Goal: Information Seeking & Learning: Check status

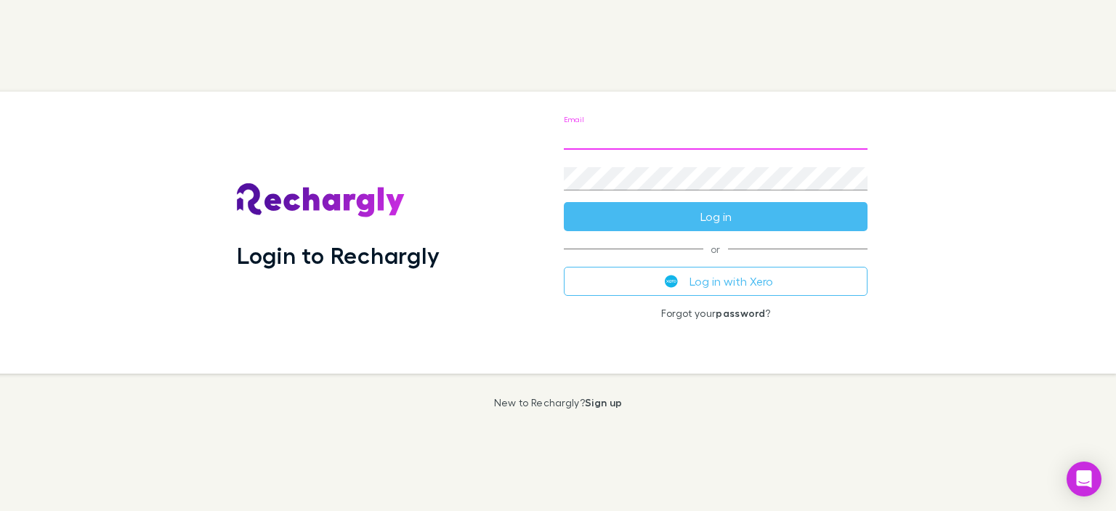
click at [588, 139] on input "Email" at bounding box center [716, 137] width 304 height 23
type input "**********"
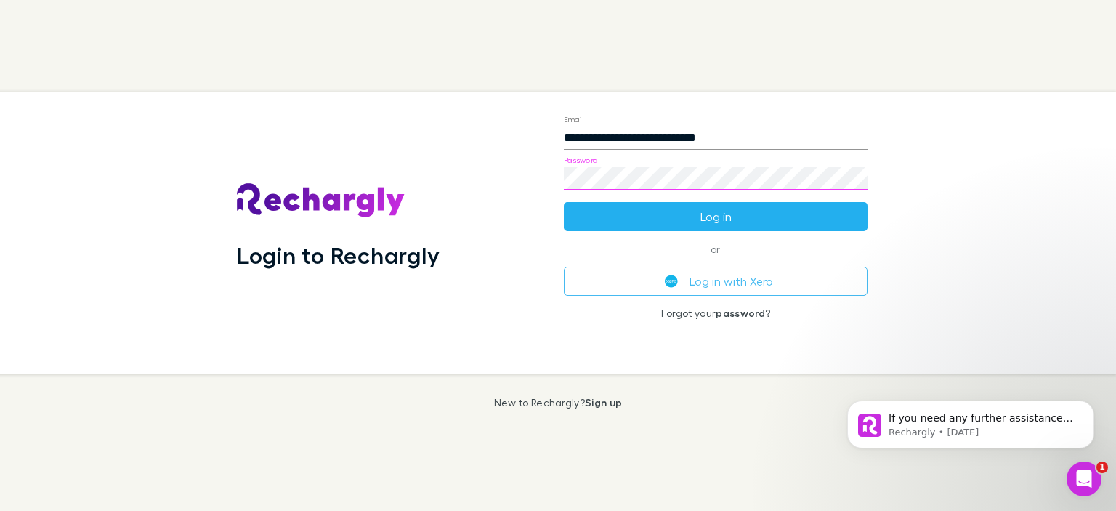
click at [715, 223] on button "Log in" at bounding box center [716, 216] width 304 height 29
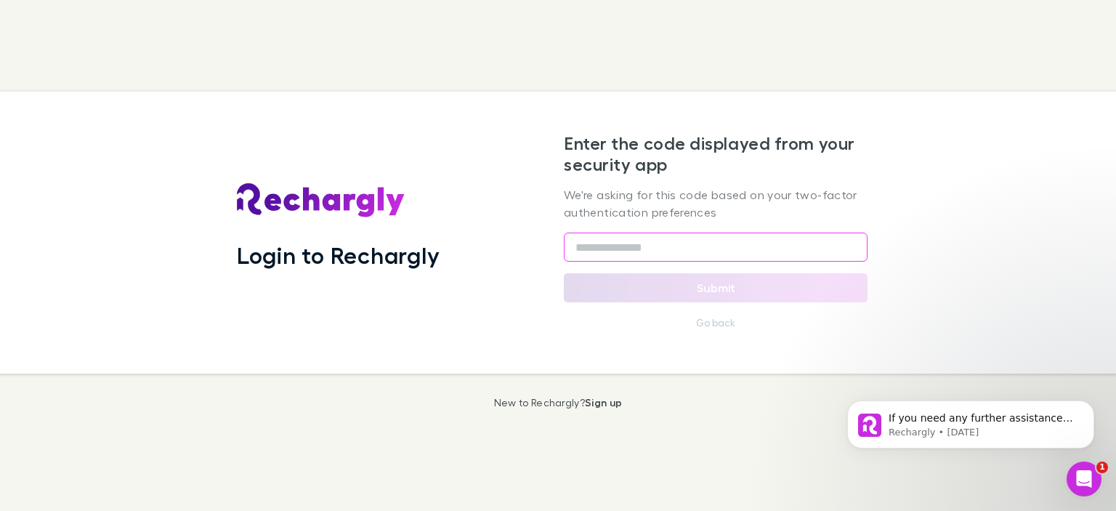
click at [663, 243] on input "text" at bounding box center [716, 247] width 304 height 29
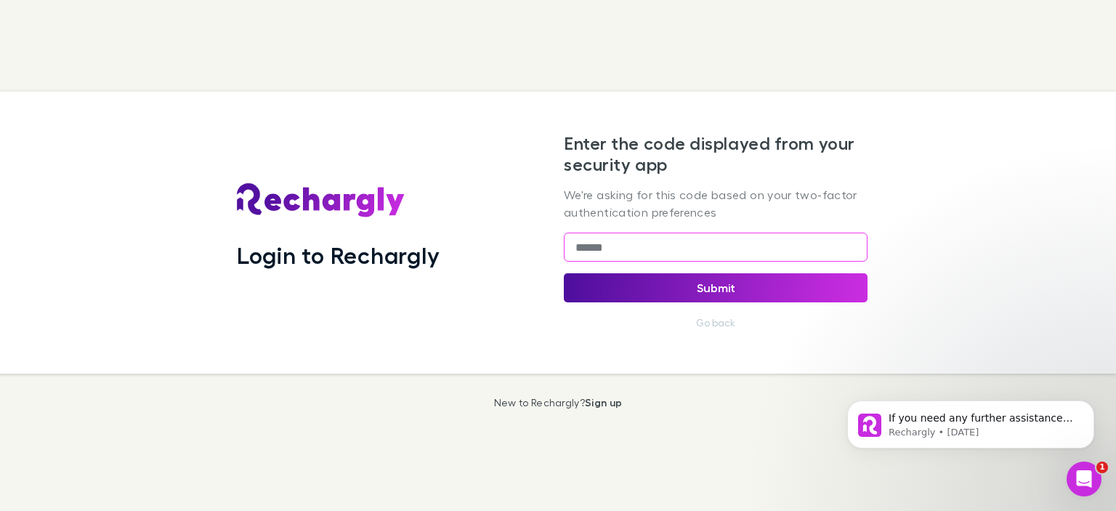
type input "******"
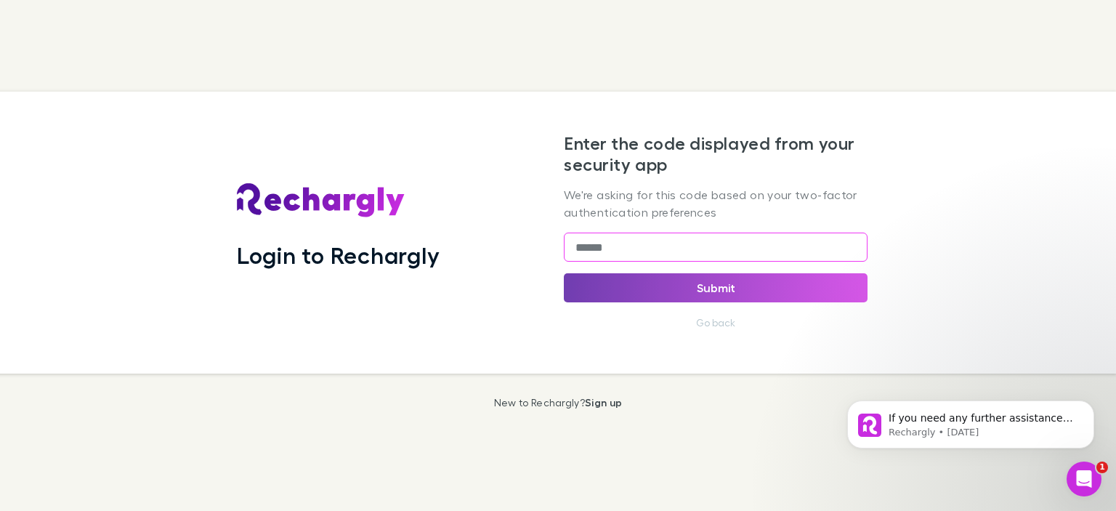
click at [675, 282] on button "Submit" at bounding box center [716, 287] width 304 height 29
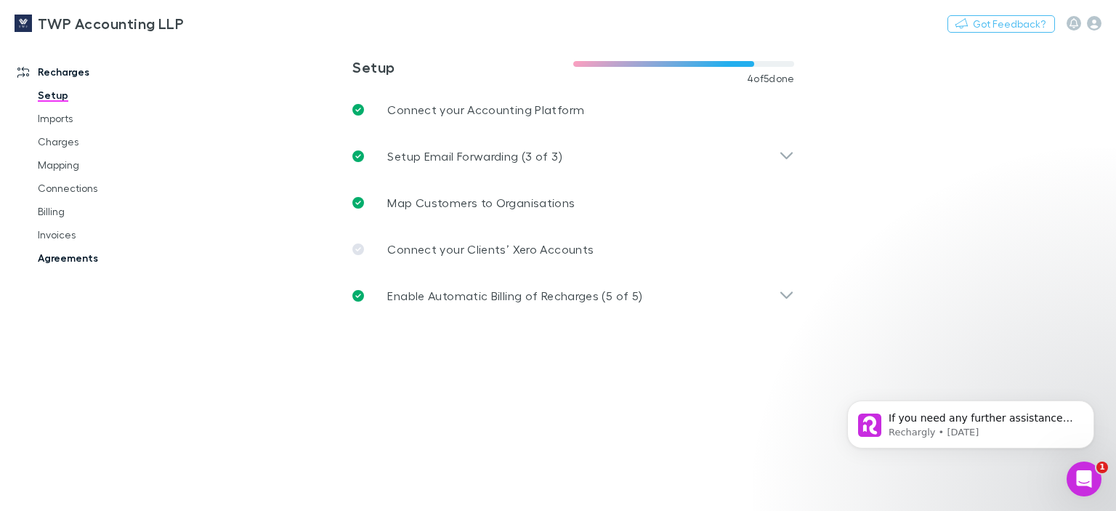
click at [69, 254] on link "Agreements" at bounding box center [106, 257] width 167 height 23
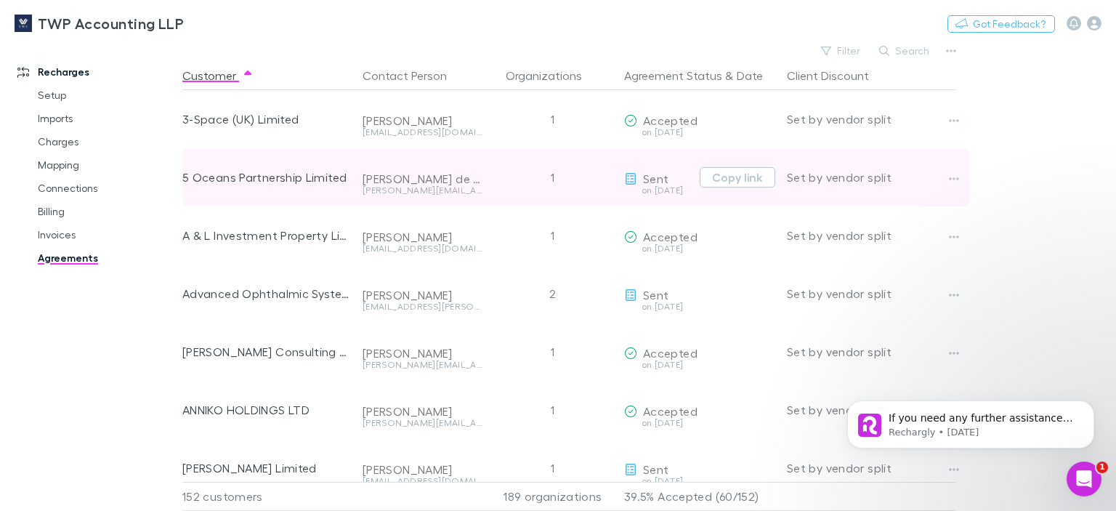
click at [238, 177] on div "5 Oceans Partnership Limited" at bounding box center [266, 177] width 169 height 58
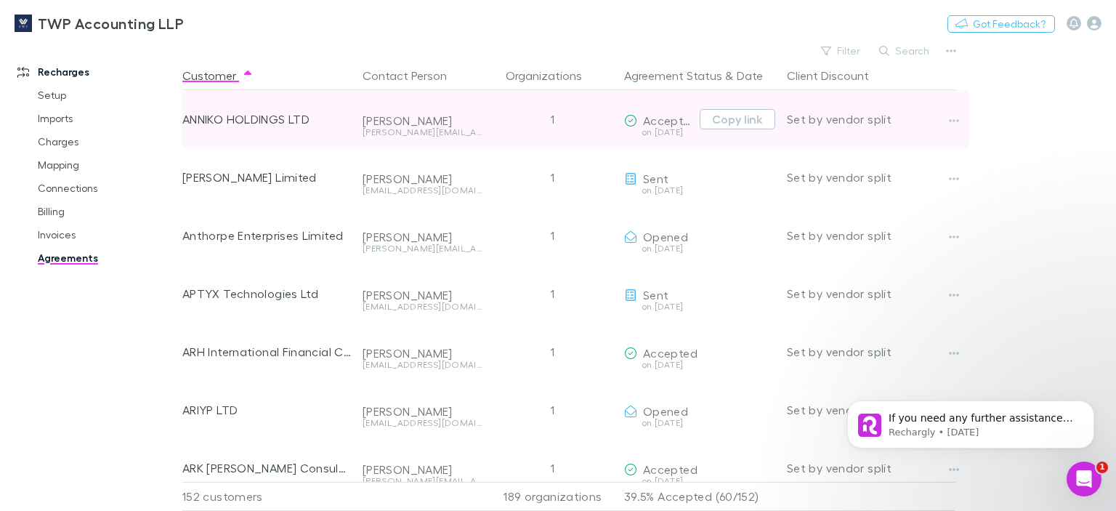
scroll to position [145, 0]
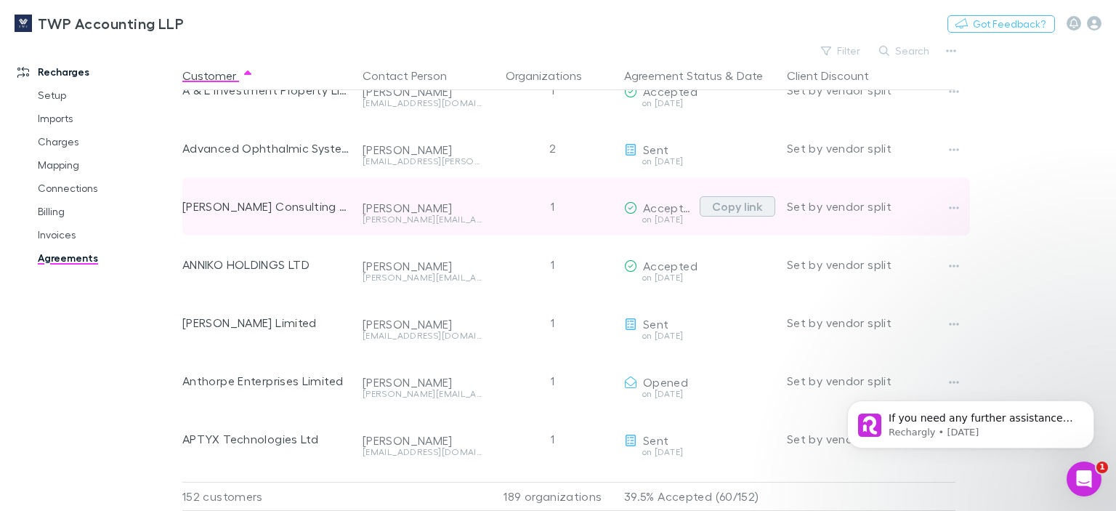
click at [719, 206] on button "Copy link" at bounding box center [738, 206] width 76 height 20
click at [957, 206] on icon "button" at bounding box center [954, 208] width 10 height 12
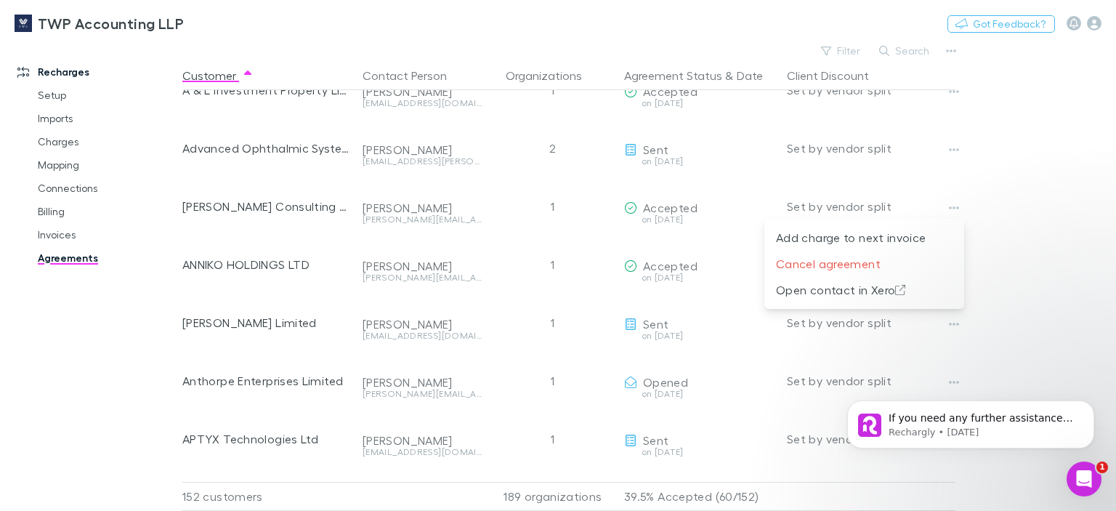
click at [1073, 196] on div at bounding box center [558, 255] width 1116 height 511
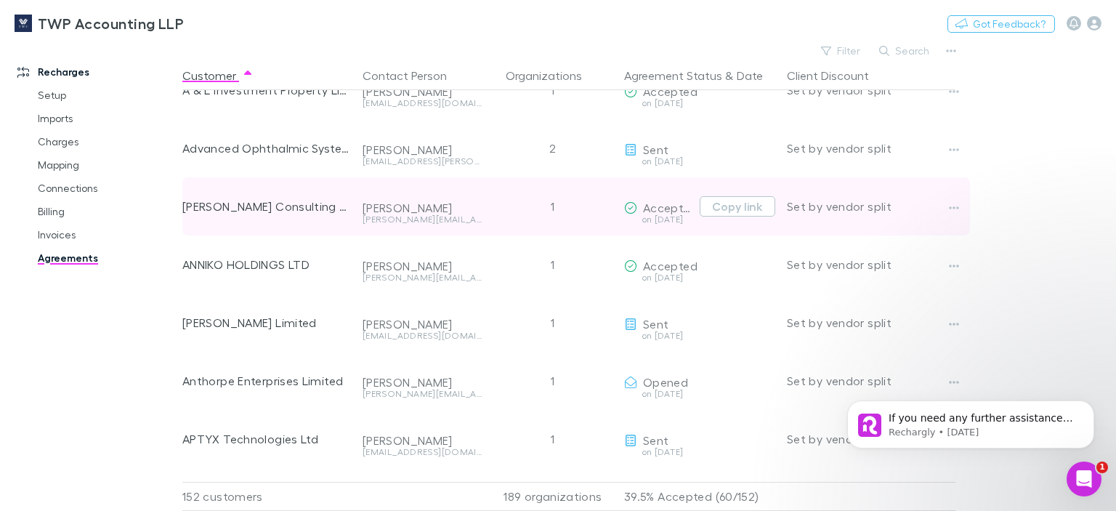
drag, startPoint x: 749, startPoint y: 206, endPoint x: 726, endPoint y: 228, distance: 31.4
click at [726, 228] on div "Copy link" at bounding box center [734, 206] width 81 height 61
click at [736, 208] on button "Copy link" at bounding box center [738, 206] width 76 height 20
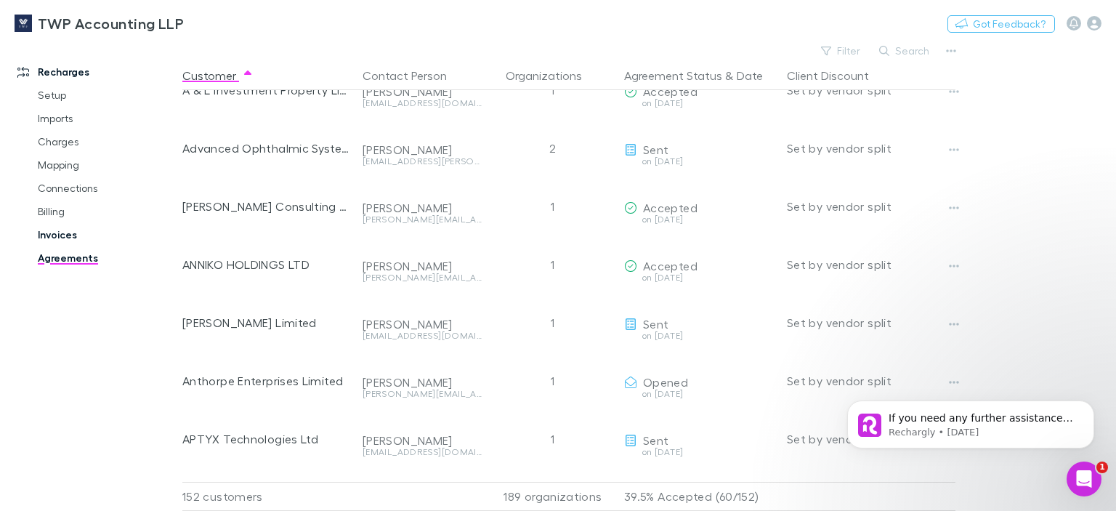
click at [55, 233] on link "Invoices" at bounding box center [106, 234] width 167 height 23
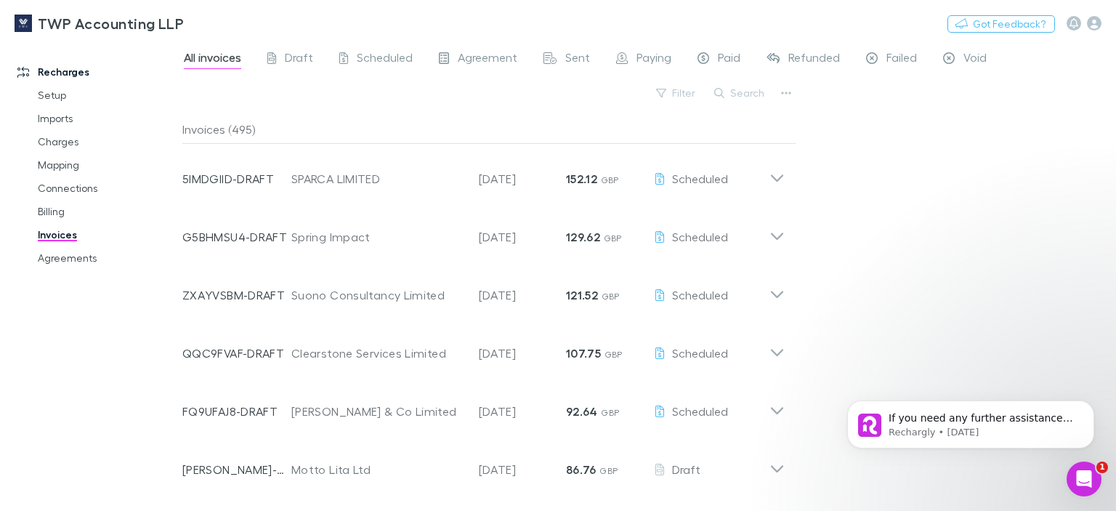
click at [58, 240] on link "Invoices" at bounding box center [106, 234] width 167 height 23
click at [727, 57] on span "Paid" at bounding box center [729, 59] width 23 height 19
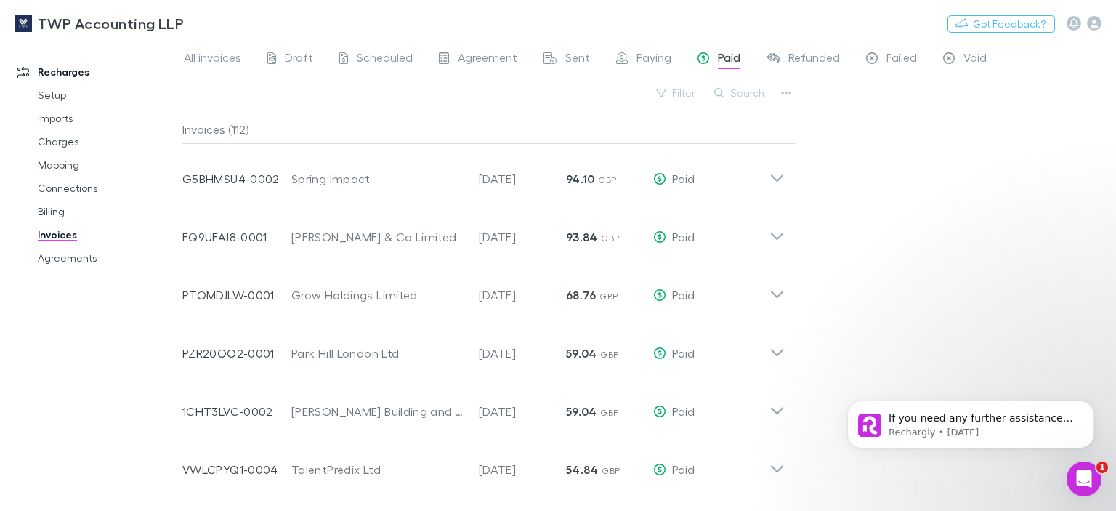
scroll to position [145, 0]
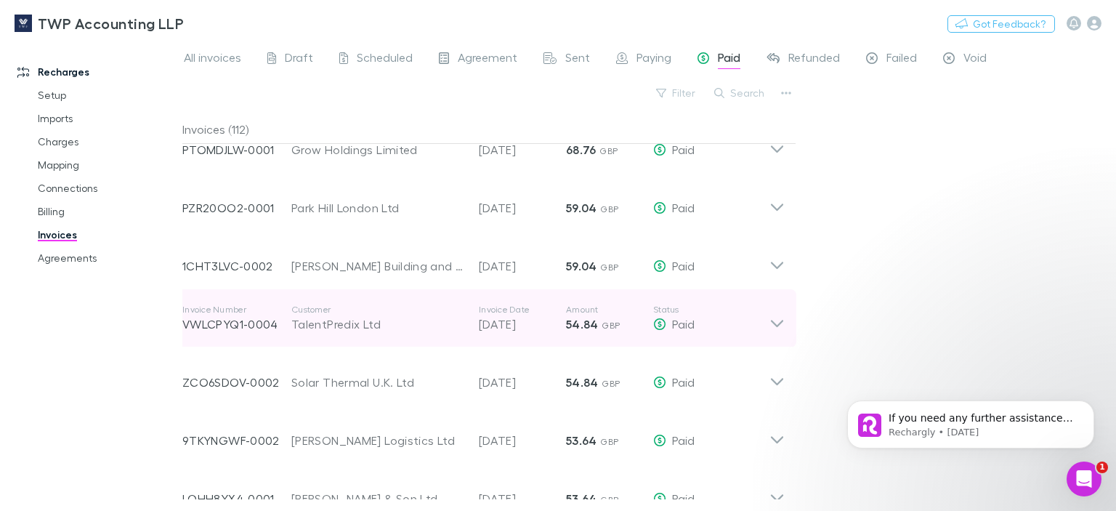
click at [347, 323] on div "TalentPredix Ltd" at bounding box center [377, 323] width 173 height 17
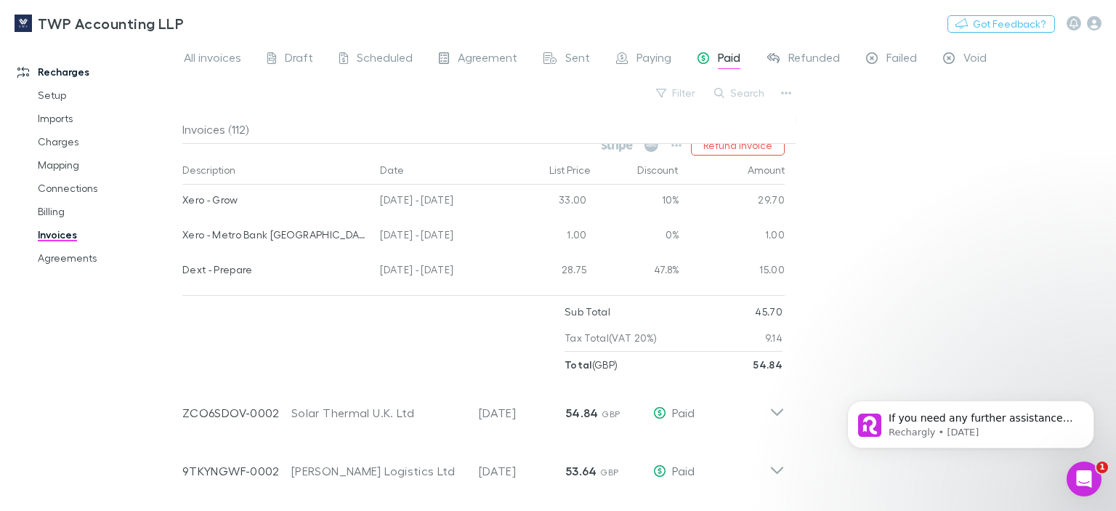
scroll to position [218, 0]
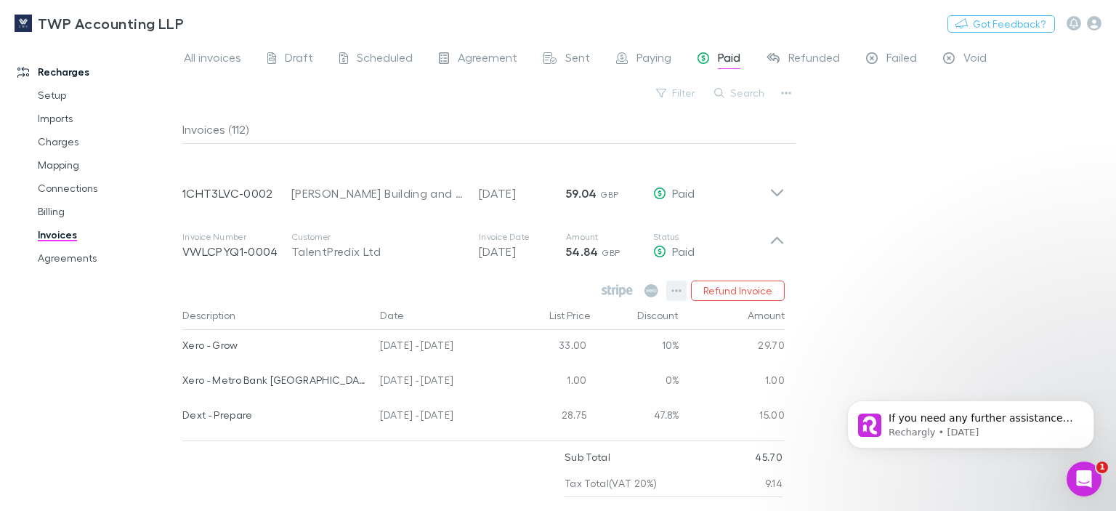
click at [675, 289] on icon "button" at bounding box center [677, 290] width 10 height 3
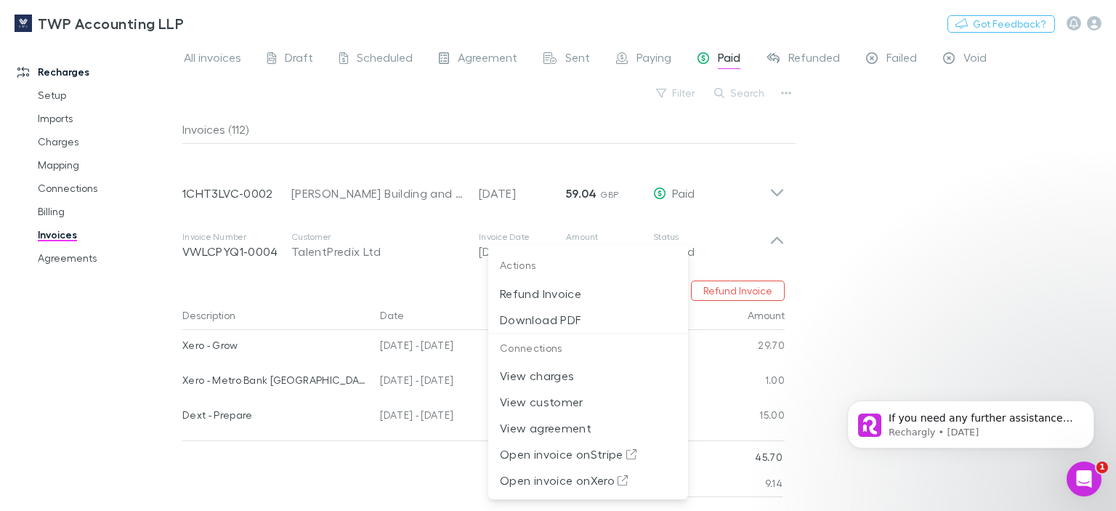
click at [974, 215] on div at bounding box center [558, 255] width 1116 height 511
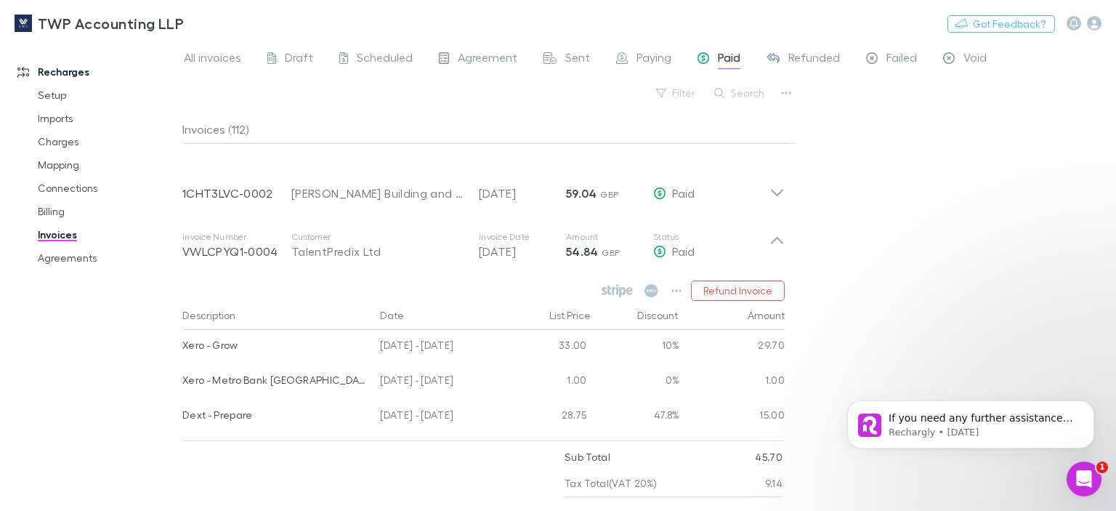
scroll to position [0, 0]
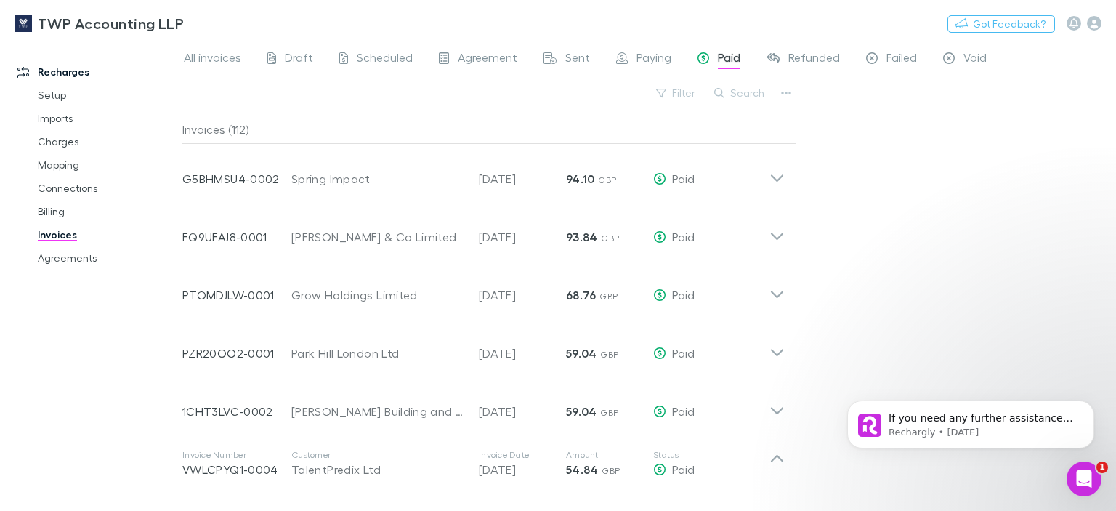
click at [727, 57] on span "Paid" at bounding box center [729, 59] width 23 height 19
click at [737, 93] on button "Search" at bounding box center [740, 92] width 66 height 17
type input "*"
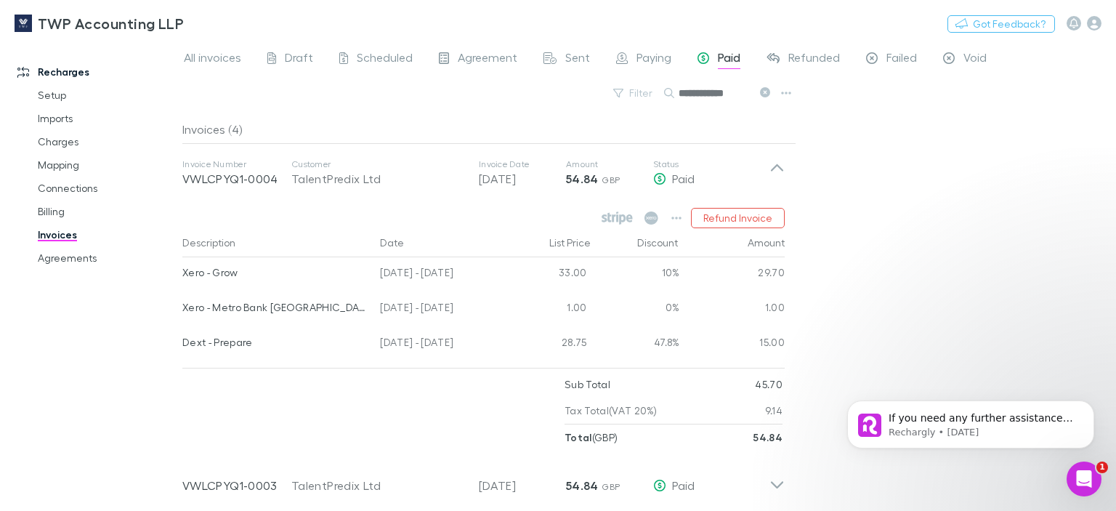
type input "**********"
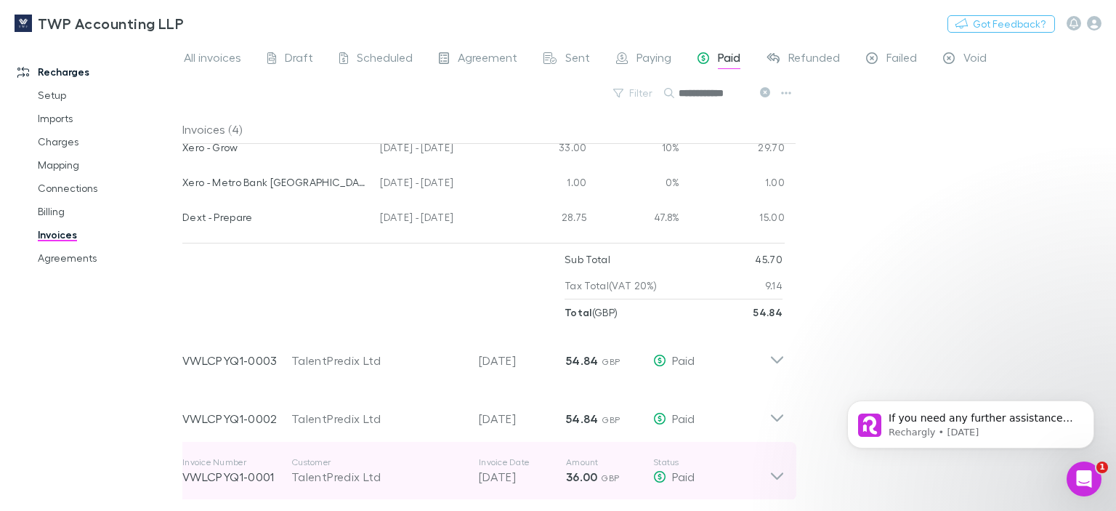
click at [355, 473] on div "TalentPredix Ltd" at bounding box center [377, 476] width 173 height 17
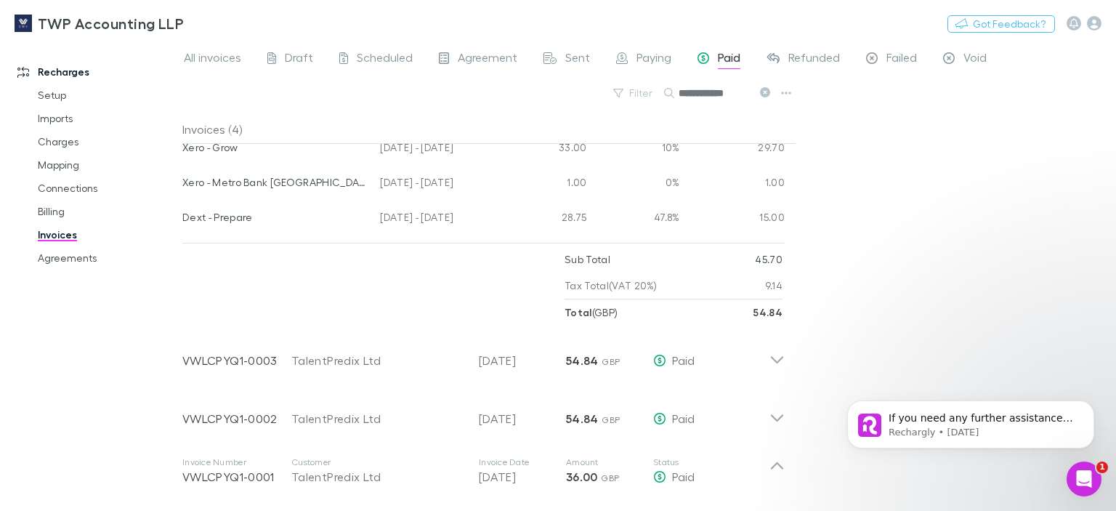
scroll to position [339, 0]
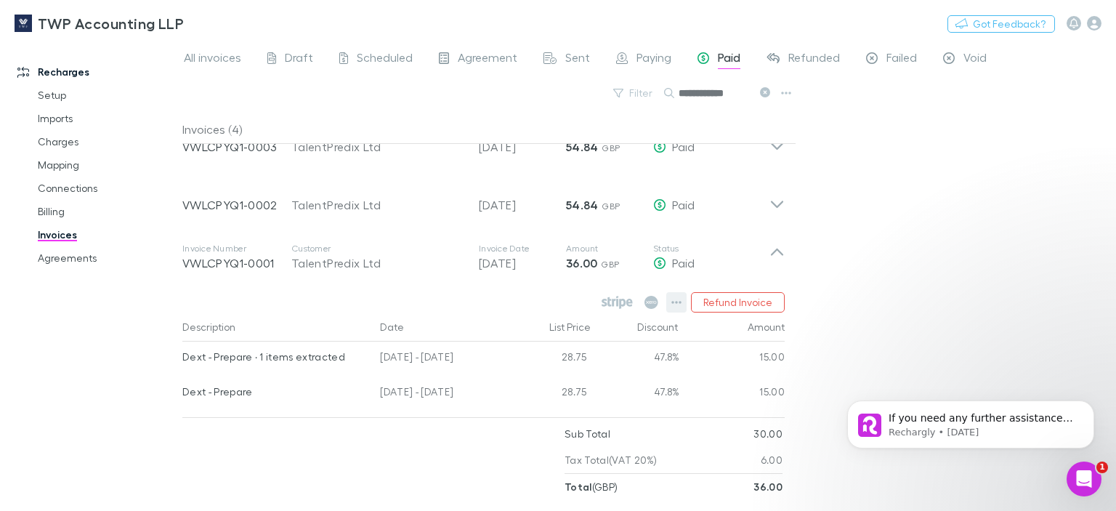
click at [675, 302] on icon "button" at bounding box center [677, 302] width 10 height 3
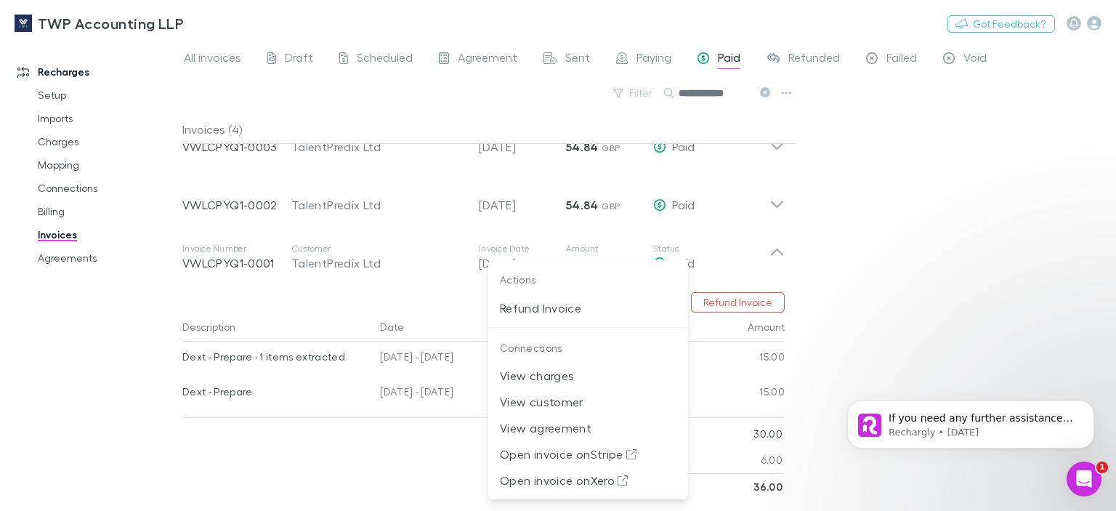
click at [733, 204] on div at bounding box center [558, 255] width 1116 height 511
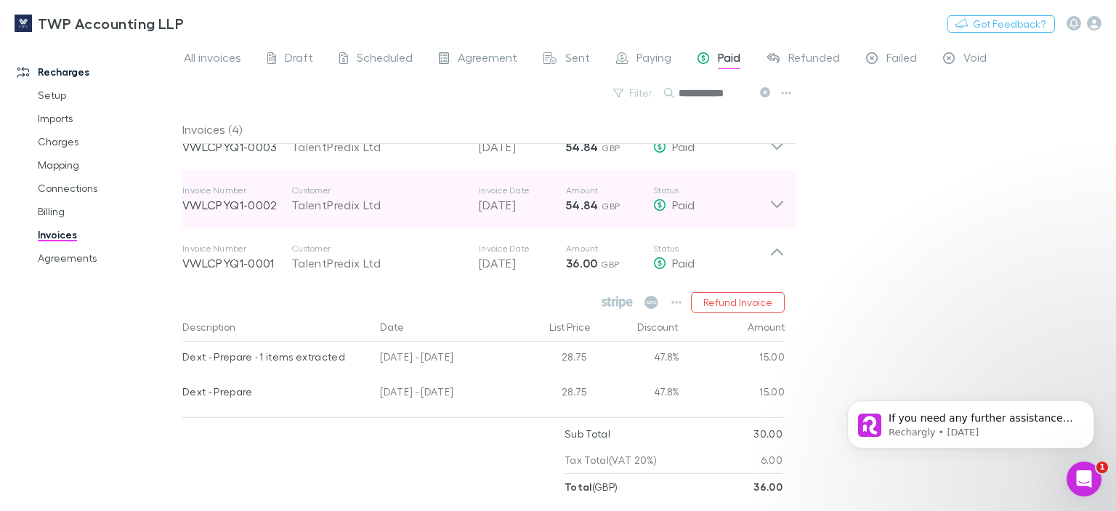
click at [259, 209] on p "VWLCPYQ1-0002" at bounding box center [236, 204] width 109 height 17
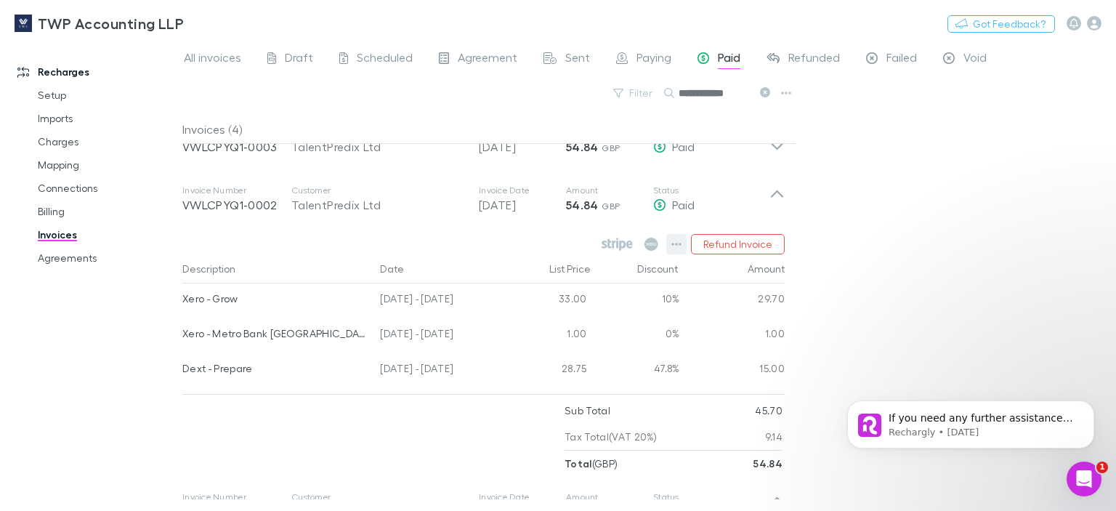
click at [679, 241] on icon "button" at bounding box center [677, 244] width 10 height 12
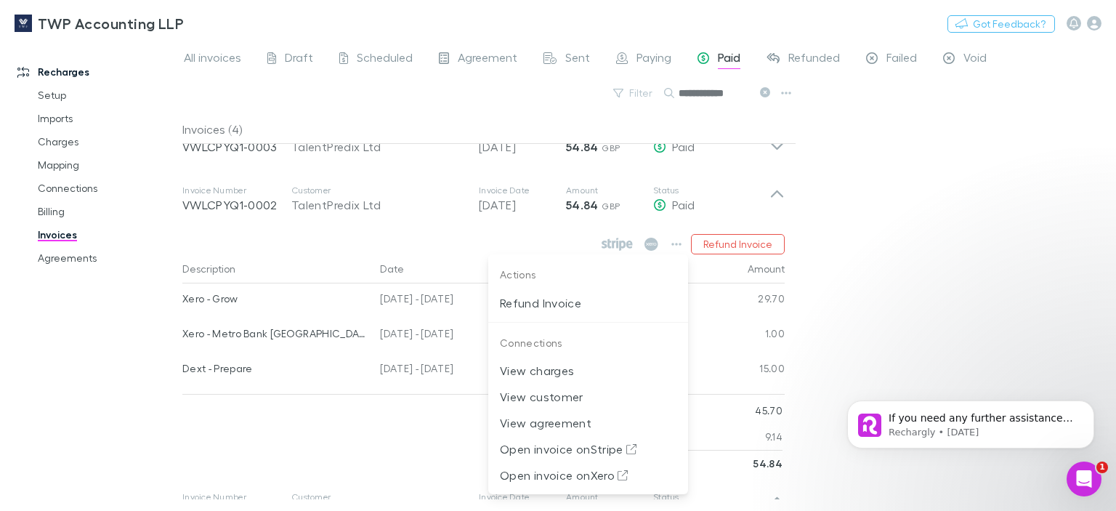
click at [262, 148] on div at bounding box center [558, 255] width 1116 height 511
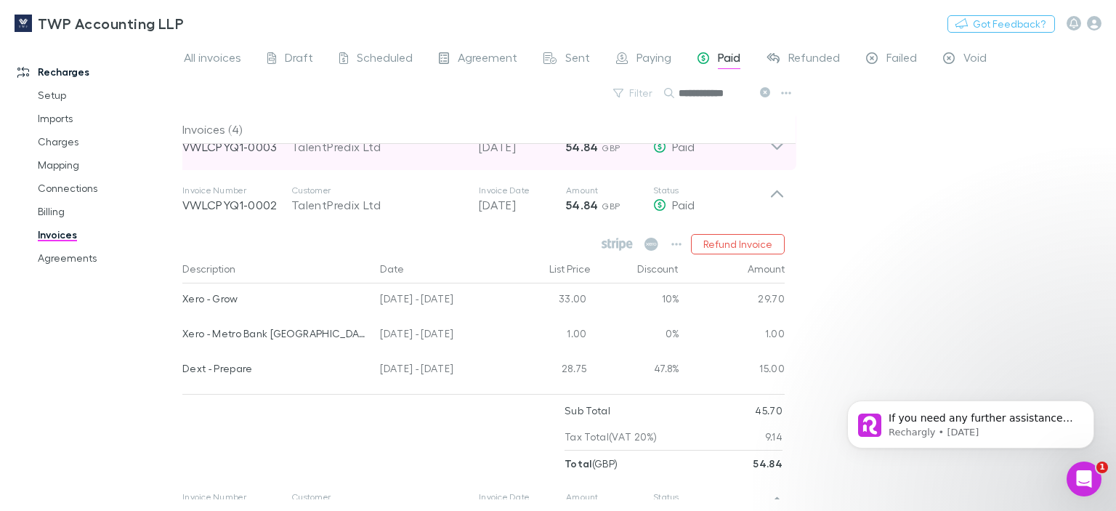
click at [238, 148] on p "VWLCPYQ1-0003" at bounding box center [236, 146] width 109 height 17
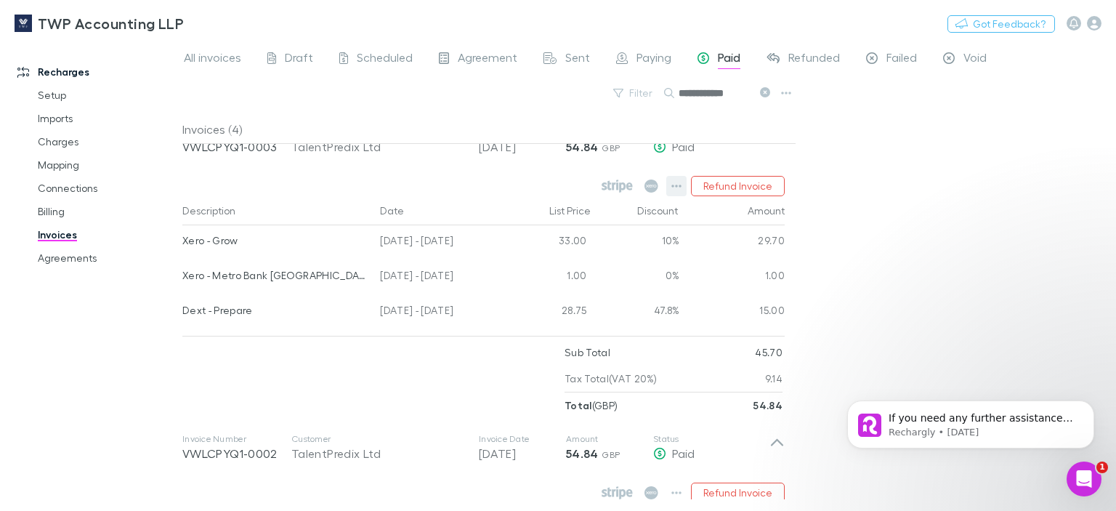
click at [677, 187] on icon "button" at bounding box center [677, 186] width 10 height 12
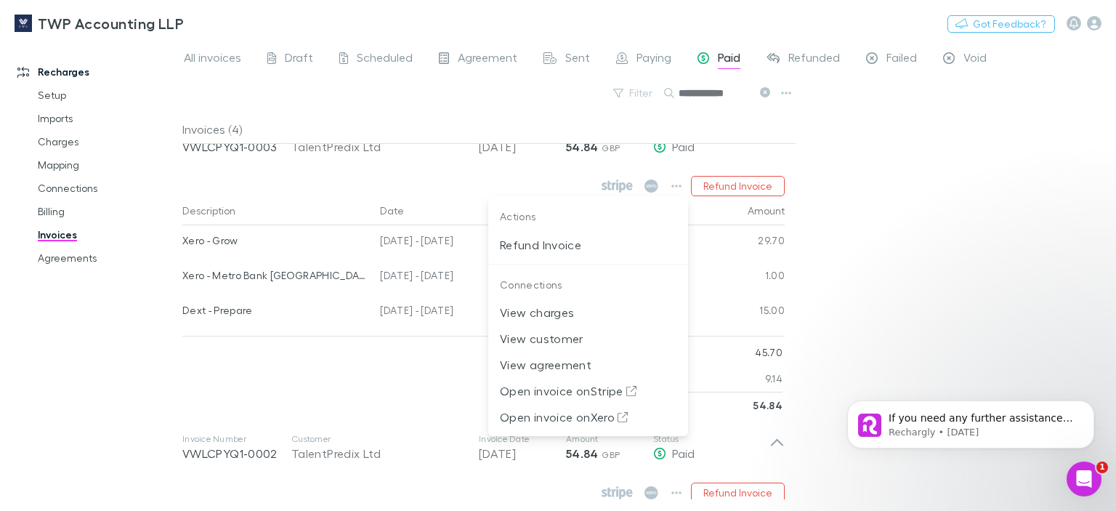
click at [1009, 214] on div at bounding box center [558, 255] width 1116 height 511
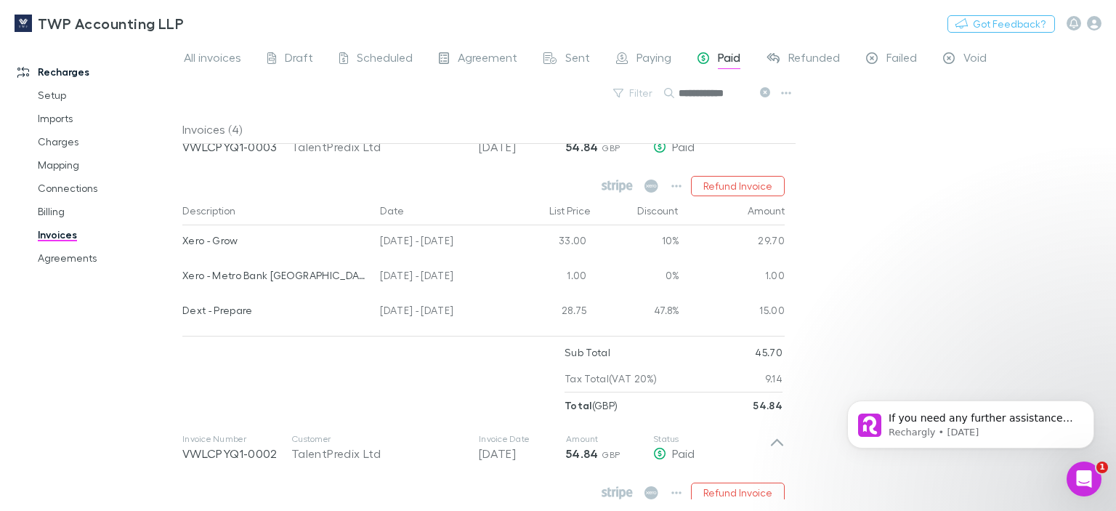
scroll to position [0, 0]
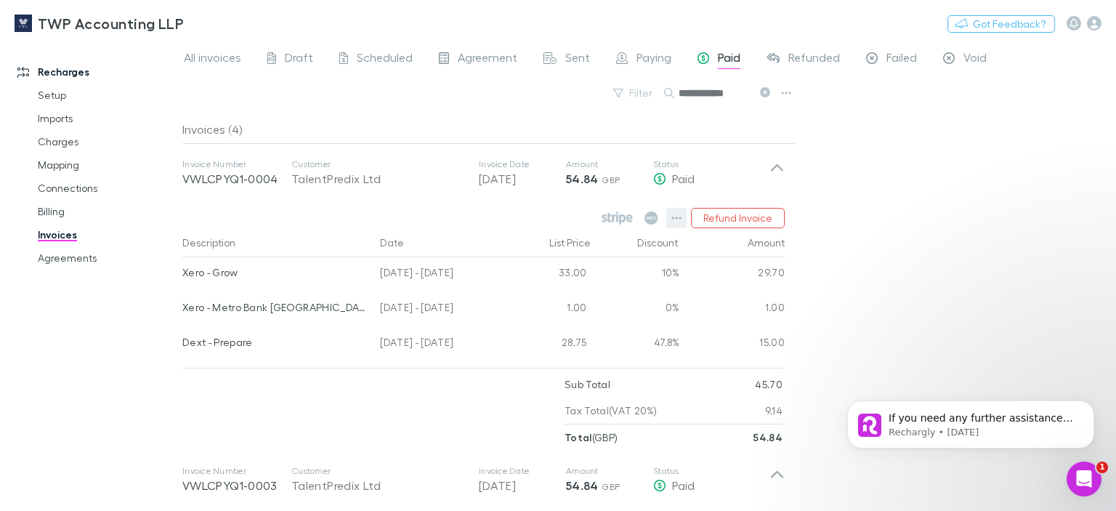
click at [682, 214] on icon "button" at bounding box center [677, 218] width 10 height 12
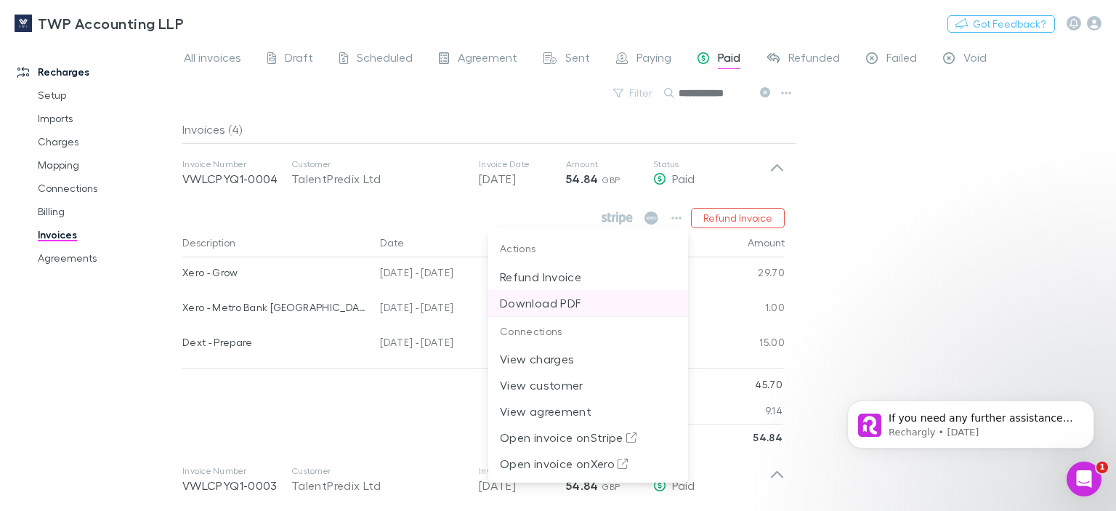
click at [567, 302] on p "Download PDF" at bounding box center [588, 302] width 177 height 17
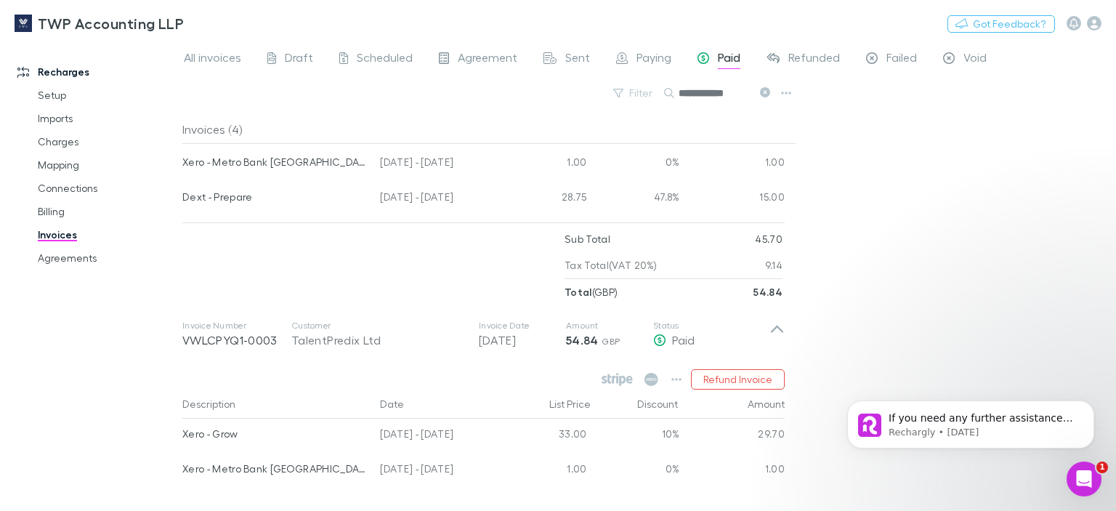
scroll to position [218, 0]
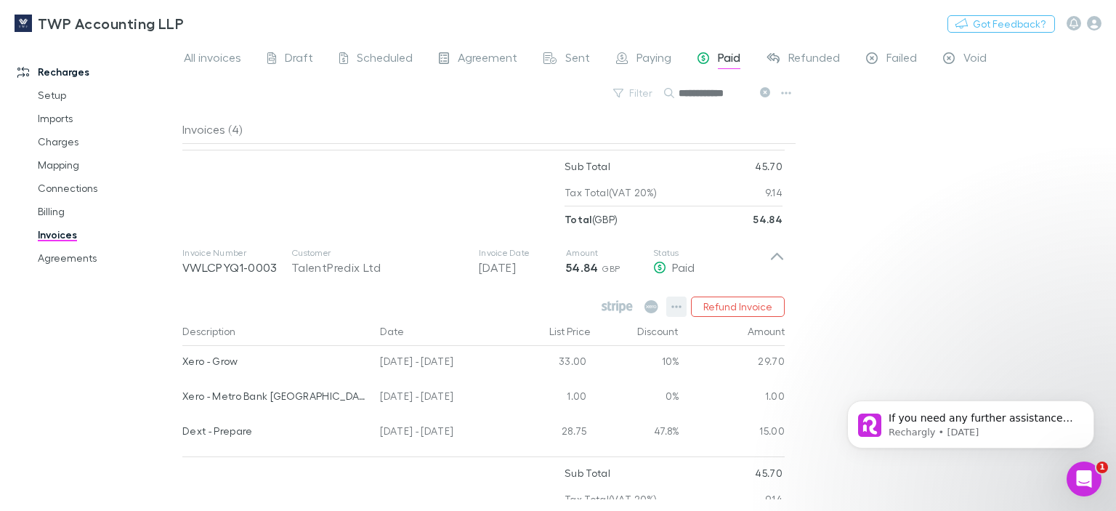
click at [680, 307] on icon "button" at bounding box center [677, 307] width 10 height 12
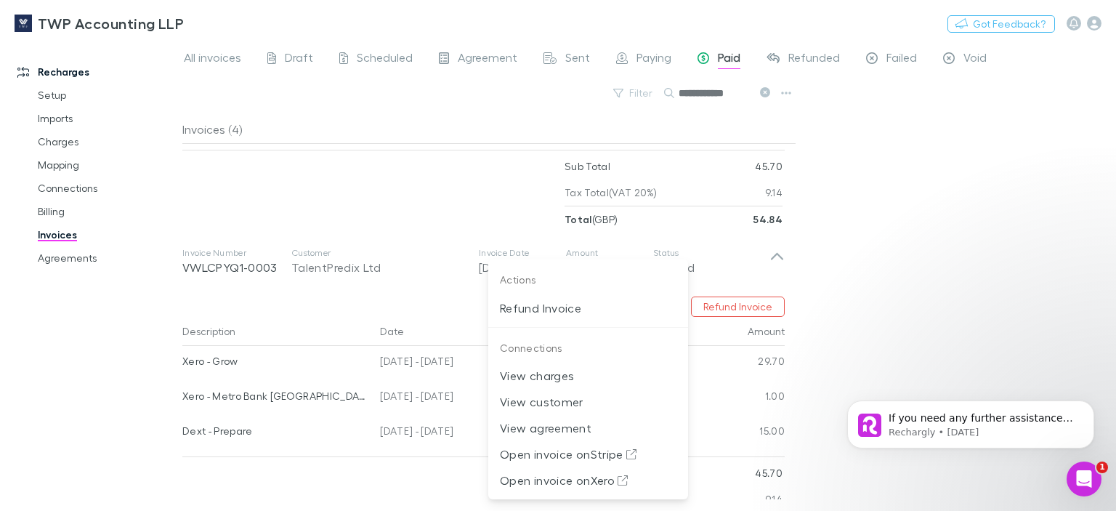
click at [125, 310] on div at bounding box center [558, 255] width 1116 height 511
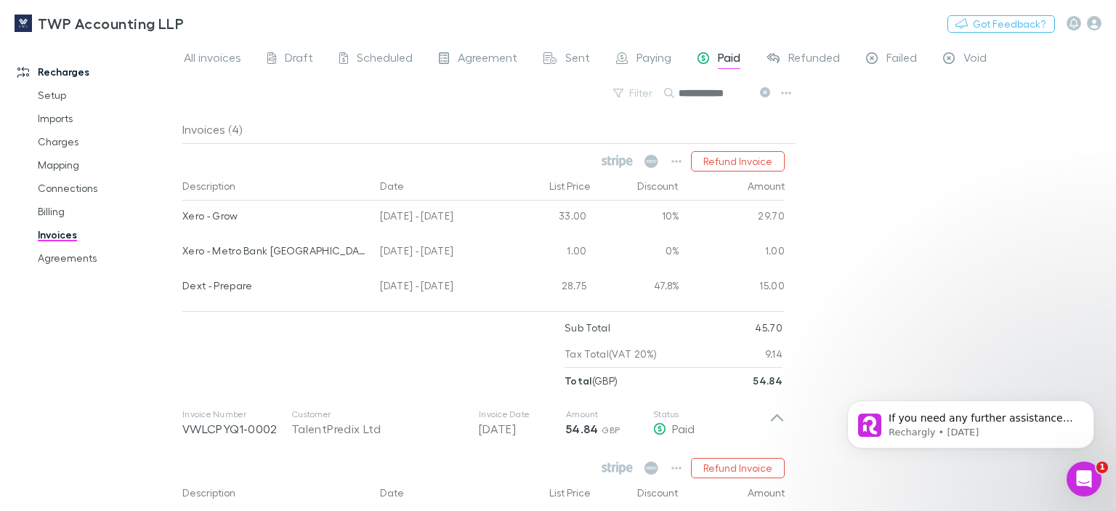
scroll to position [436, 0]
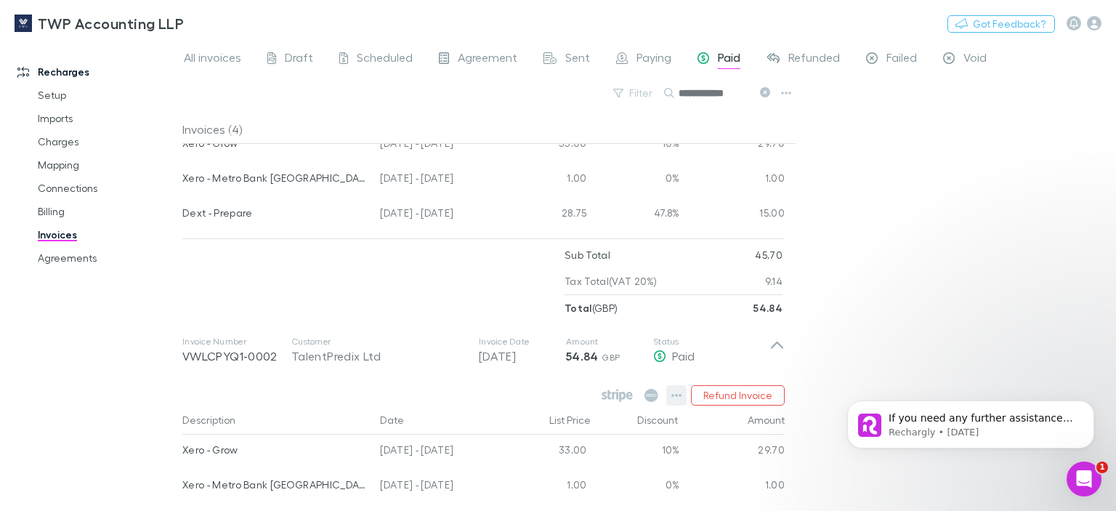
click at [677, 394] on icon "button" at bounding box center [677, 396] width 10 height 12
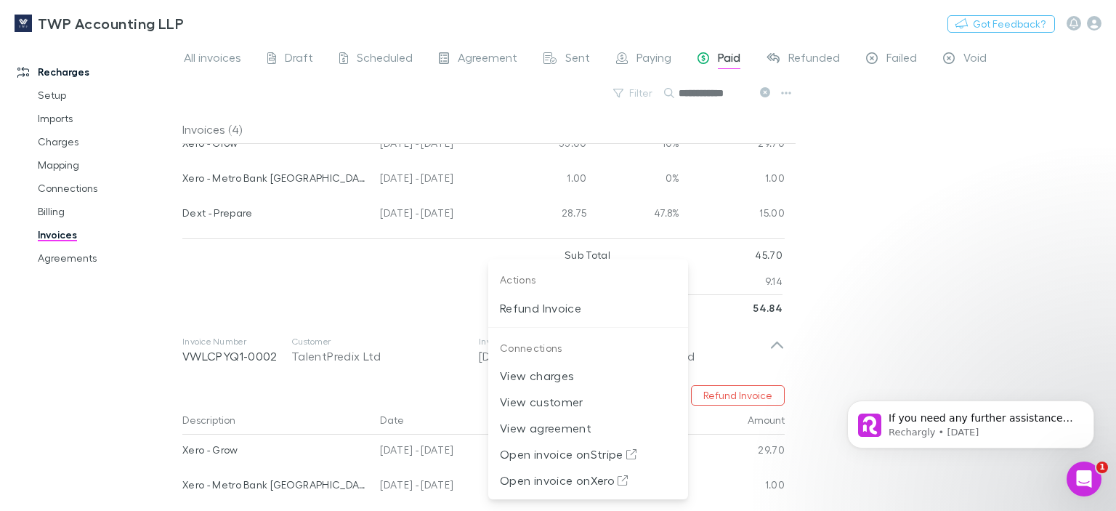
click at [54, 355] on div at bounding box center [558, 255] width 1116 height 511
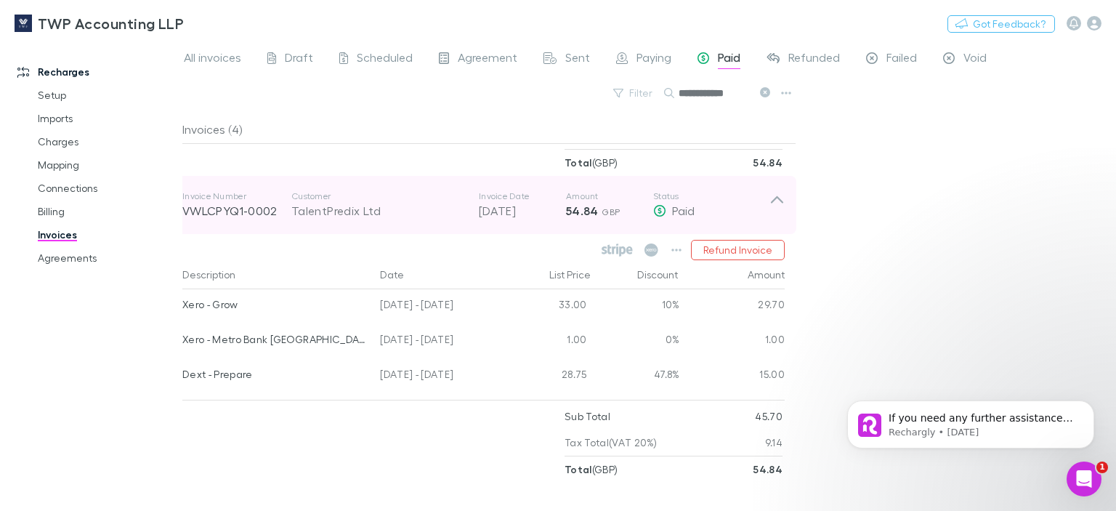
scroll to position [727, 0]
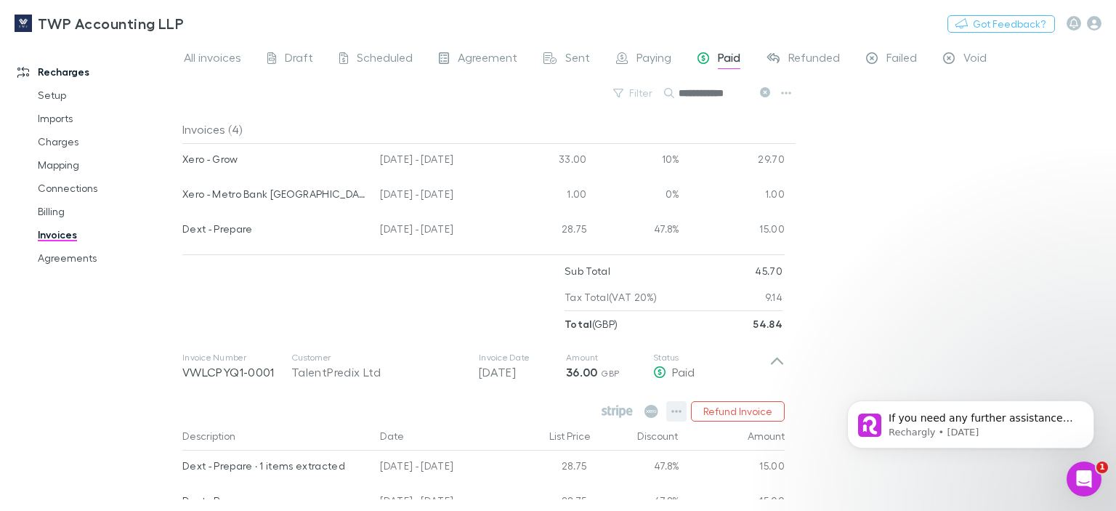
click at [680, 411] on icon "button" at bounding box center [677, 412] width 10 height 12
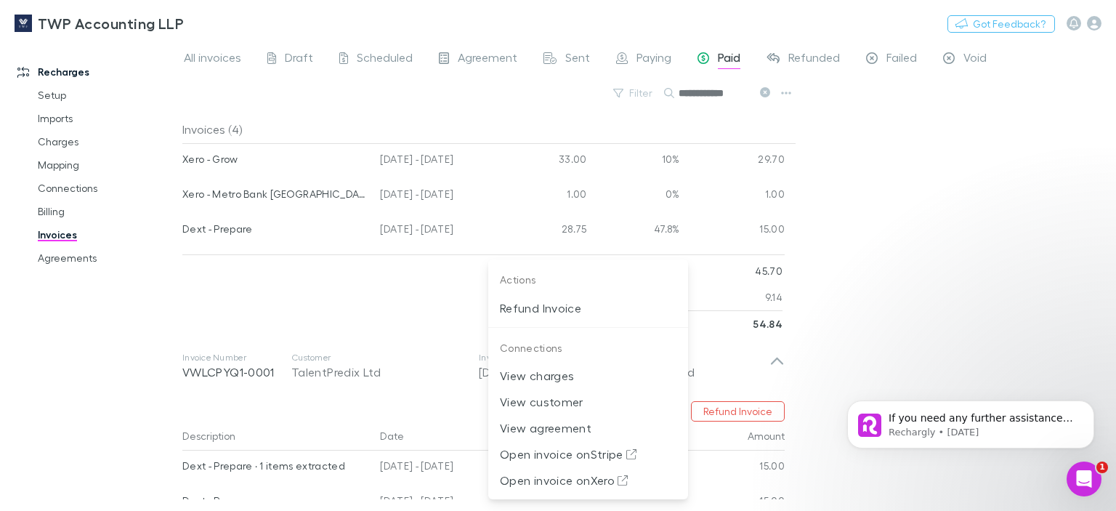
click at [96, 340] on div at bounding box center [558, 255] width 1116 height 511
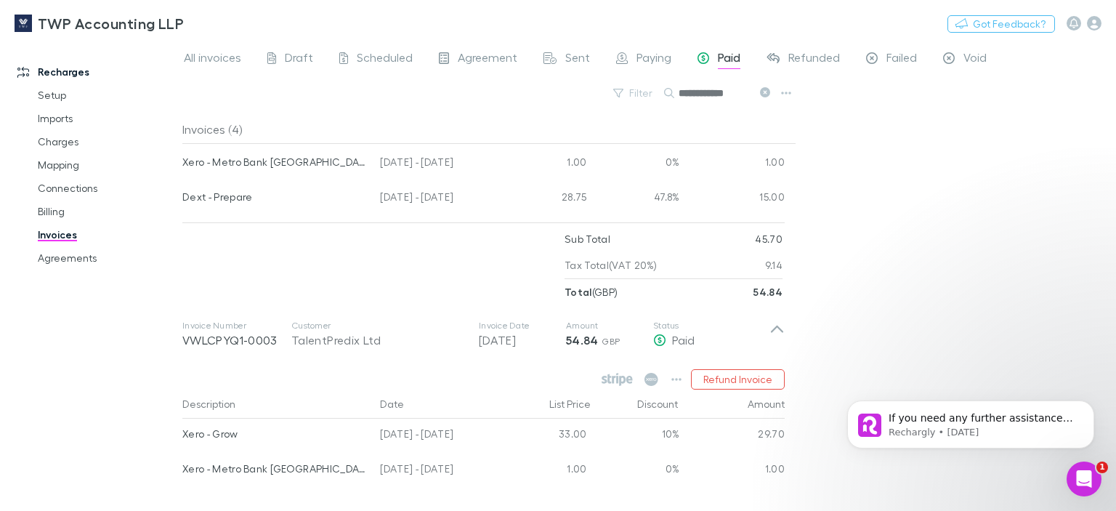
scroll to position [0, 0]
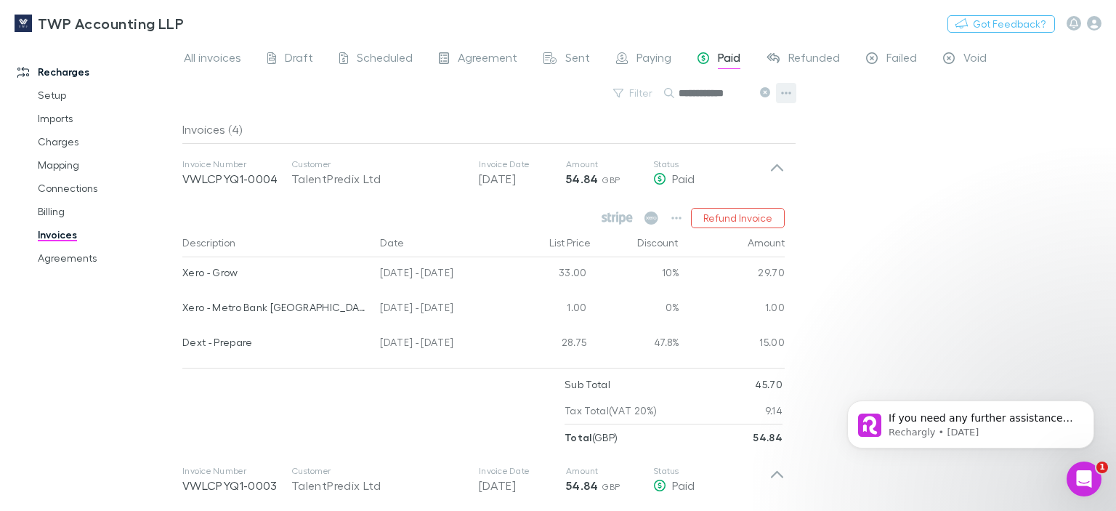
click at [789, 92] on icon "button" at bounding box center [786, 93] width 10 height 3
click at [917, 158] on div at bounding box center [558, 255] width 1116 height 511
click at [67, 233] on link "Invoices" at bounding box center [106, 234] width 167 height 23
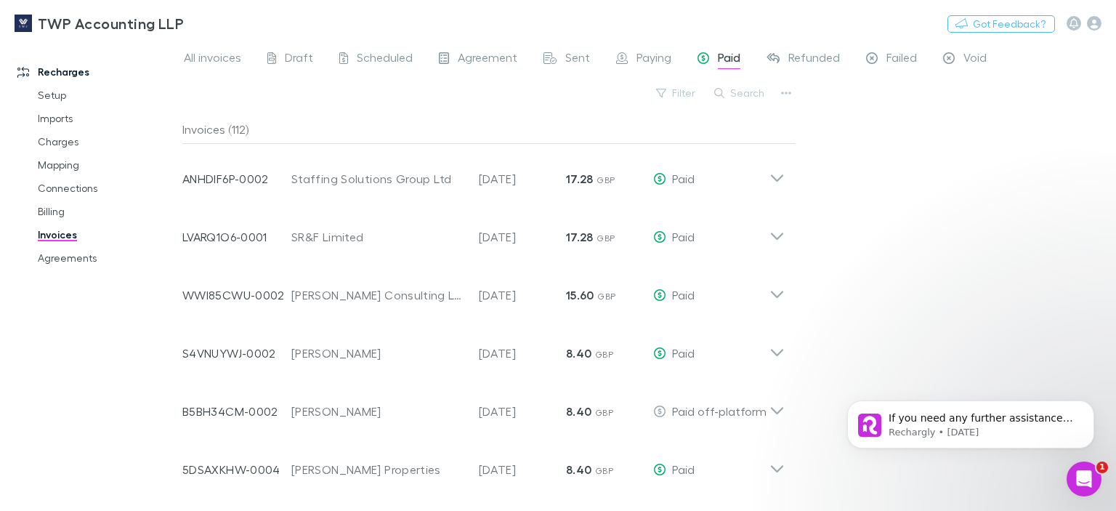
scroll to position [2864, 0]
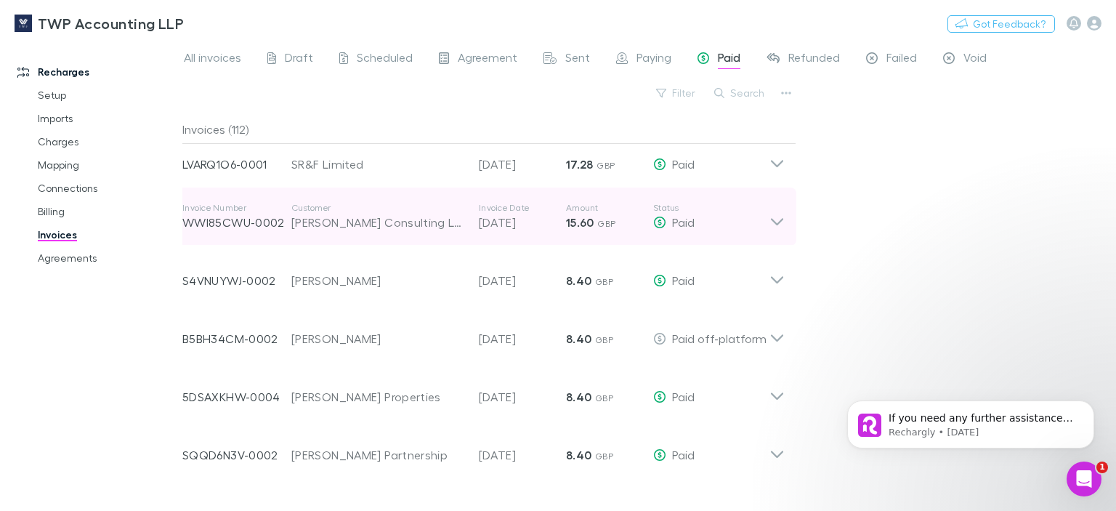
click at [359, 224] on div "[PERSON_NAME] Consulting Ltd" at bounding box center [377, 222] width 173 height 17
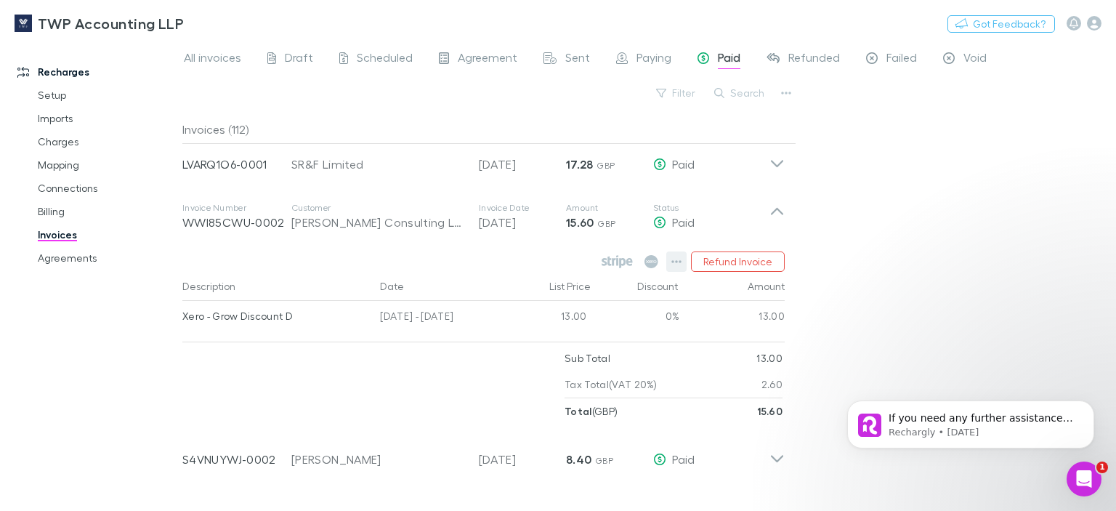
click at [679, 261] on icon "button" at bounding box center [677, 261] width 10 height 3
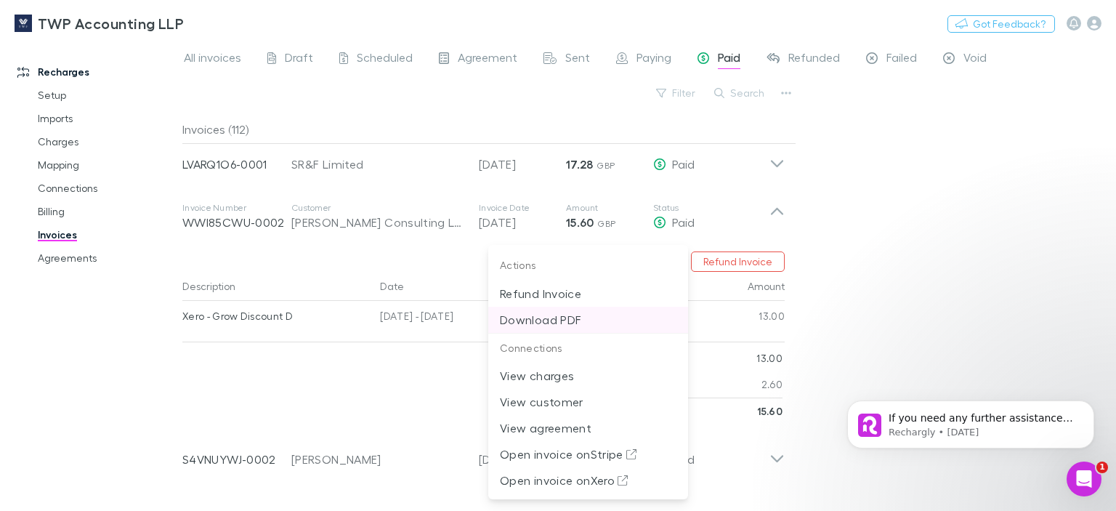
click at [558, 322] on p "Download PDF" at bounding box center [588, 319] width 177 height 17
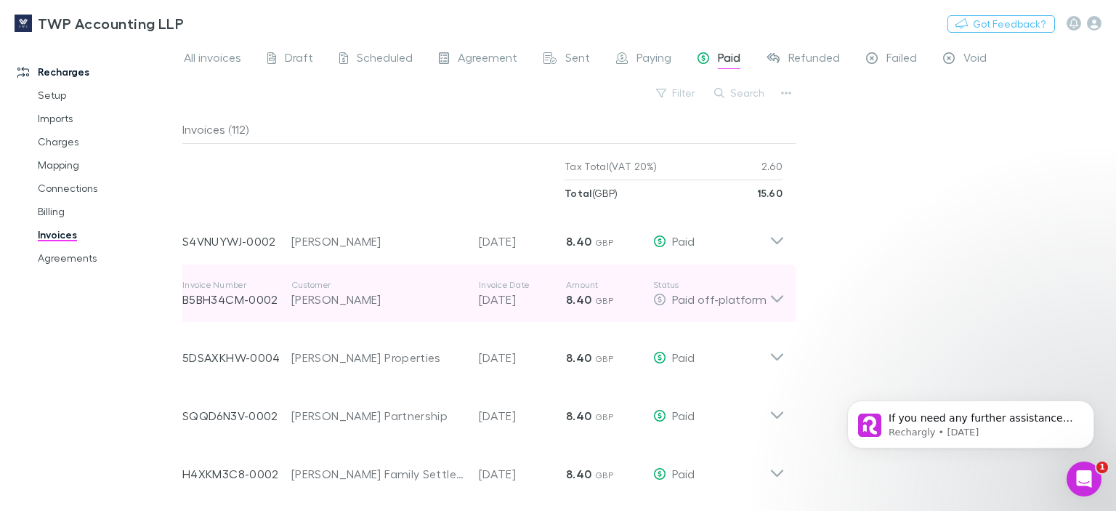
scroll to position [3333, 0]
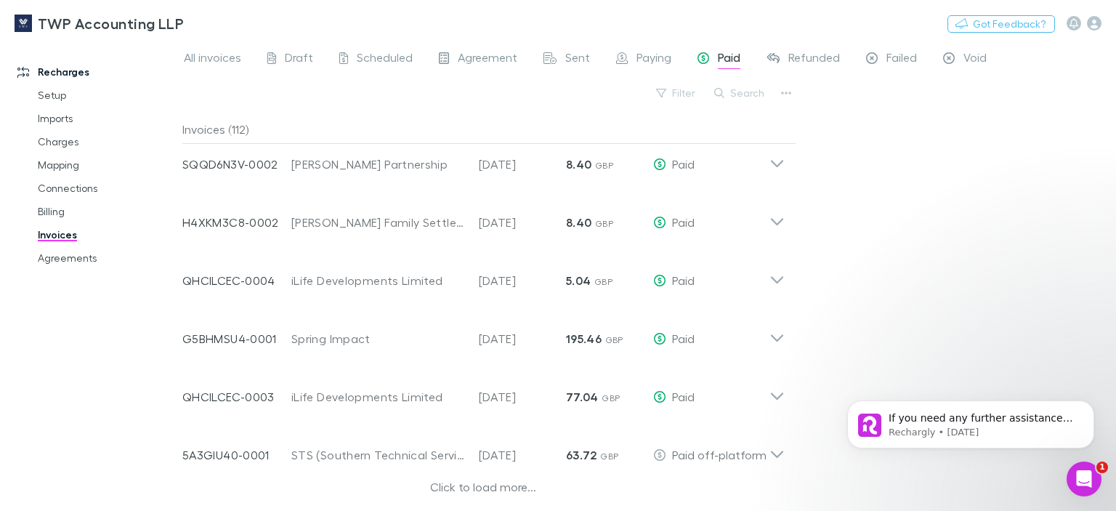
click at [476, 489] on div "Click to load more..." at bounding box center [483, 489] width 603 height 22
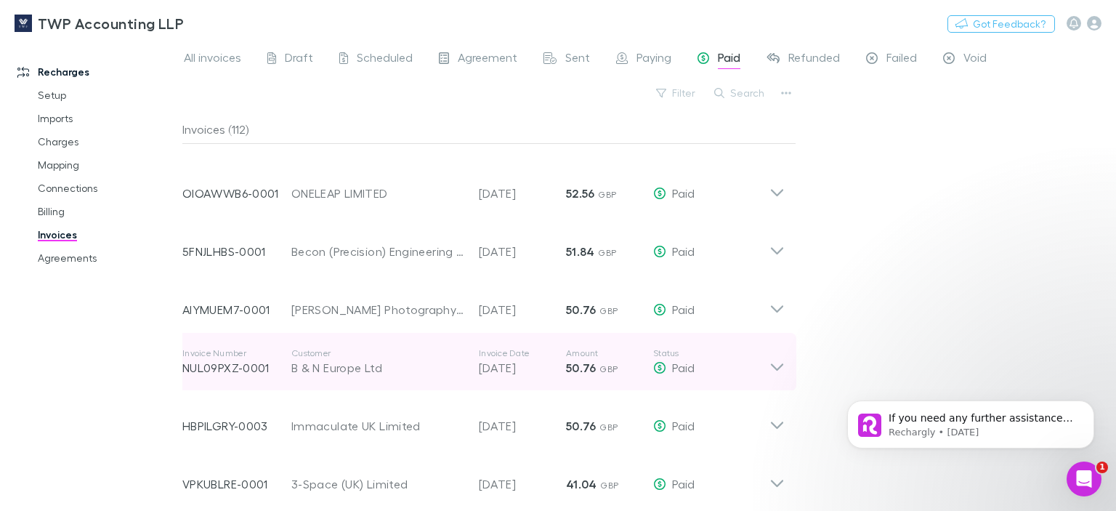
scroll to position [4133, 0]
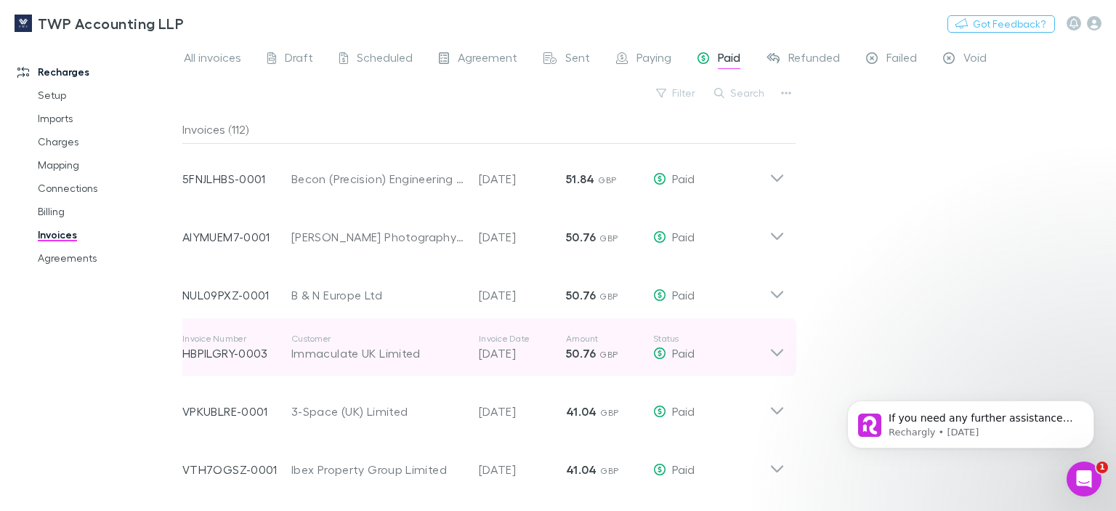
click at [253, 356] on p "HBPILGRY-0003" at bounding box center [236, 353] width 109 height 17
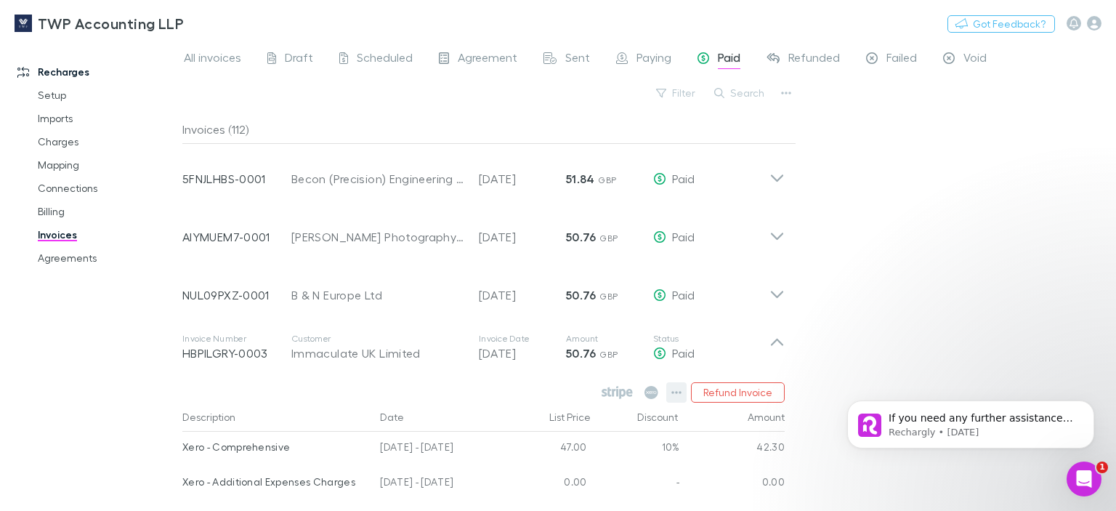
click at [677, 393] on icon "button" at bounding box center [677, 393] width 10 height 12
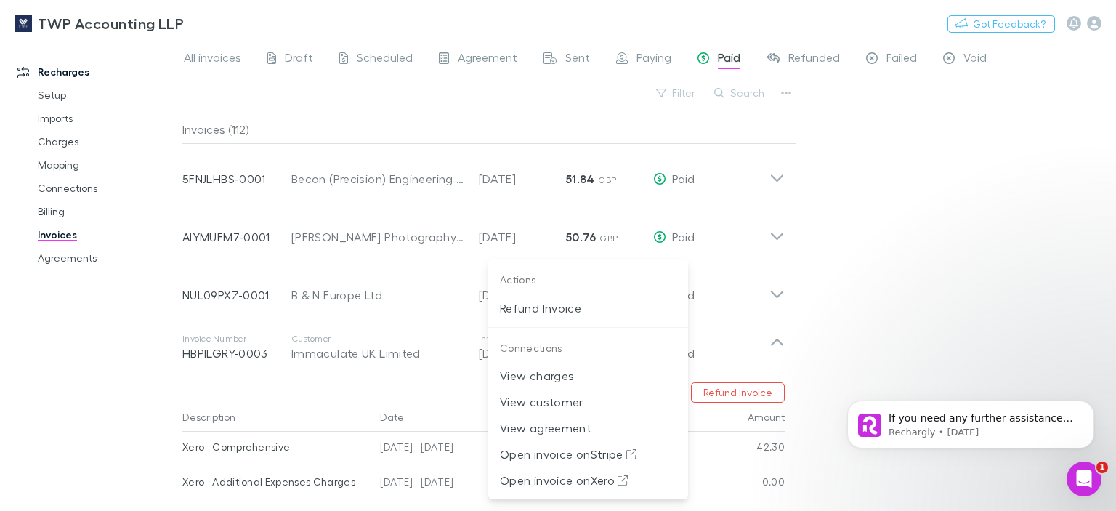
click at [858, 299] on div at bounding box center [558, 255] width 1116 height 511
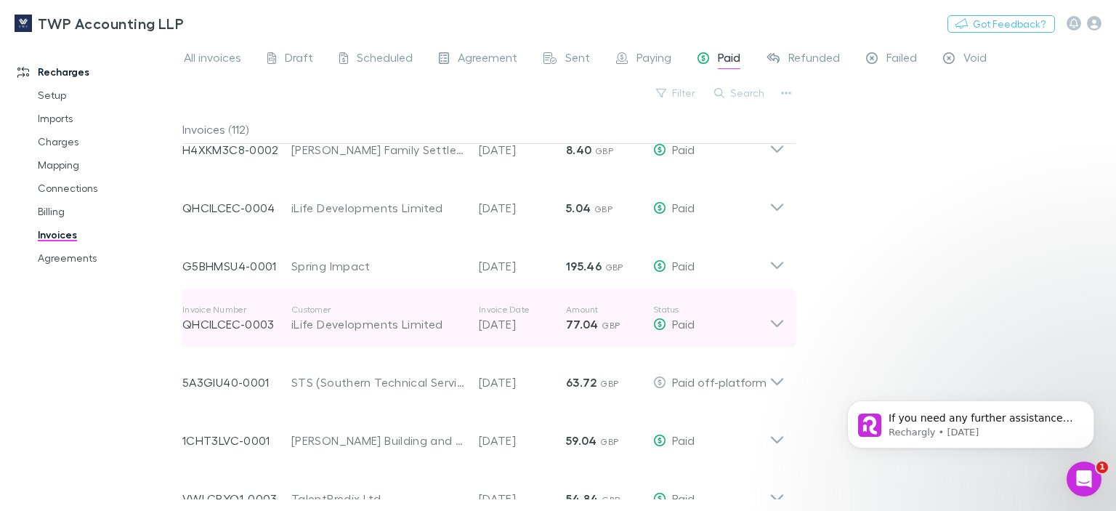
scroll to position [3333, 0]
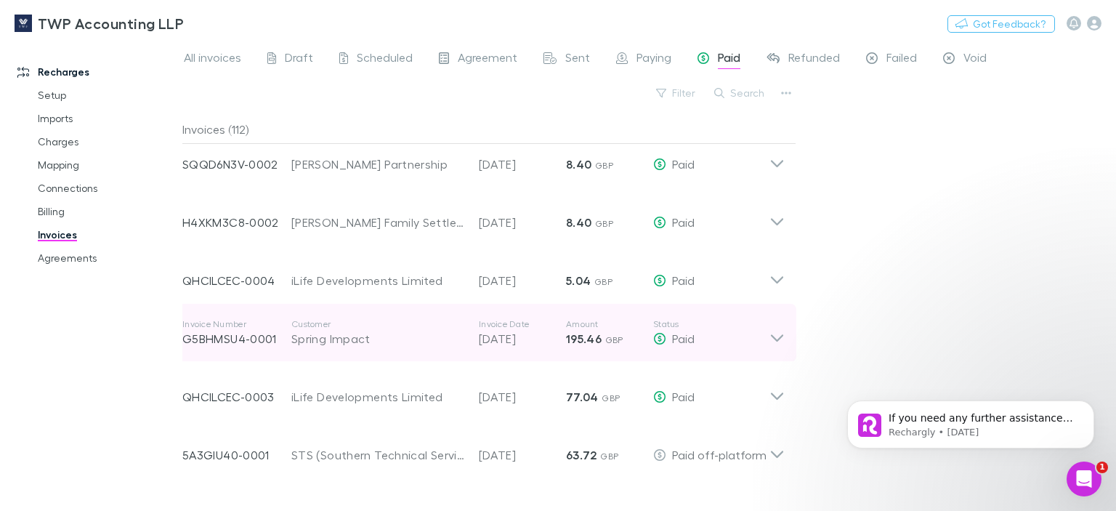
click at [306, 342] on div "Spring Impact" at bounding box center [377, 338] width 173 height 17
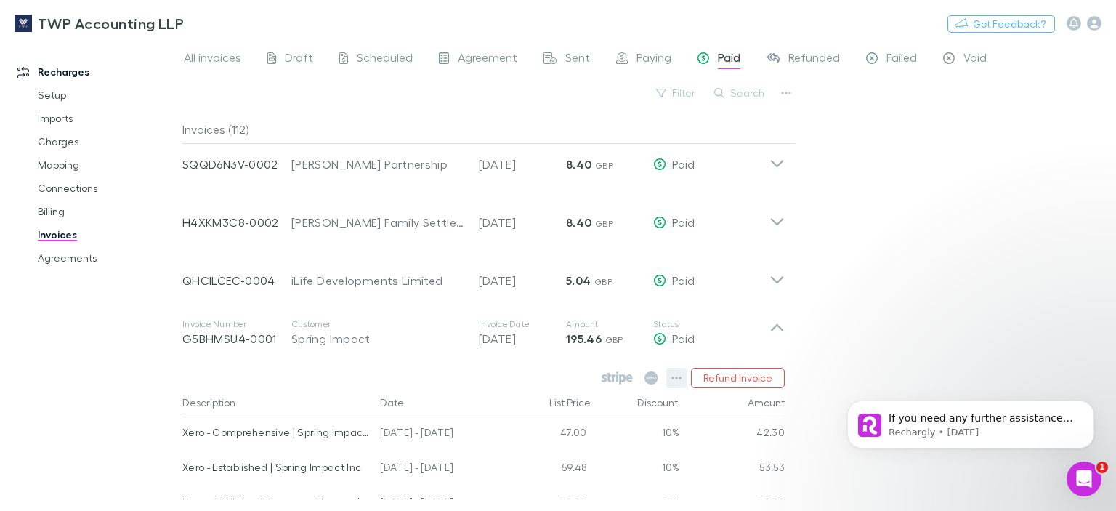
click at [675, 379] on icon "button" at bounding box center [677, 378] width 10 height 12
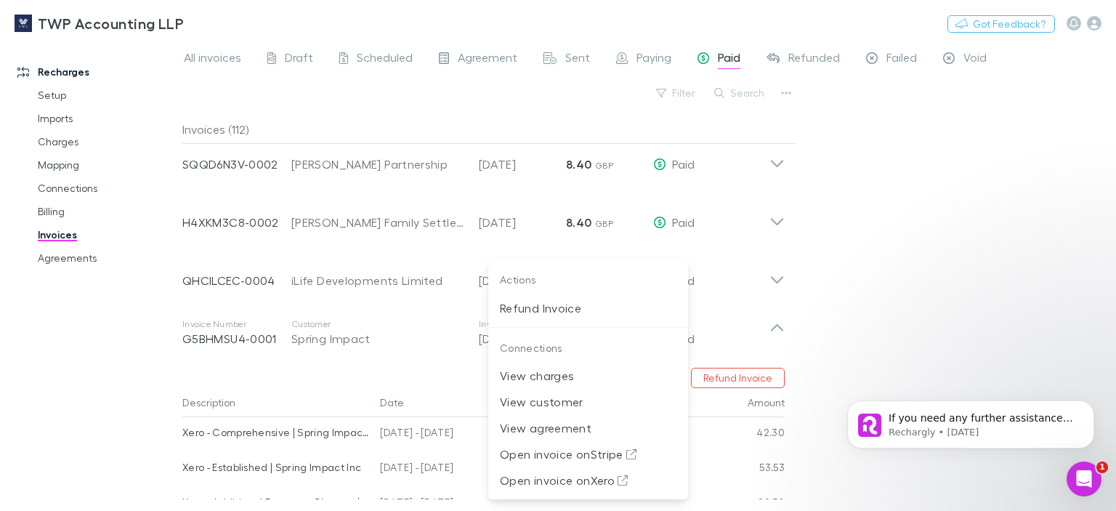
click at [957, 296] on div at bounding box center [558, 255] width 1116 height 511
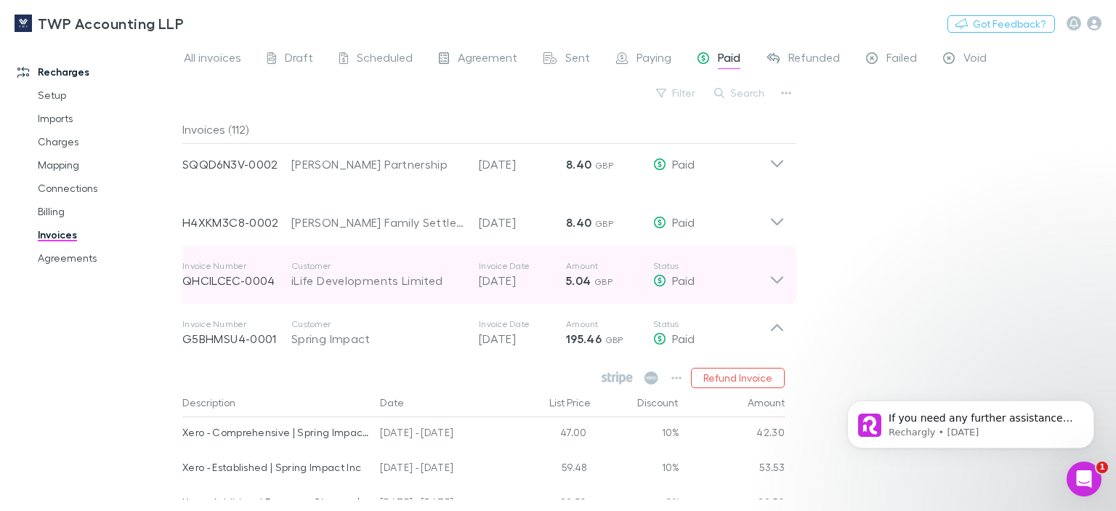
click at [256, 281] on p "QHCILCEC-0004" at bounding box center [236, 280] width 109 height 17
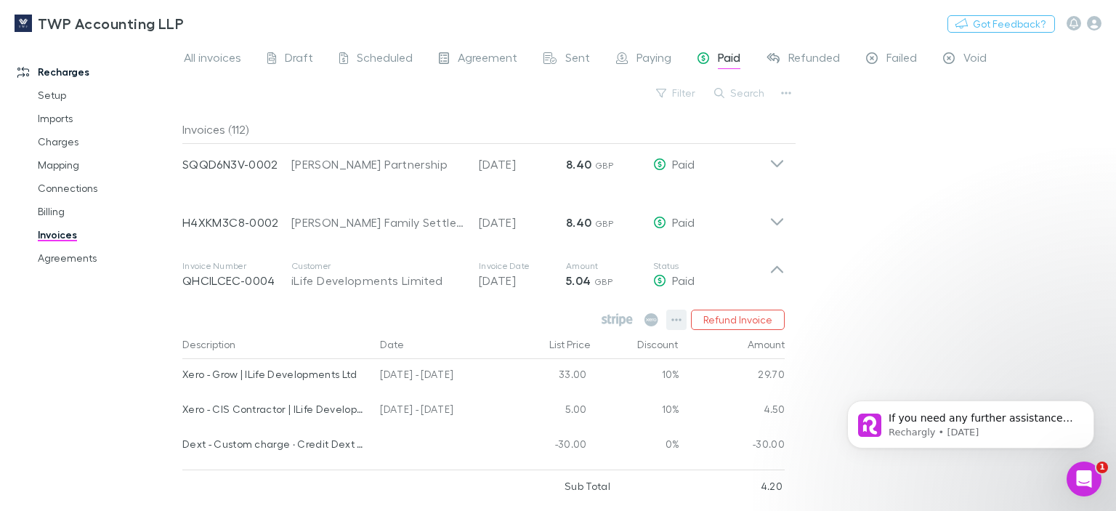
click at [677, 319] on icon "button" at bounding box center [677, 319] width 10 height 3
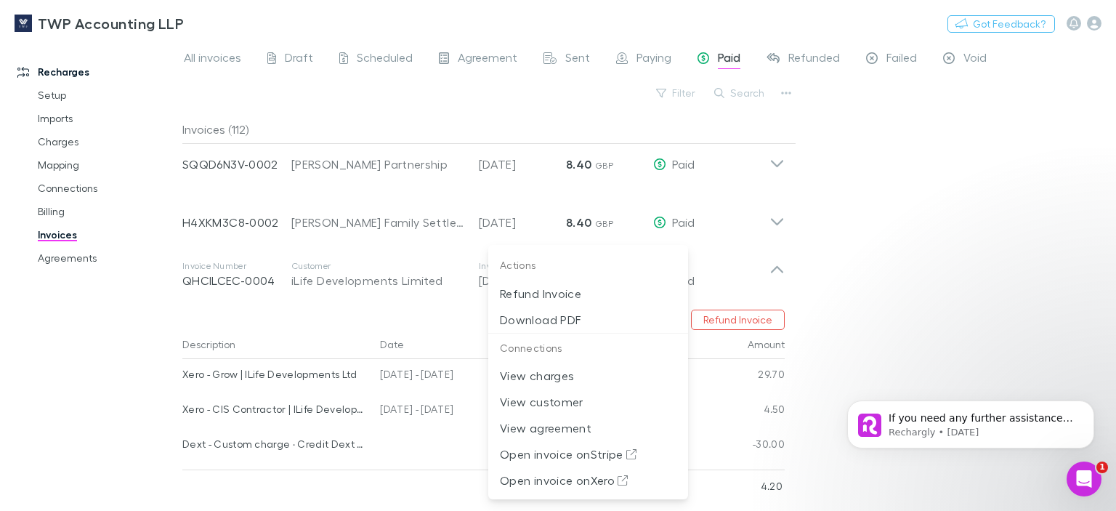
click at [894, 246] on div at bounding box center [558, 255] width 1116 height 511
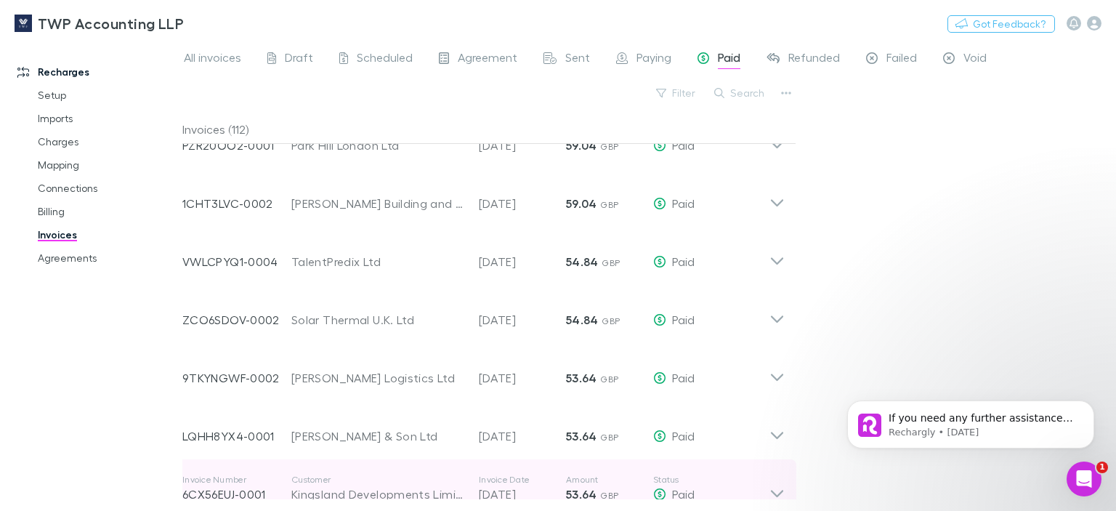
scroll to position [0, 0]
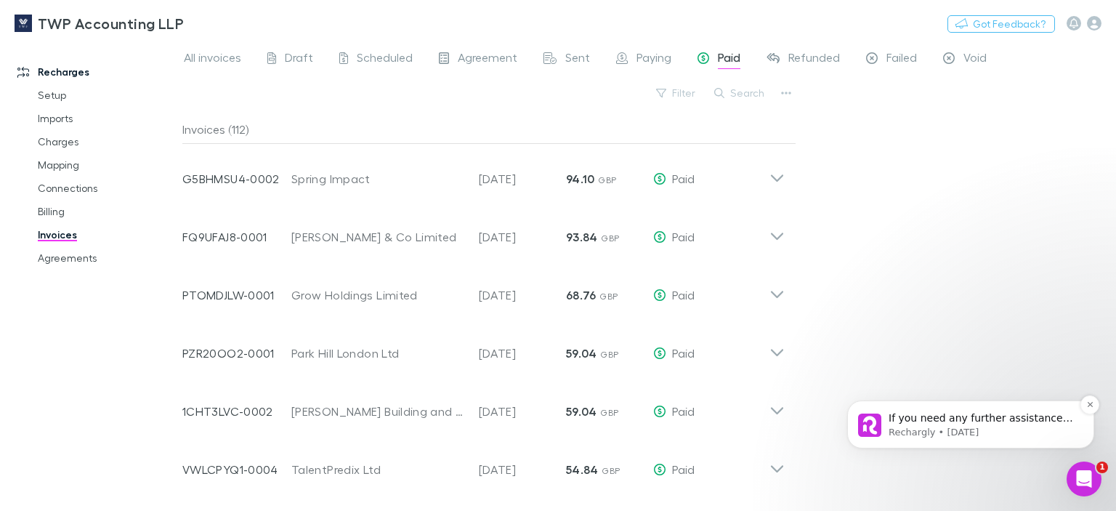
click at [981, 424] on p "If you need any further assistance with downloading a client's invoice, please …" at bounding box center [983, 418] width 188 height 15
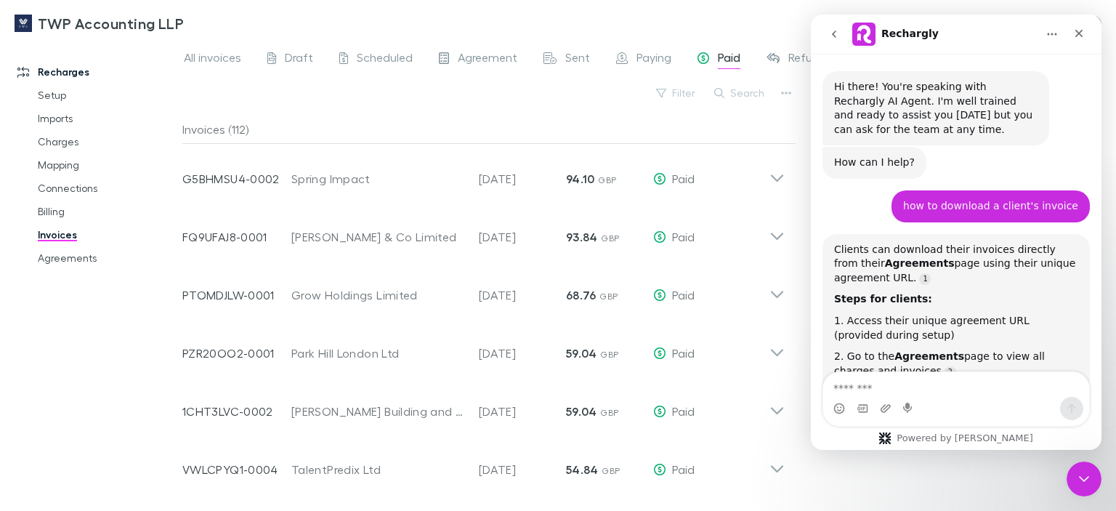
scroll to position [17, 0]
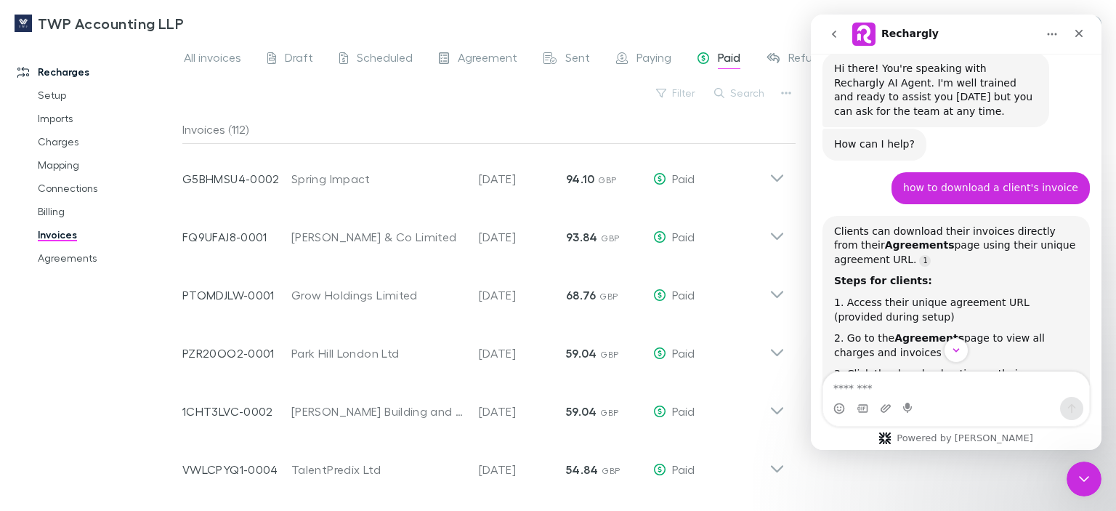
click at [845, 383] on textarea "Message…" at bounding box center [957, 384] width 266 height 25
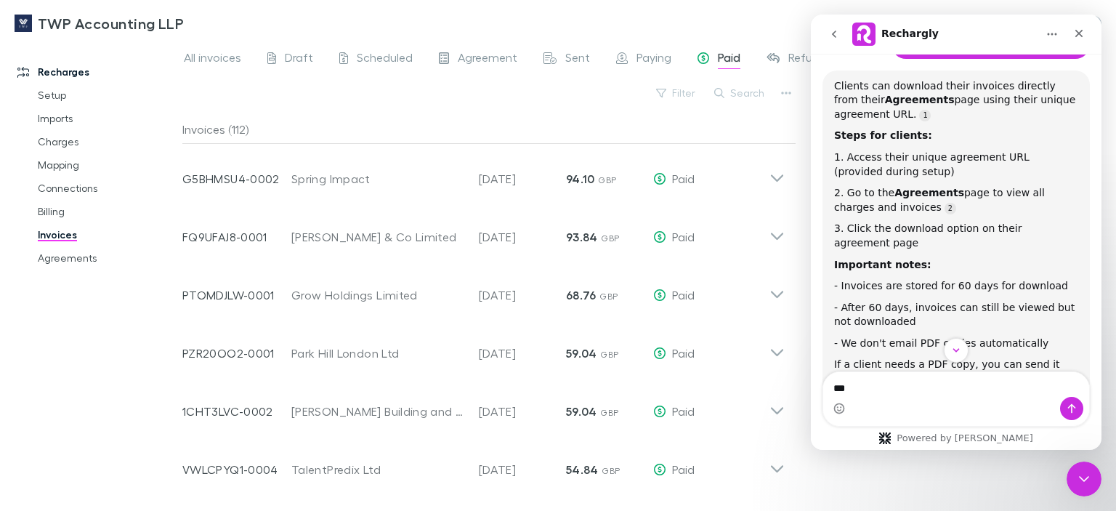
scroll to position [235, 0]
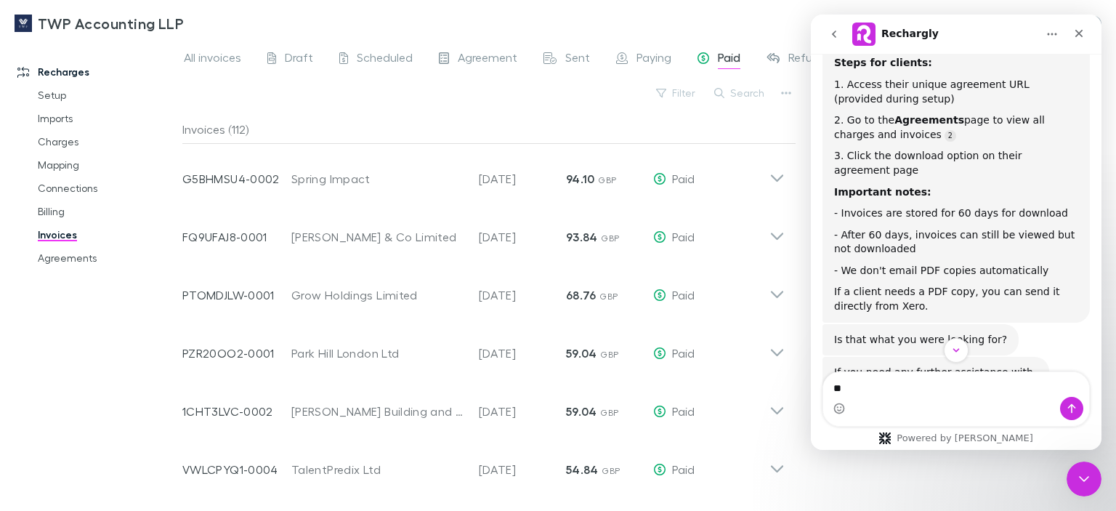
type textarea "*"
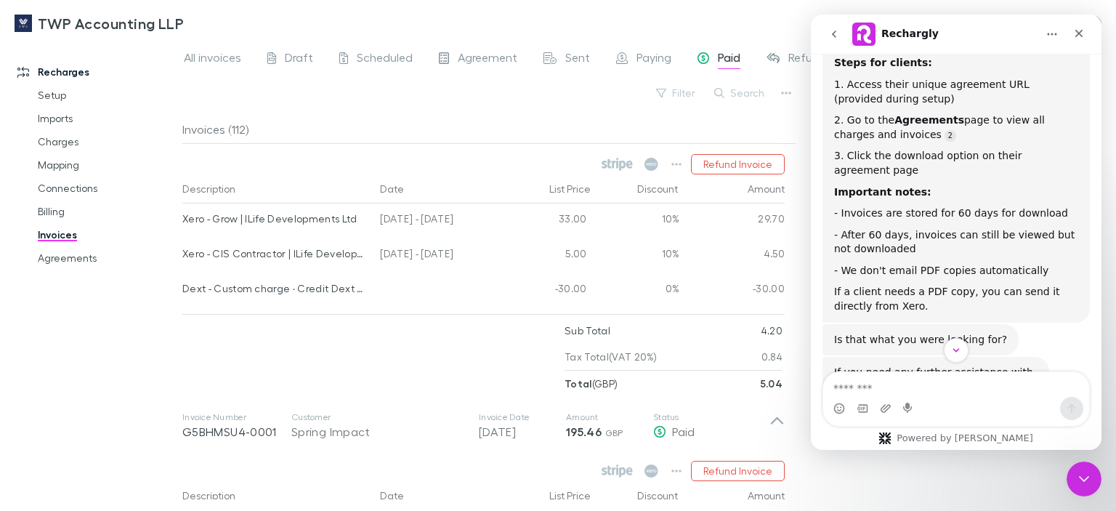
scroll to position [3707, 0]
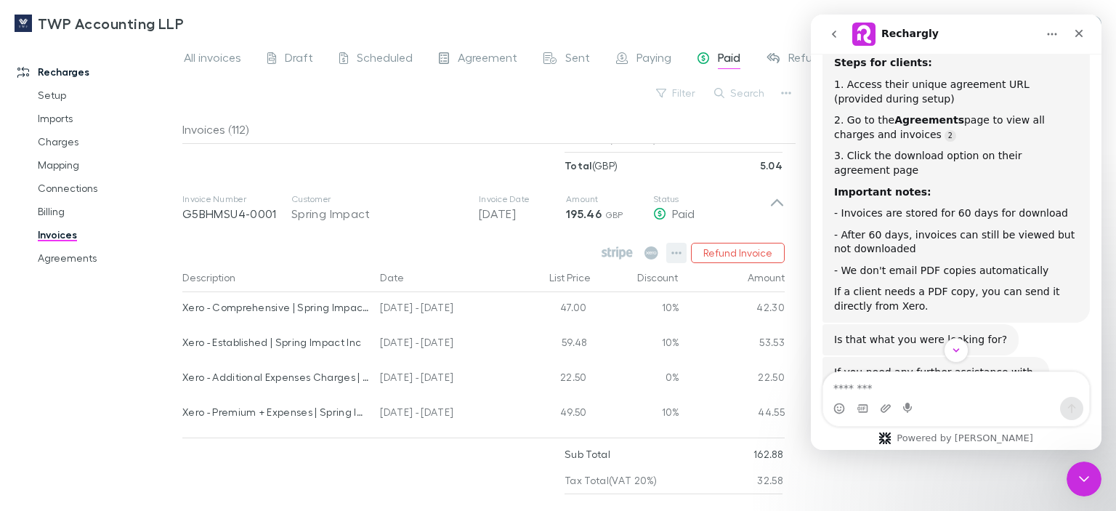
click at [675, 252] on icon "button" at bounding box center [677, 253] width 10 height 3
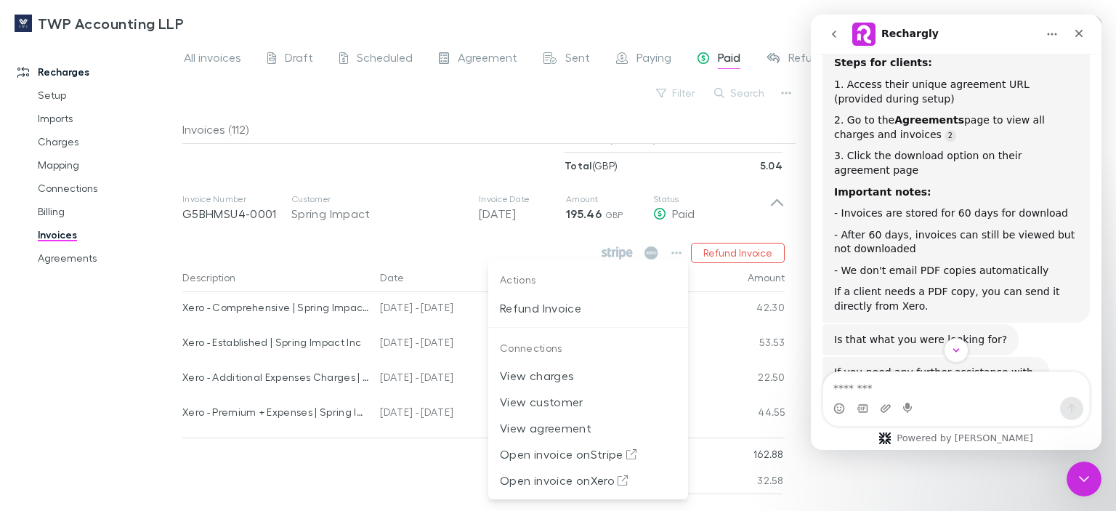
click at [70, 310] on div at bounding box center [558, 255] width 1116 height 511
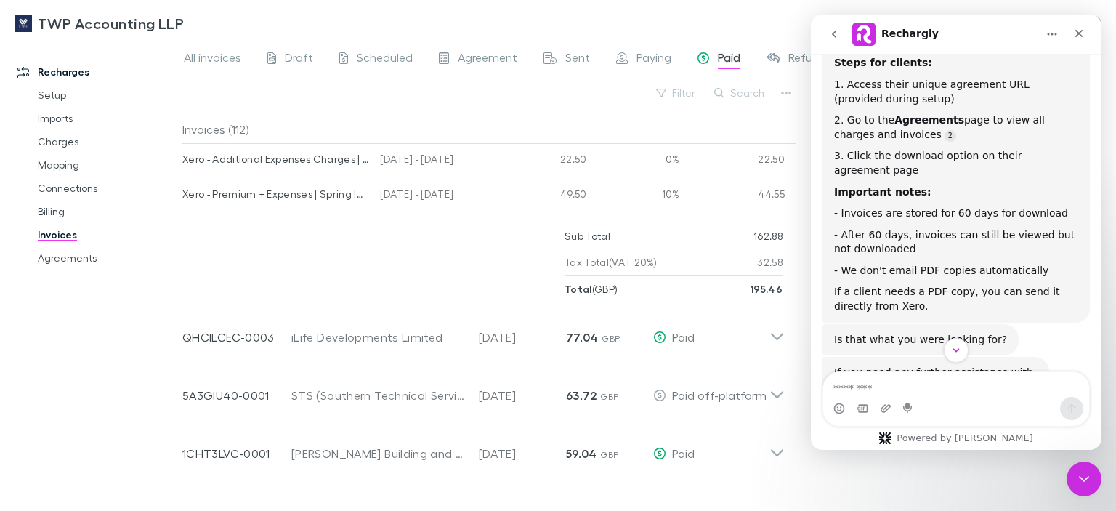
scroll to position [4070, 0]
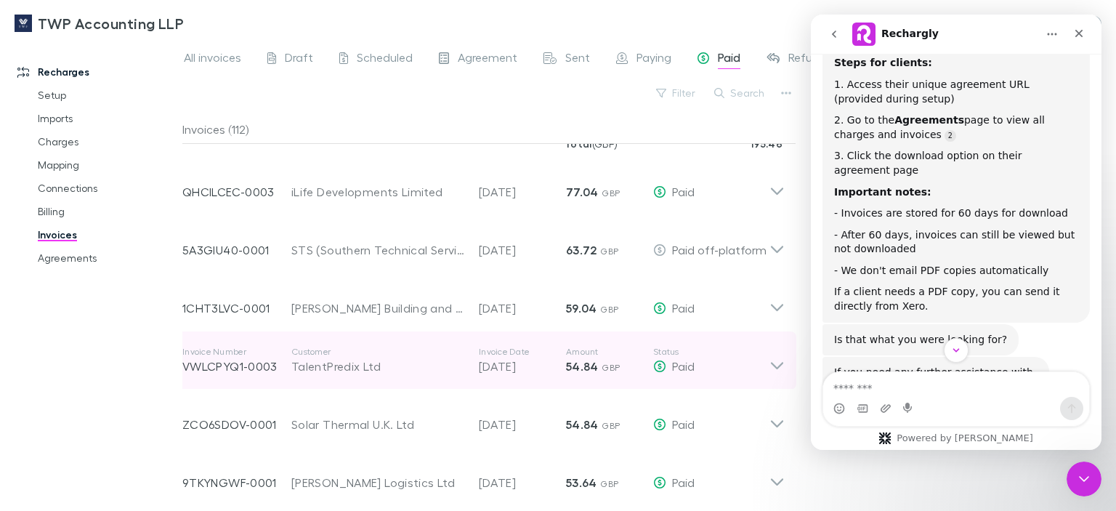
click at [353, 366] on div "TalentPredix Ltd" at bounding box center [377, 366] width 173 height 17
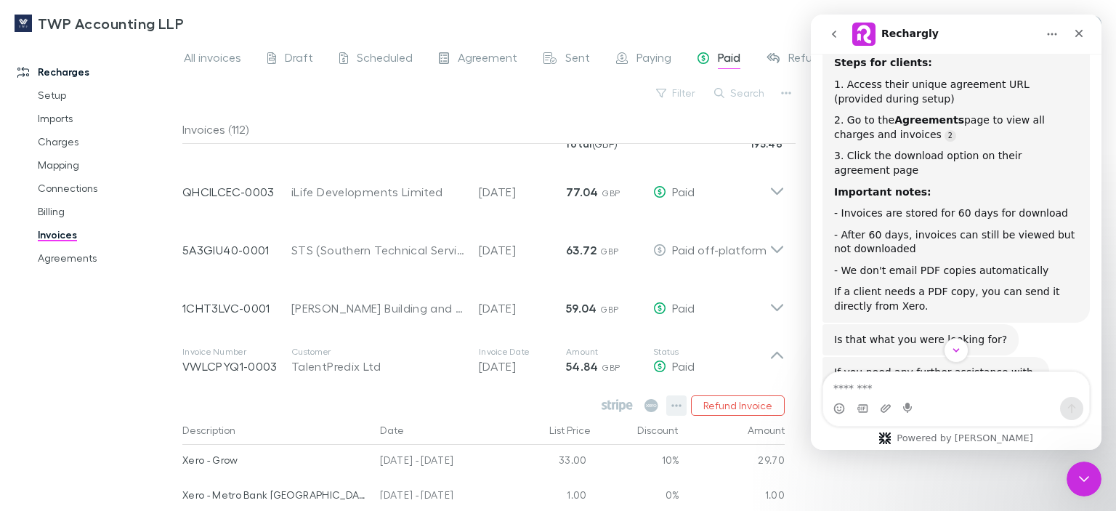
click at [682, 406] on icon "button" at bounding box center [677, 406] width 10 height 3
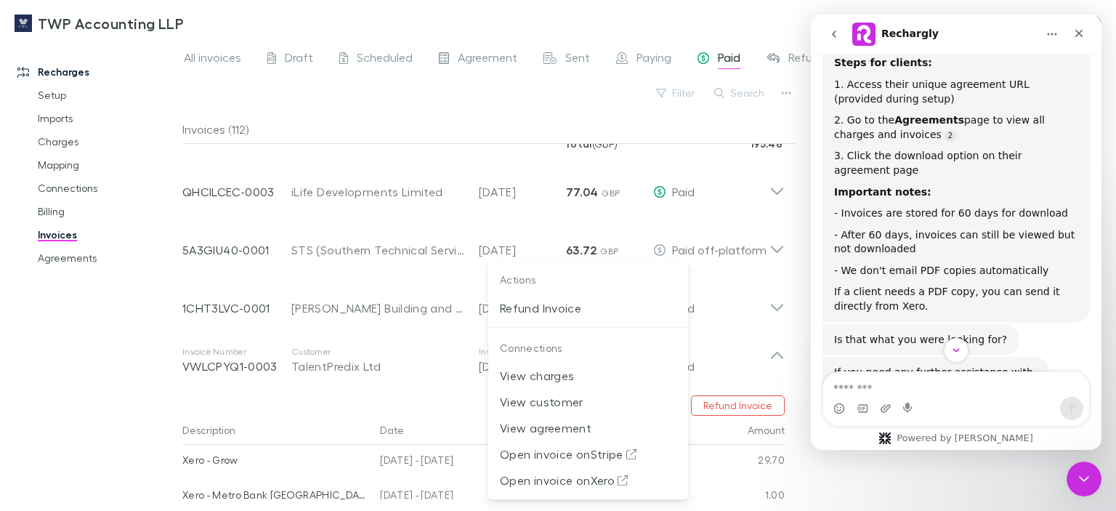
click at [92, 351] on div at bounding box center [558, 255] width 1116 height 511
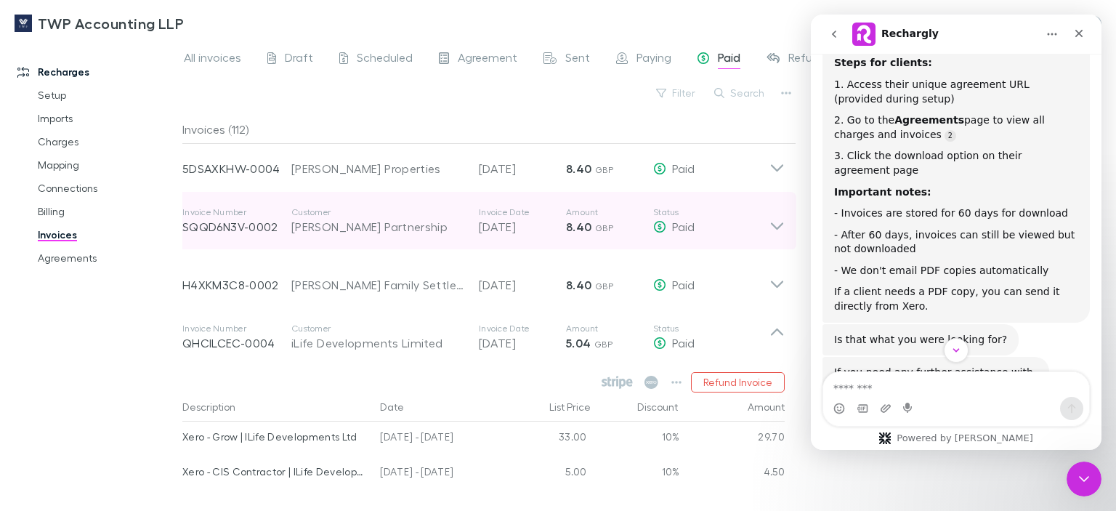
scroll to position [2907, 0]
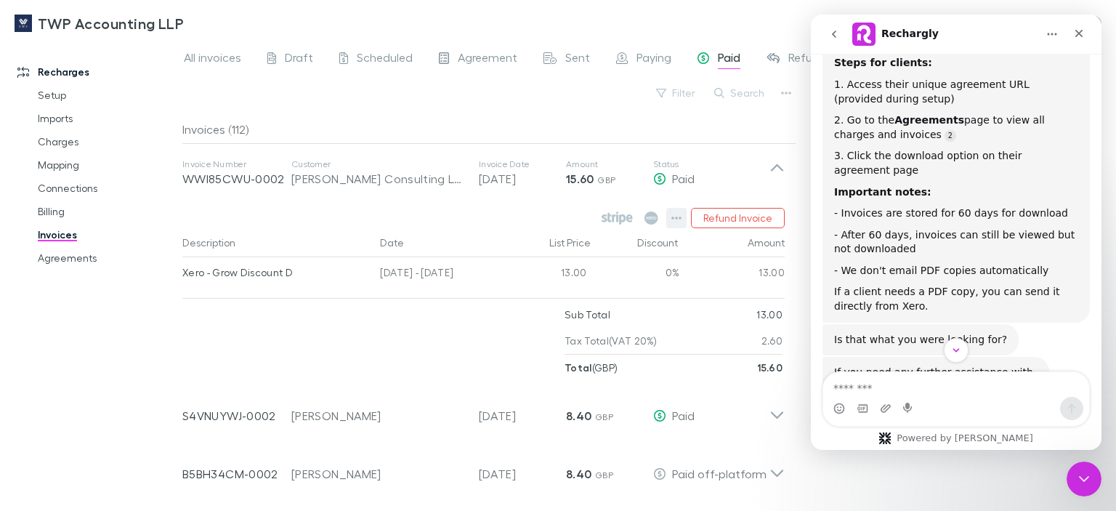
click at [680, 215] on icon "button" at bounding box center [677, 218] width 10 height 12
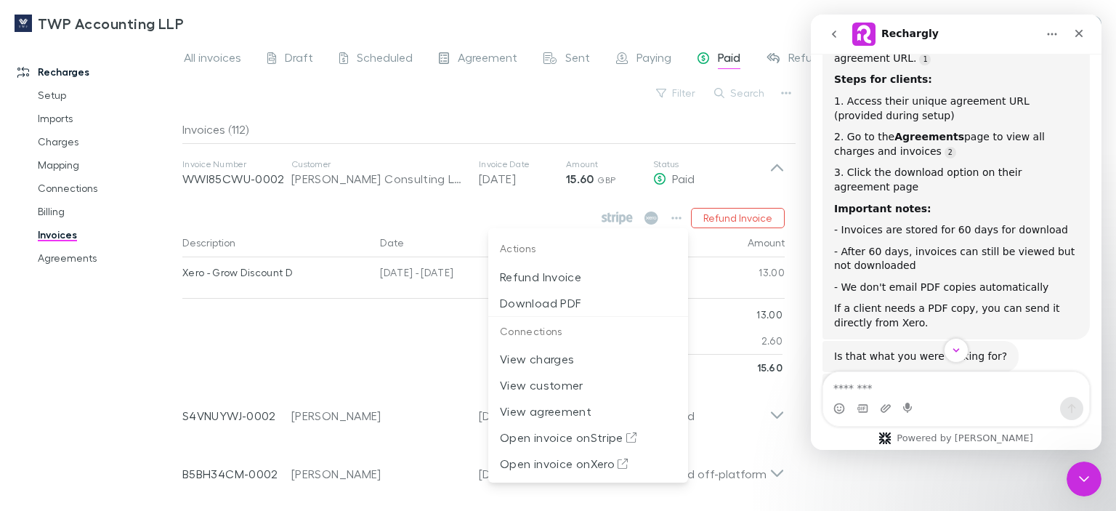
scroll to position [291, 0]
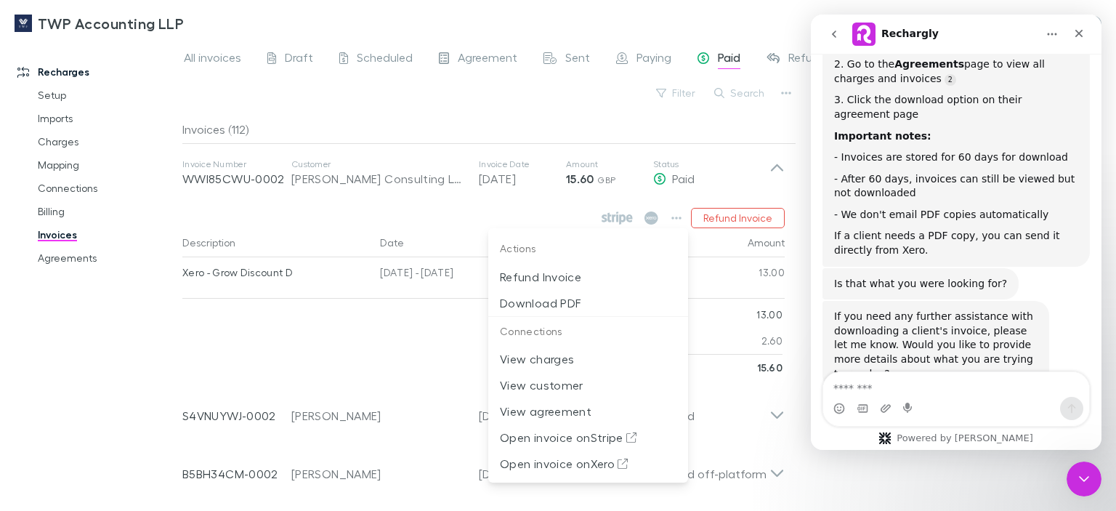
click at [55, 237] on div at bounding box center [558, 255] width 1116 height 511
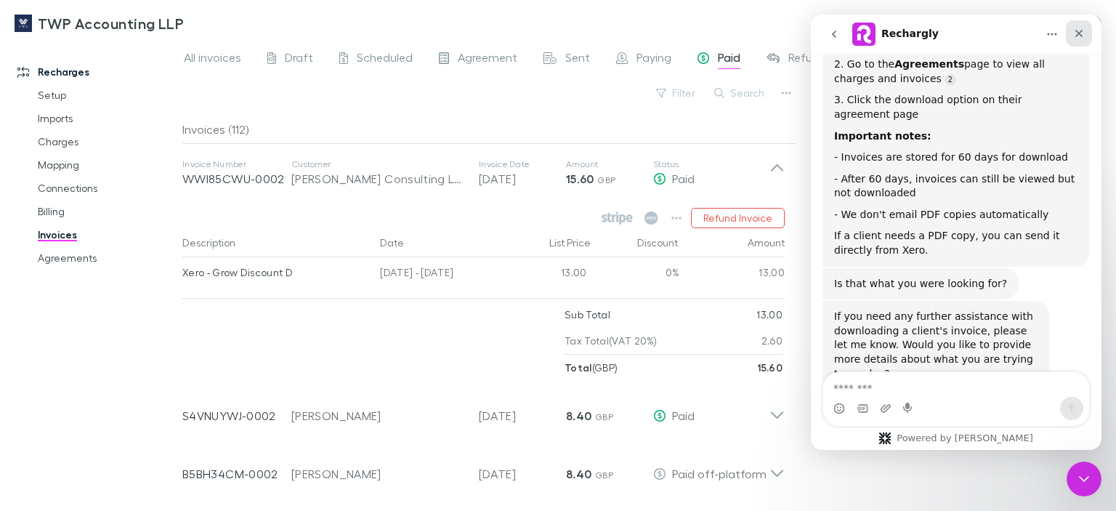
click at [1082, 33] on icon "Close" at bounding box center [1080, 34] width 12 height 12
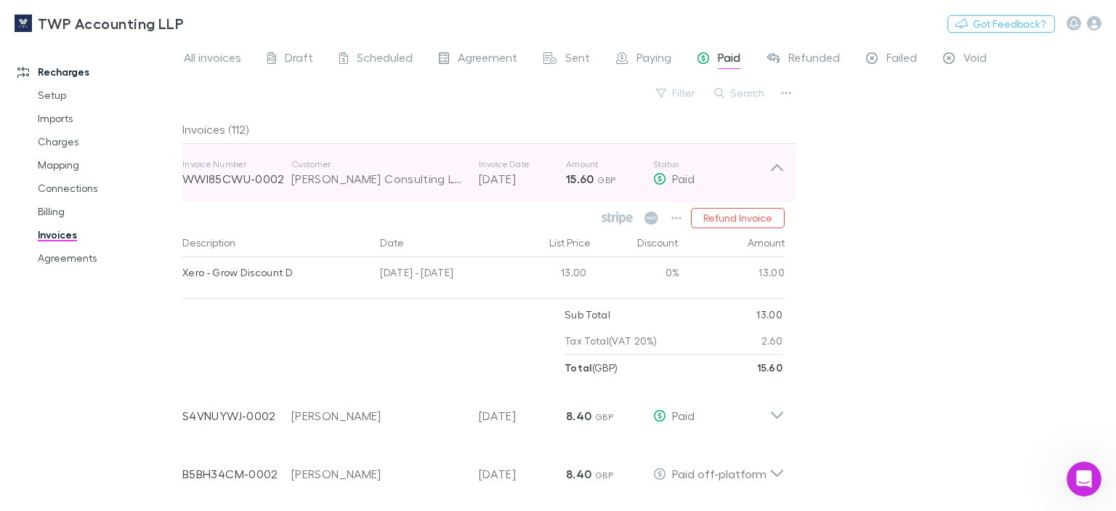
scroll to position [326, 0]
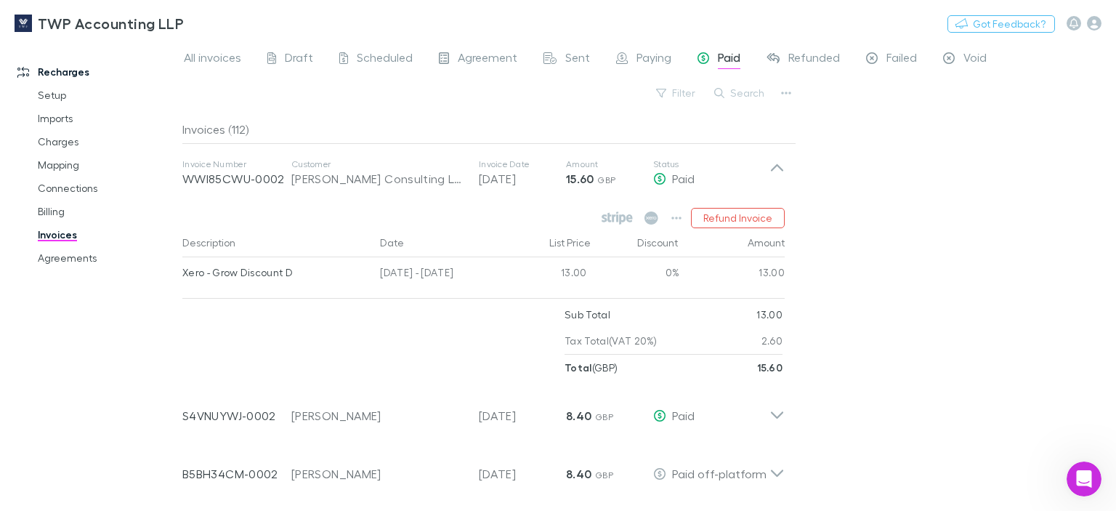
click at [735, 59] on span "Paid" at bounding box center [729, 59] width 23 height 19
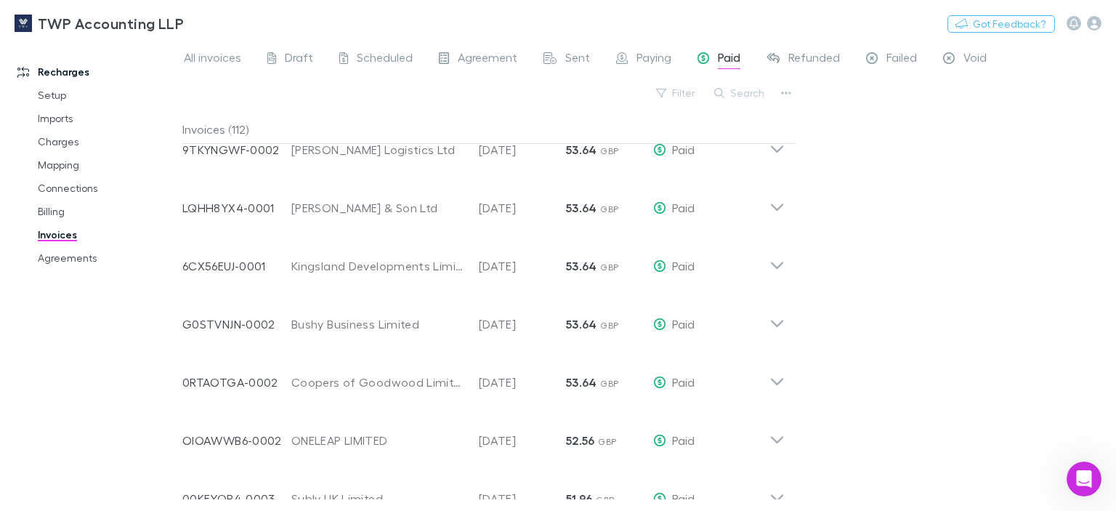
scroll to position [509, 0]
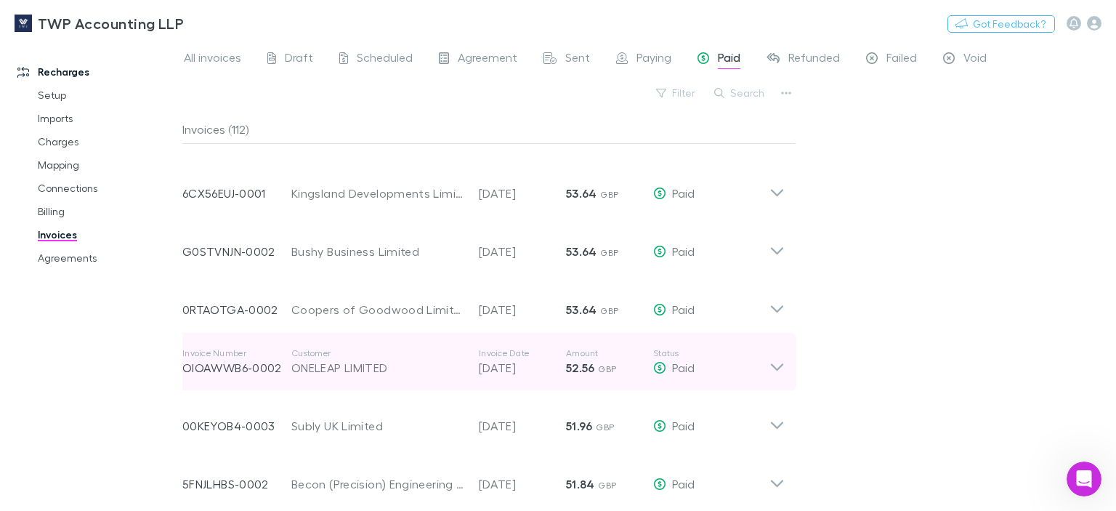
click at [252, 361] on p "OIOAWWB6-0002" at bounding box center [236, 367] width 109 height 17
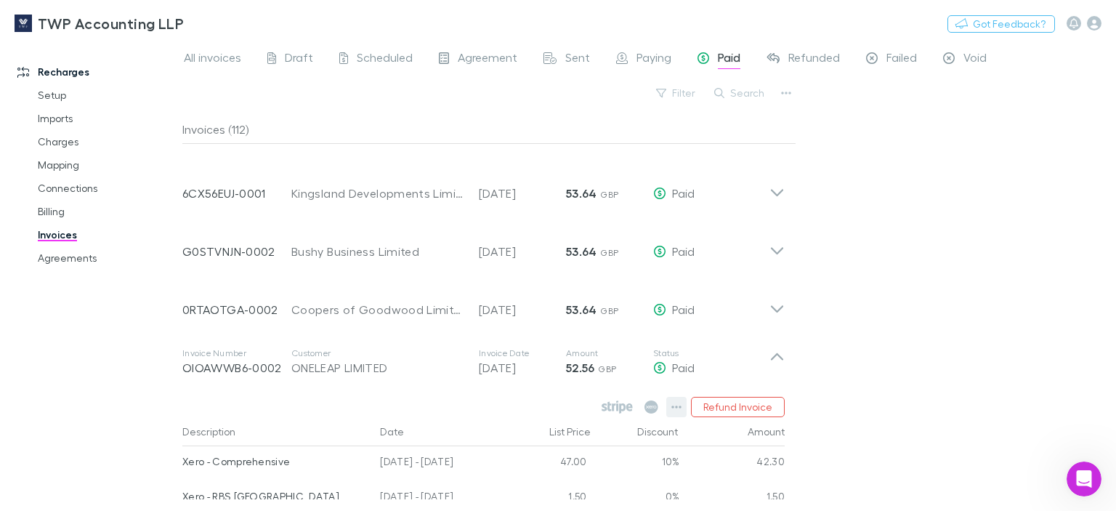
click at [677, 408] on icon "button" at bounding box center [677, 407] width 10 height 12
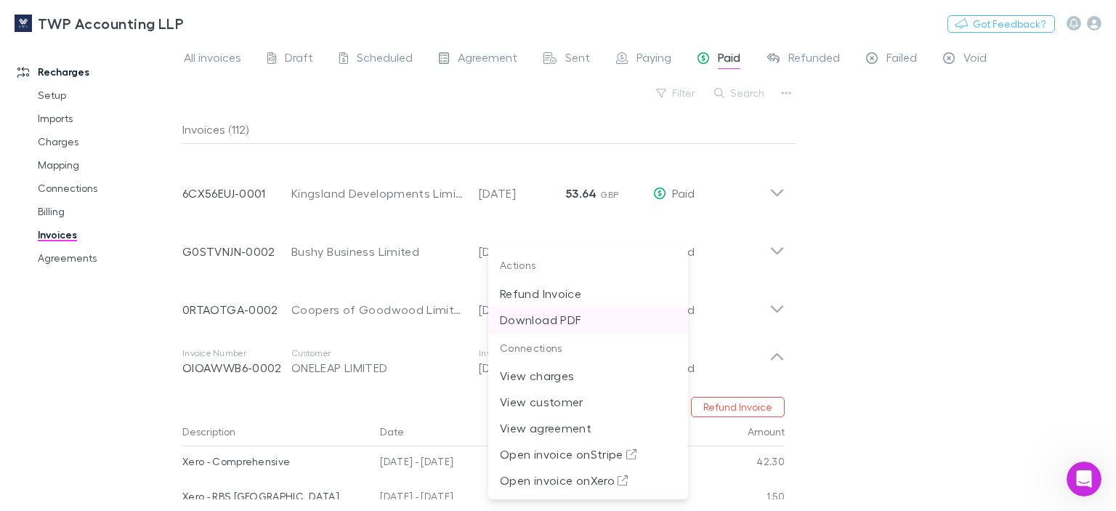
click at [573, 321] on p "Download PDF" at bounding box center [588, 319] width 177 height 17
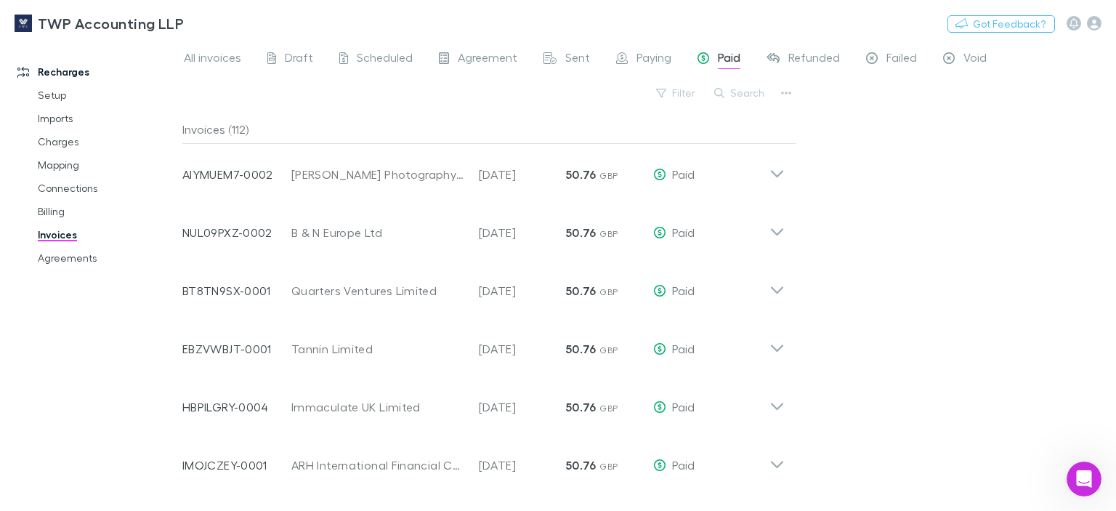
scroll to position [1163, 0]
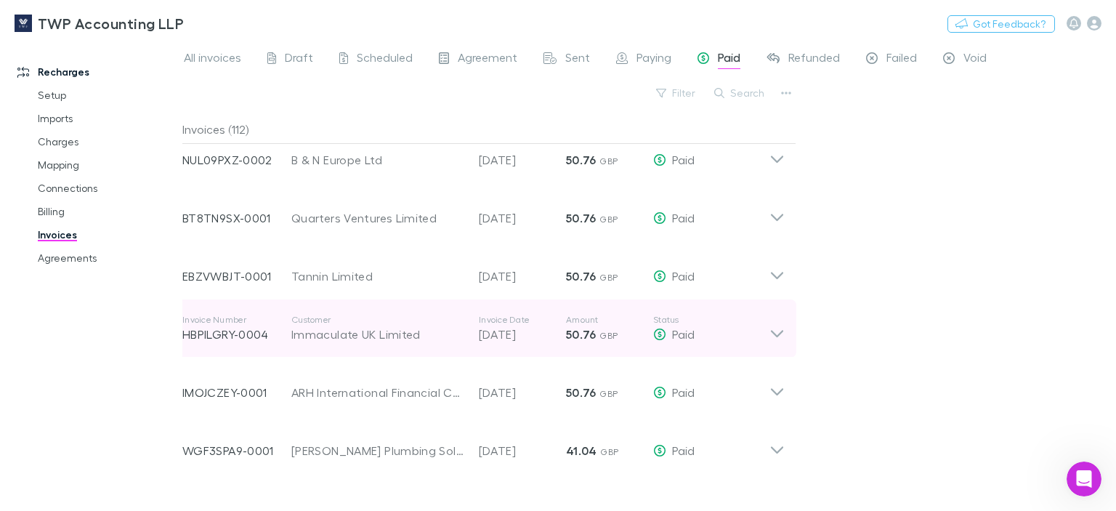
click at [262, 342] on div "Invoice Number HBPILGRY-0004 Customer Immaculate UK Limited Invoice Date [DATE]…" at bounding box center [475, 328] width 587 height 52
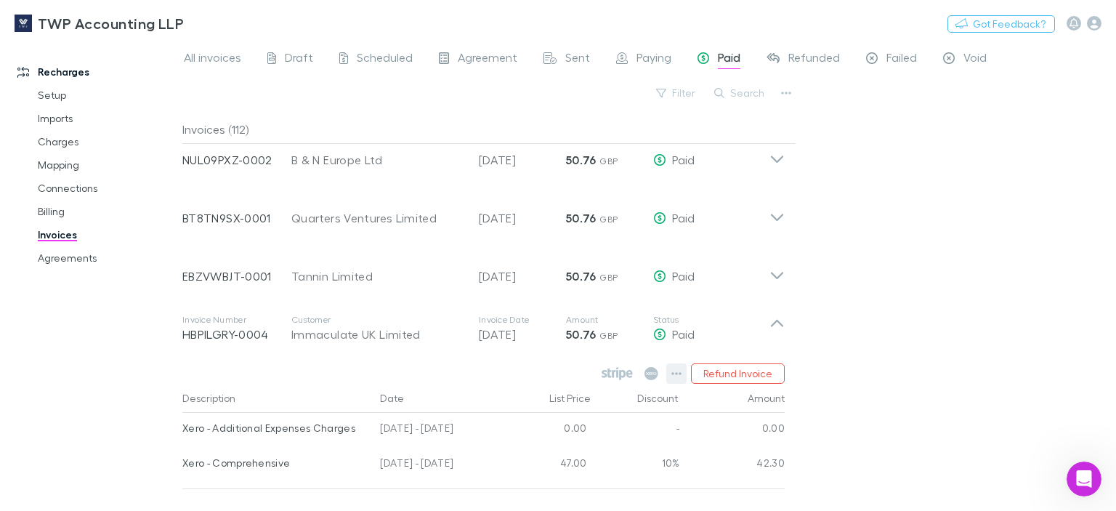
click at [677, 374] on icon "button" at bounding box center [677, 374] width 10 height 12
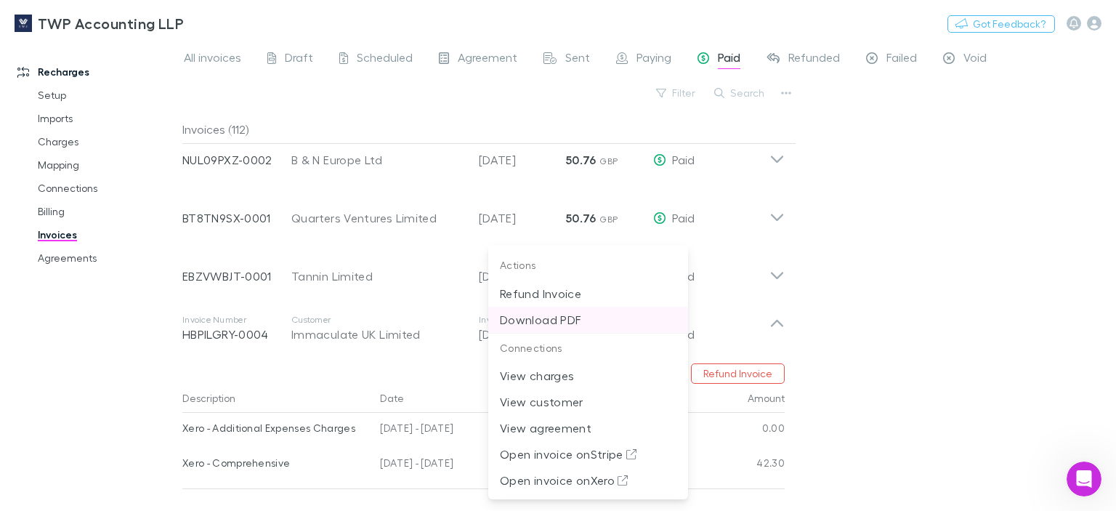
click at [560, 321] on p "Download PDF" at bounding box center [588, 319] width 177 height 17
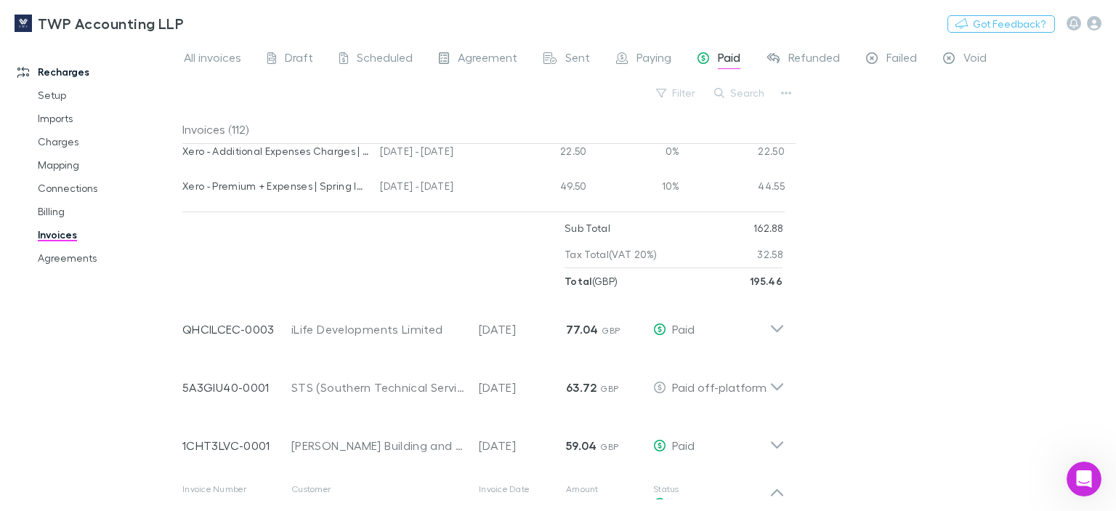
scroll to position [4507, 0]
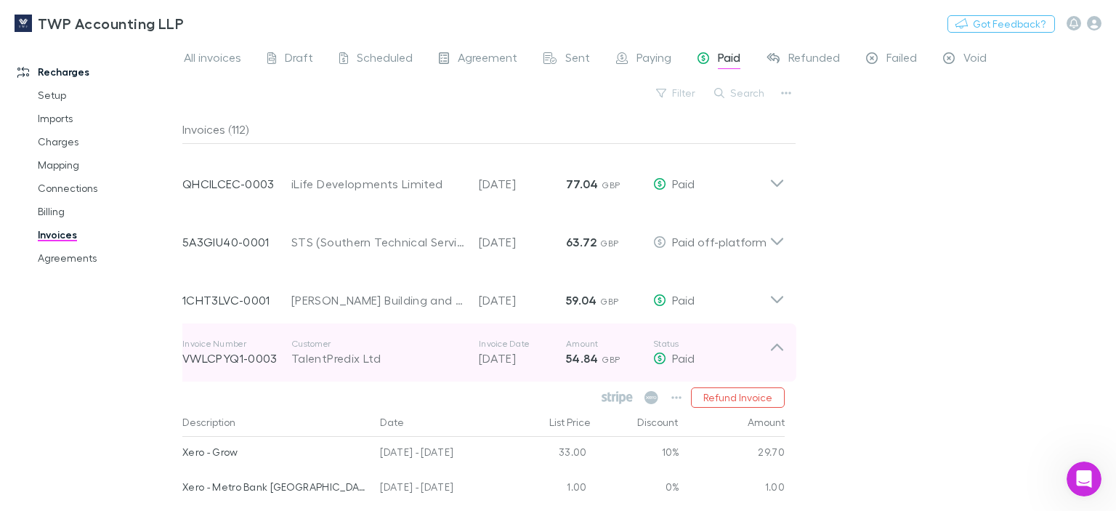
click at [233, 360] on p "VWLCPYQ1-0003" at bounding box center [236, 358] width 109 height 17
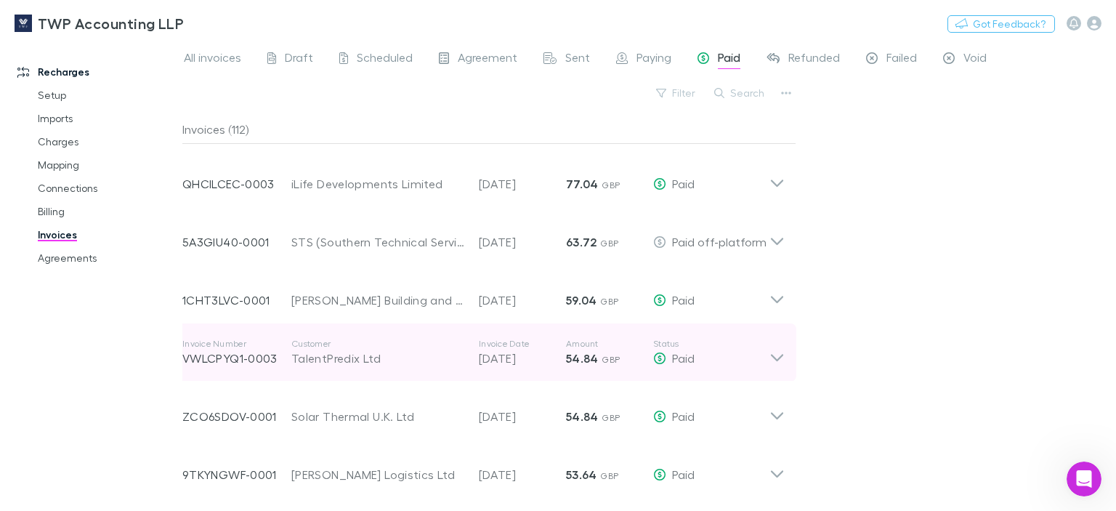
click at [233, 362] on p "VWLCPYQ1-0003" at bounding box center [236, 358] width 109 height 17
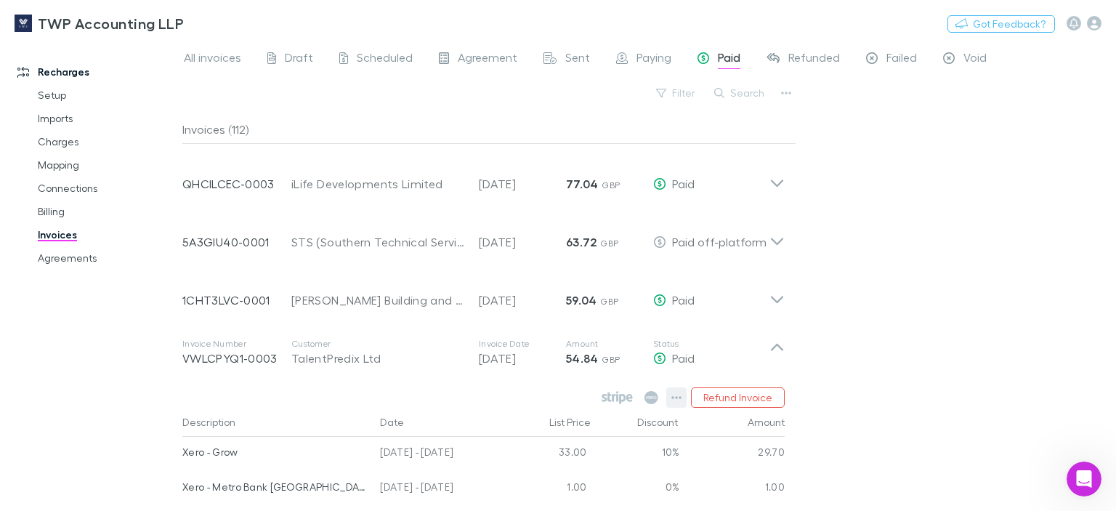
click at [675, 398] on icon "button" at bounding box center [677, 398] width 10 height 12
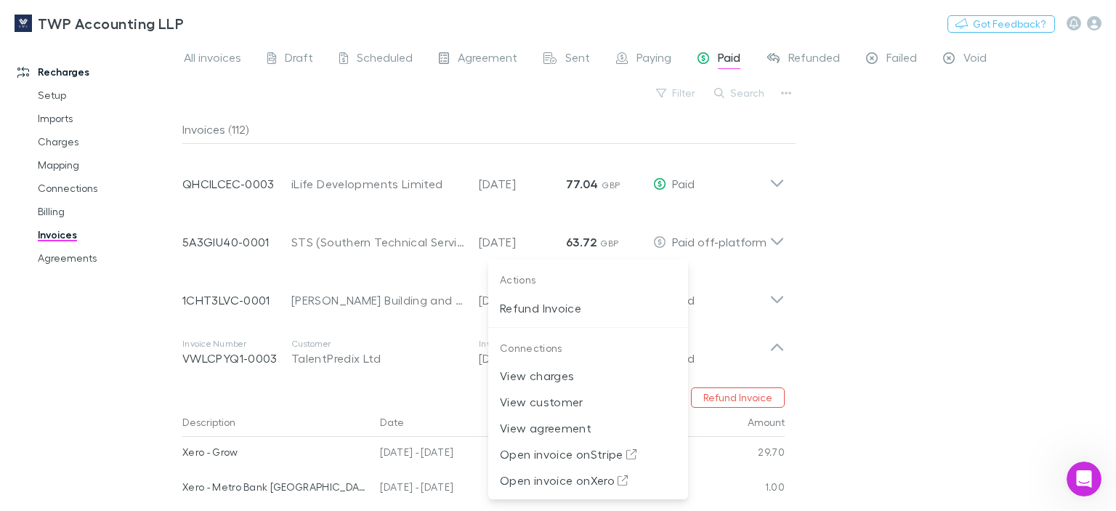
click at [92, 338] on div at bounding box center [558, 255] width 1116 height 511
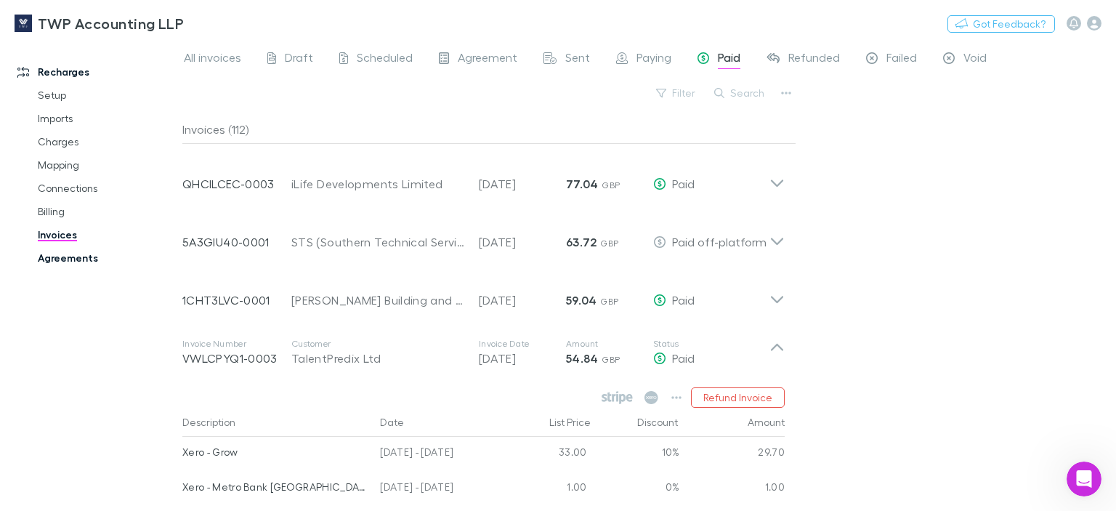
click at [66, 256] on link "Agreements" at bounding box center [106, 257] width 167 height 23
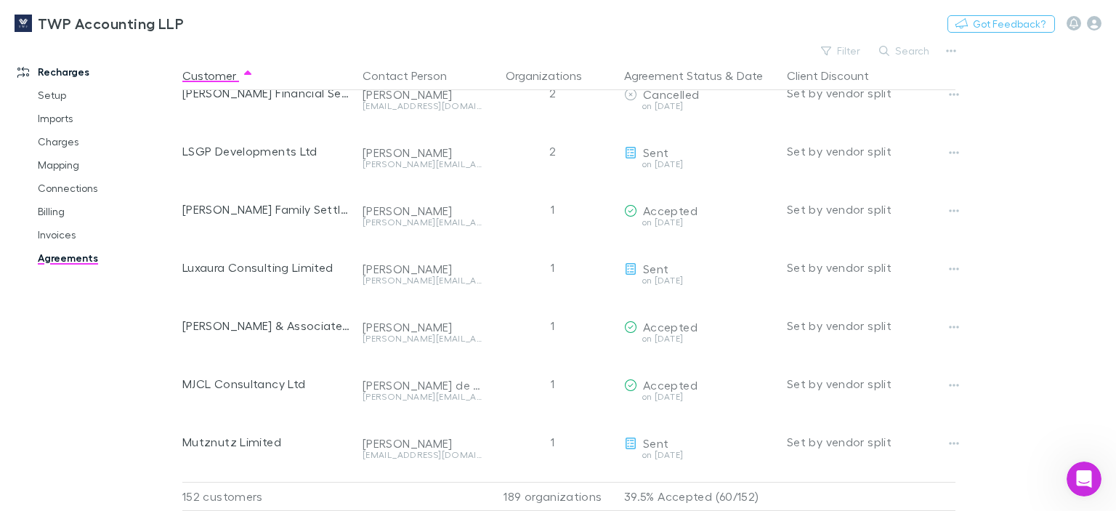
scroll to position [5798, 0]
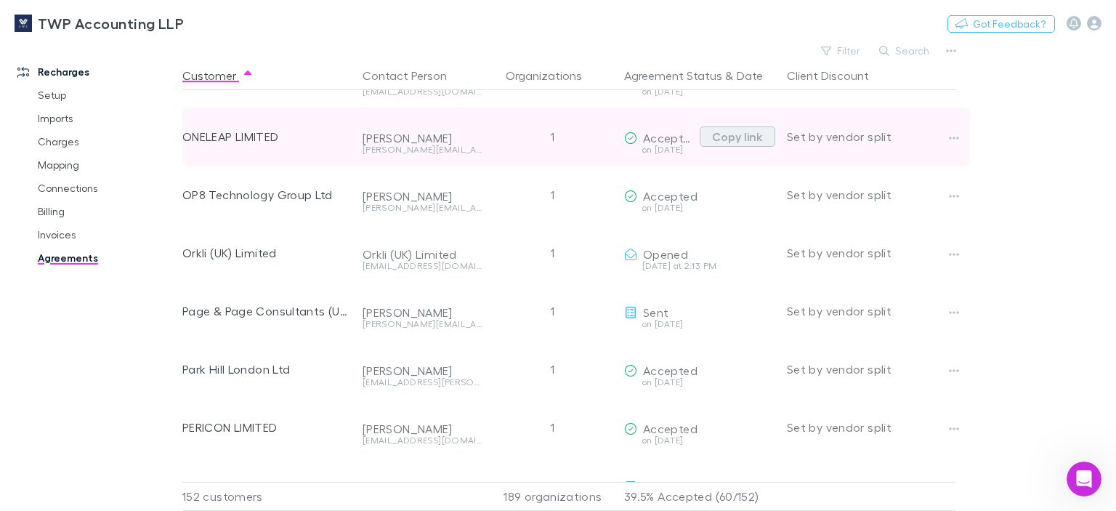
click at [719, 137] on button "Copy link" at bounding box center [738, 136] width 76 height 20
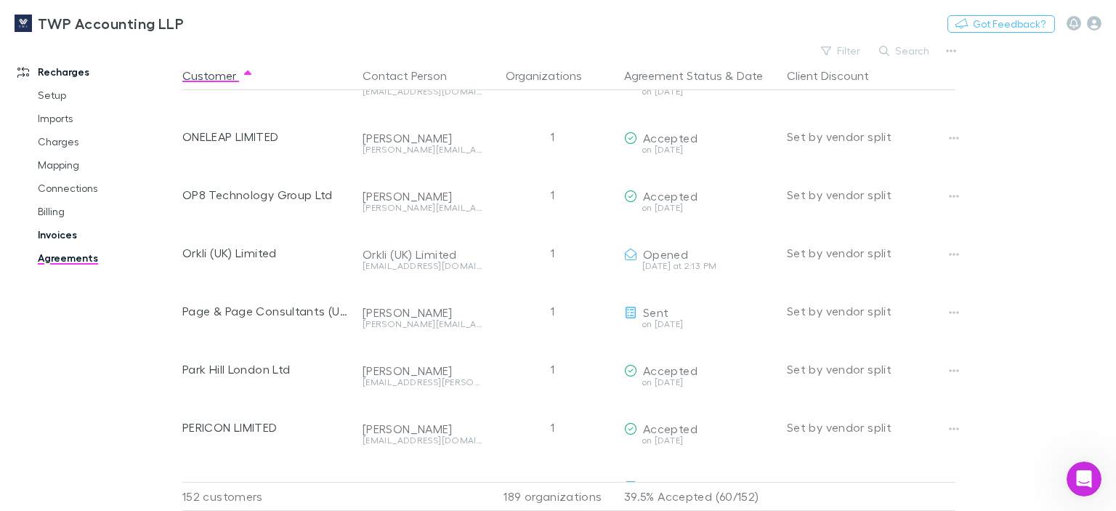
click at [57, 230] on link "Invoices" at bounding box center [106, 234] width 167 height 23
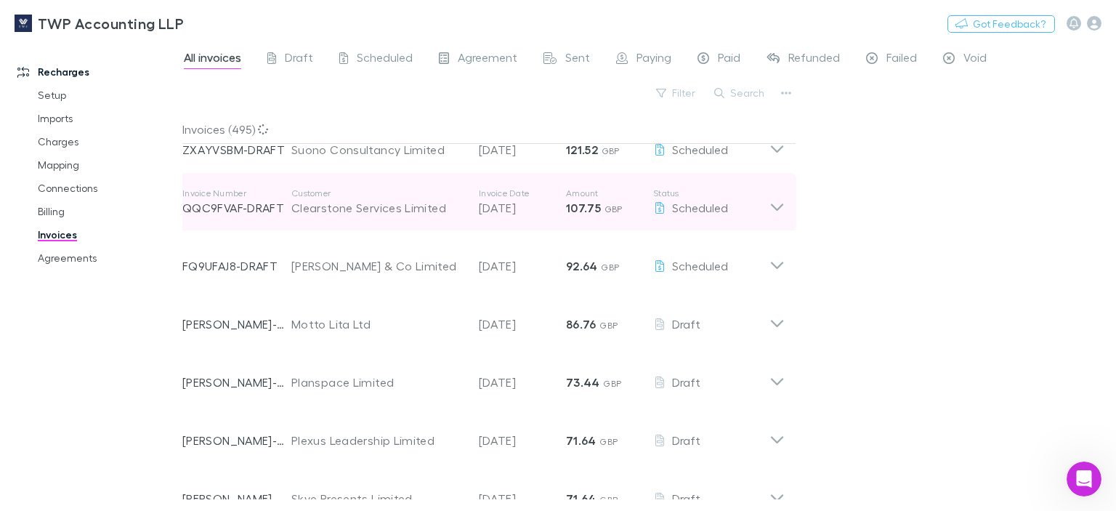
scroll to position [218, 0]
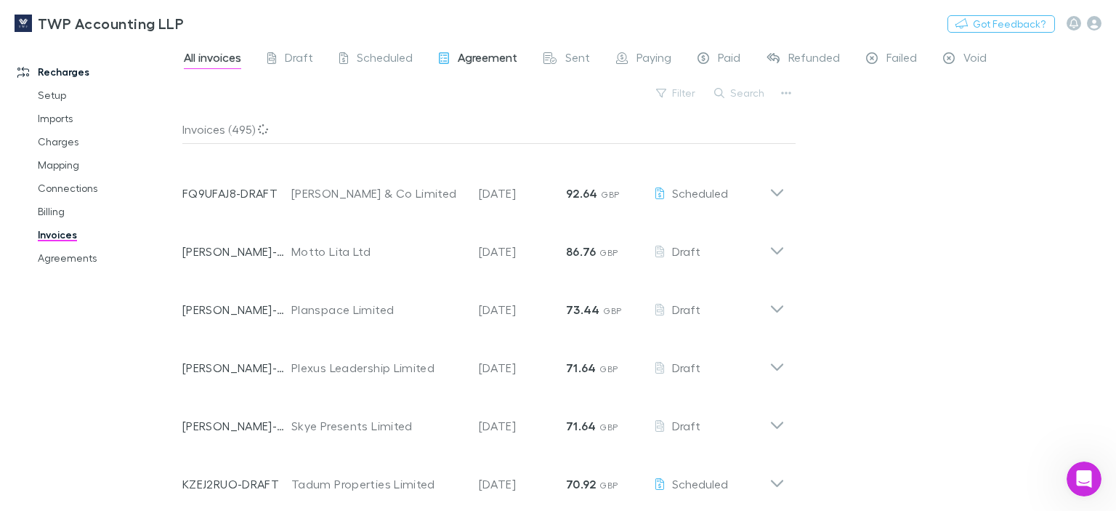
click at [501, 56] on span "Agreement" at bounding box center [488, 59] width 60 height 19
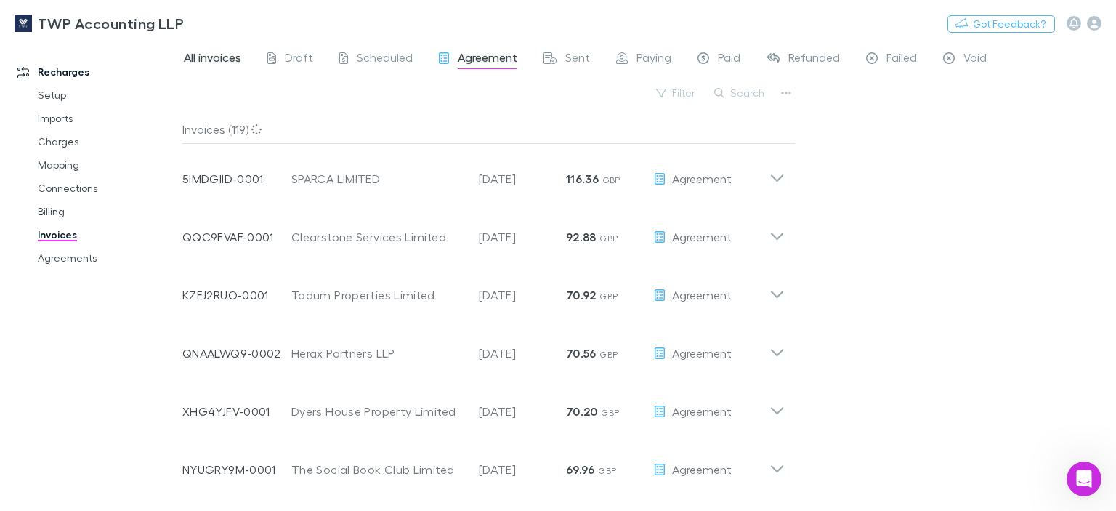
click at [194, 55] on span "All invoices" at bounding box center [212, 59] width 57 height 19
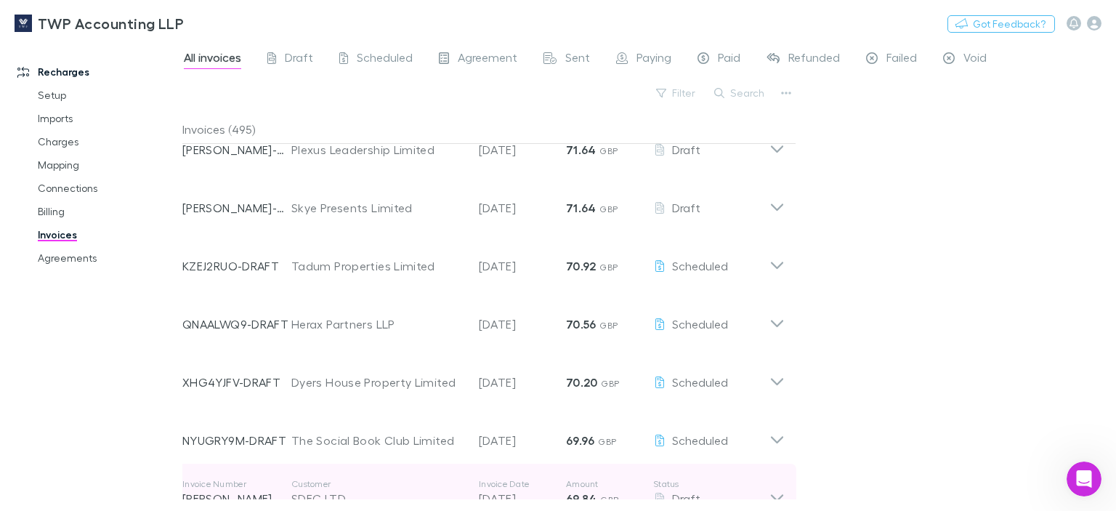
scroll to position [654, 0]
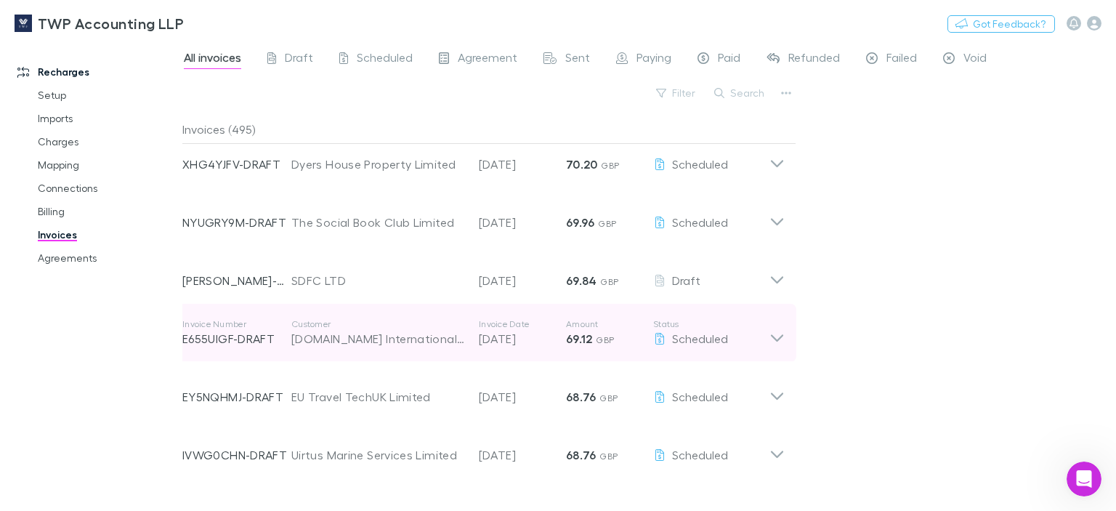
click at [329, 337] on div "[DOMAIN_NAME] International Ltd" at bounding box center [377, 338] width 173 height 17
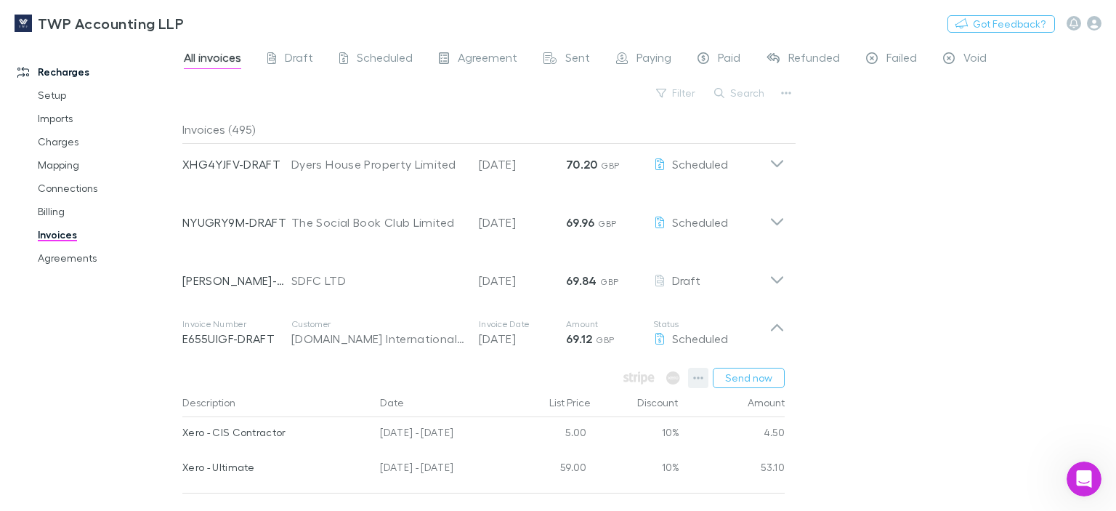
click at [698, 377] on icon "button" at bounding box center [698, 378] width 10 height 12
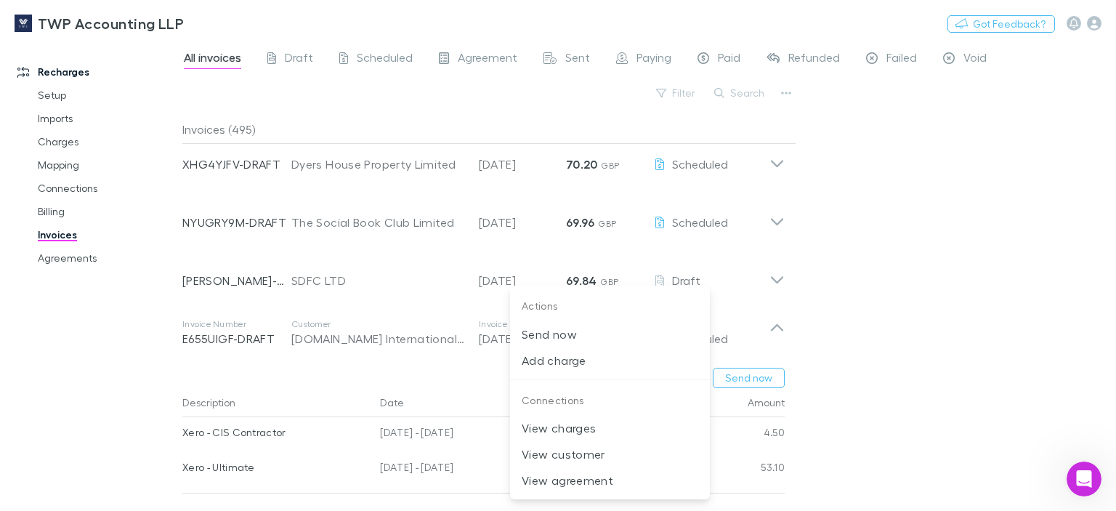
click at [1042, 193] on div at bounding box center [558, 255] width 1116 height 511
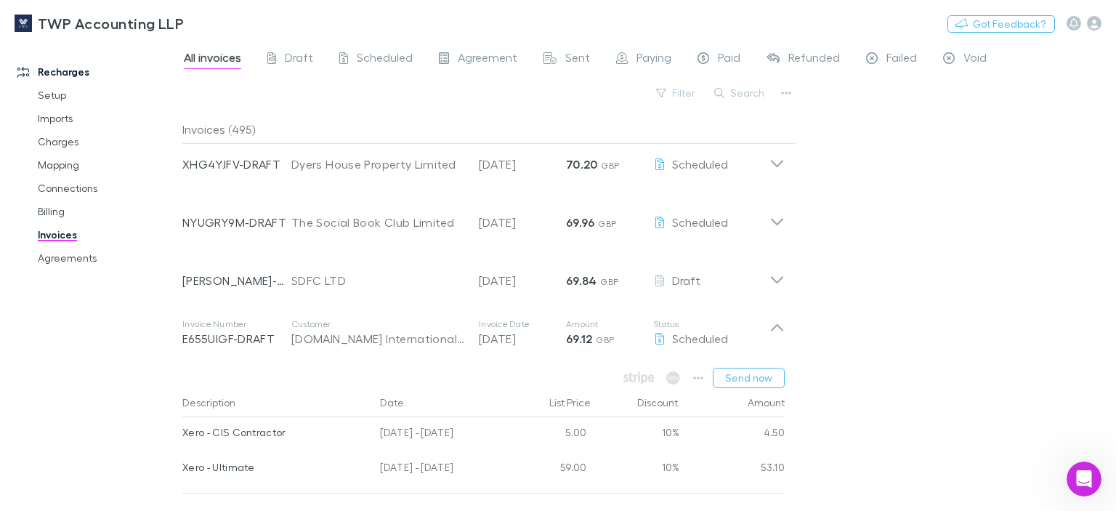
scroll to position [872, 0]
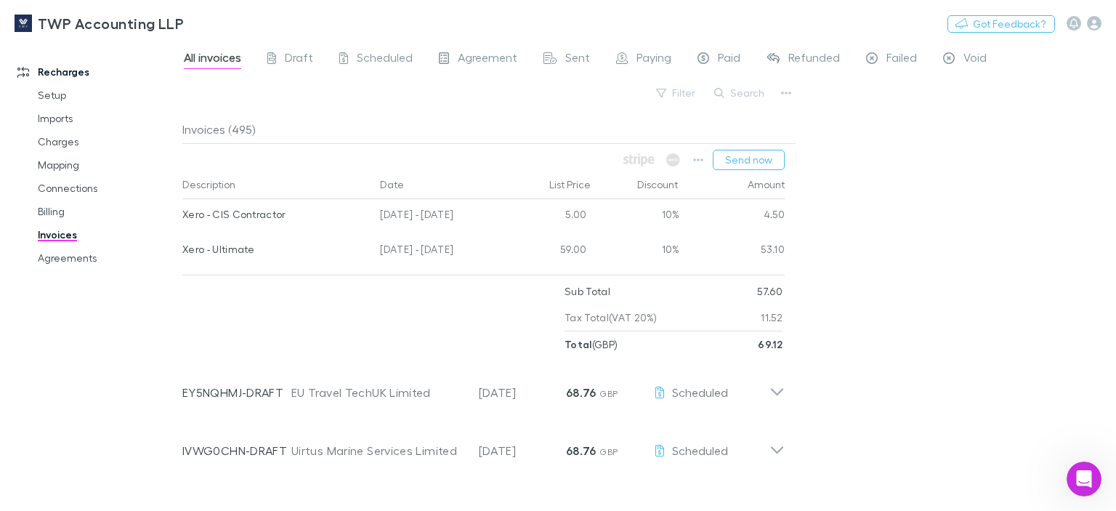
click at [55, 238] on link "Invoices" at bounding box center [106, 234] width 167 height 23
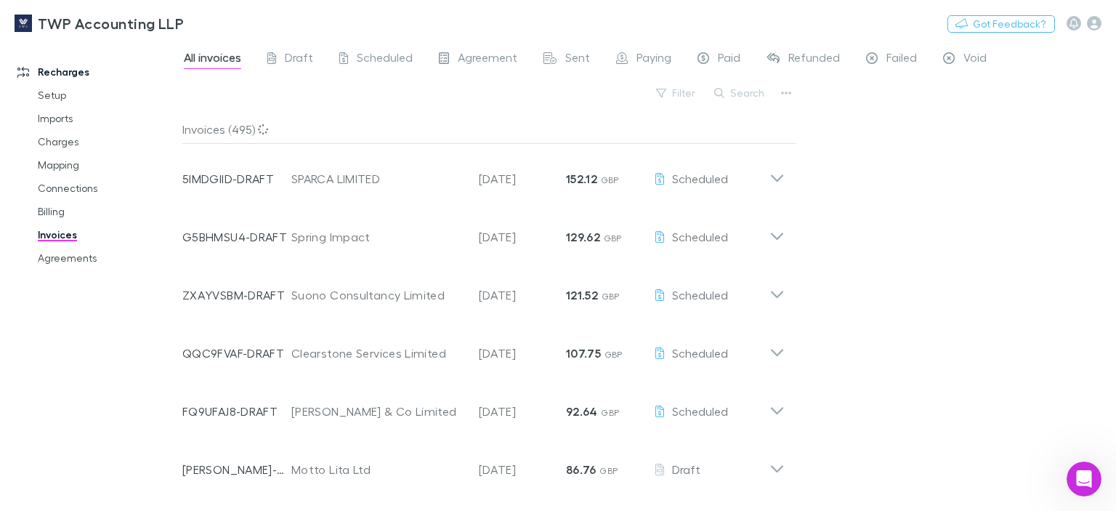
scroll to position [291, 0]
click at [1093, 28] on icon "button" at bounding box center [1094, 23] width 15 height 15
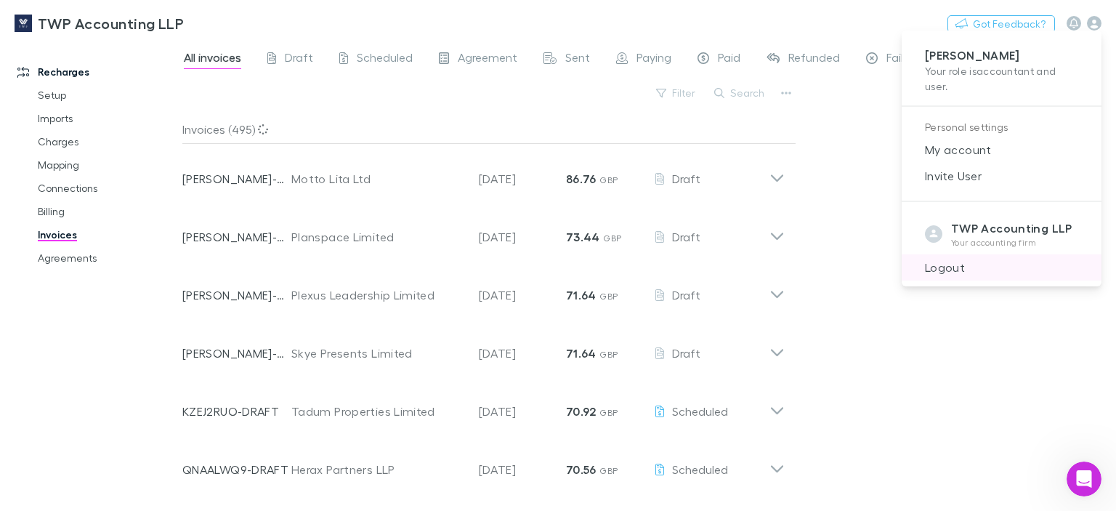
click at [930, 270] on span "Logout" at bounding box center [1002, 267] width 177 height 17
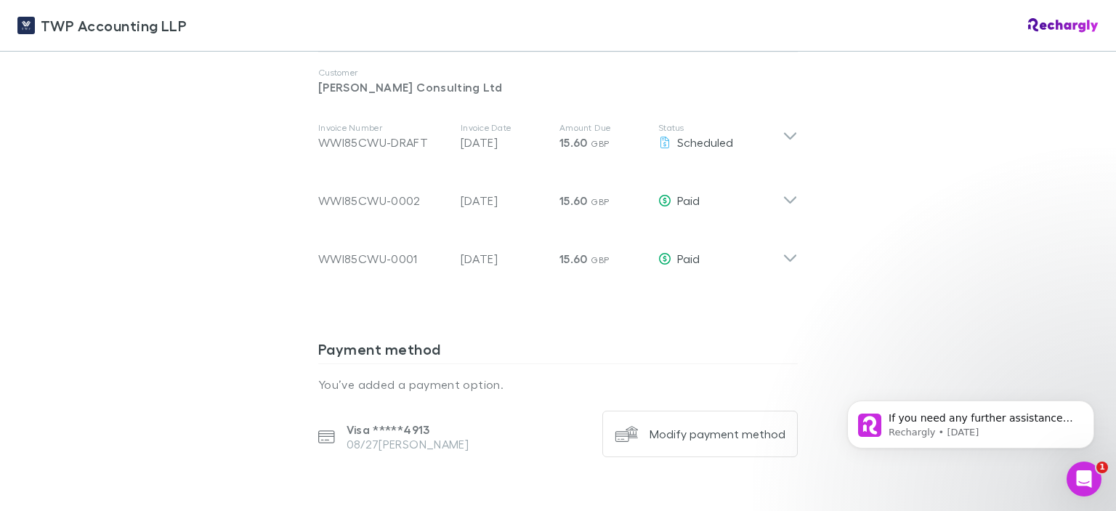
scroll to position [654, 0]
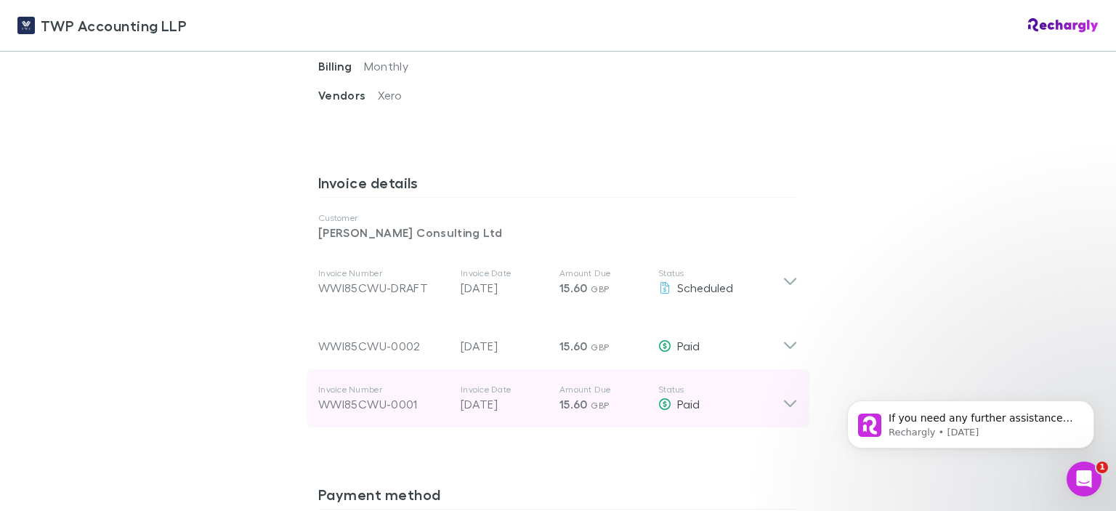
click at [484, 395] on p "[DATE]" at bounding box center [504, 403] width 87 height 17
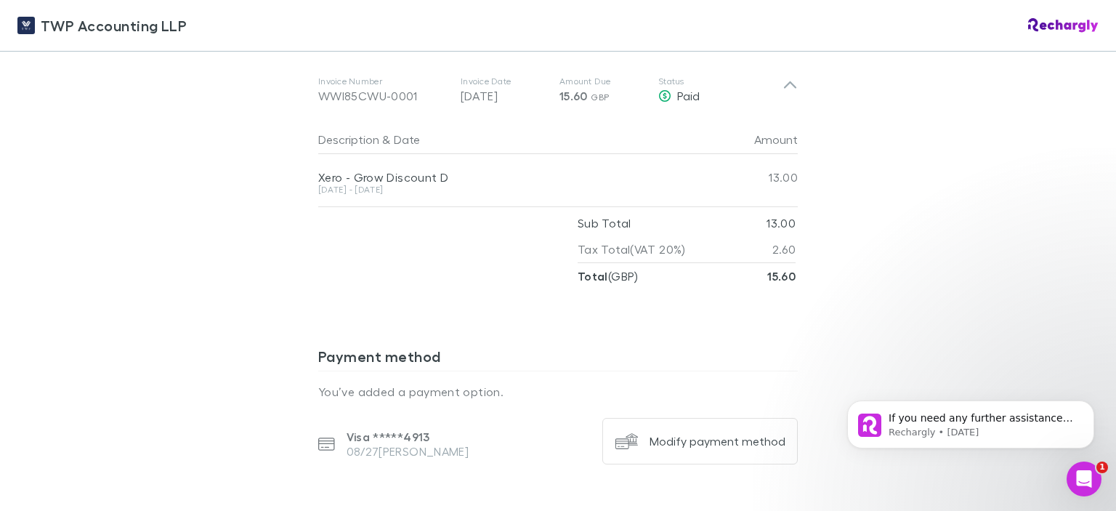
scroll to position [890, 0]
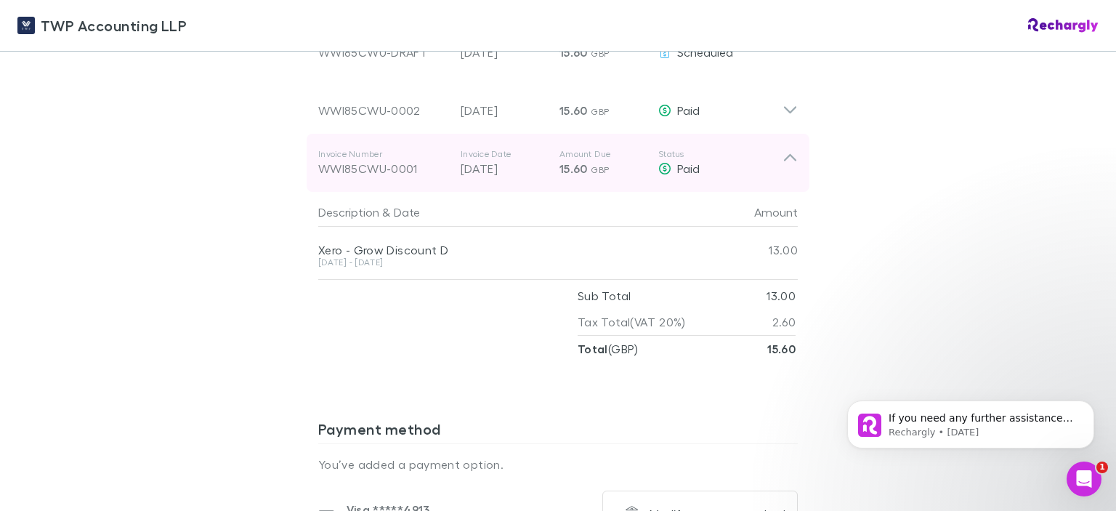
click at [402, 160] on div "WWI85CWU-0001" at bounding box center [383, 168] width 131 height 17
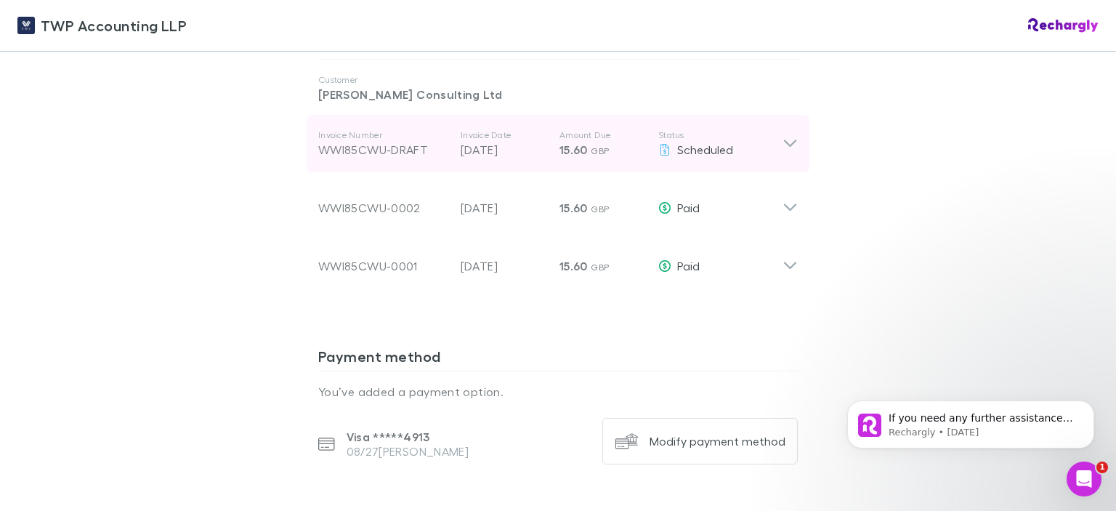
scroll to position [647, 0]
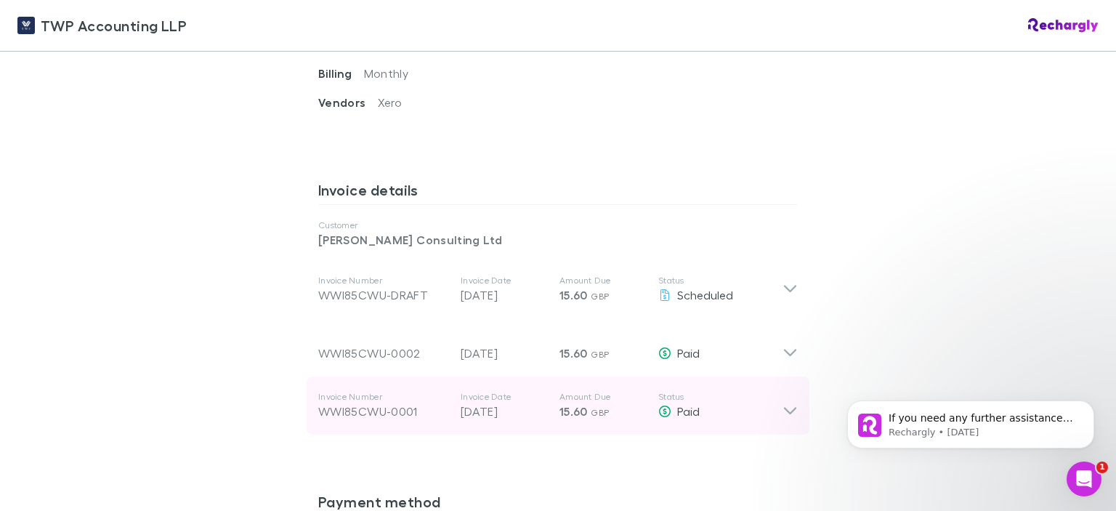
click at [783, 391] on icon at bounding box center [790, 405] width 15 height 29
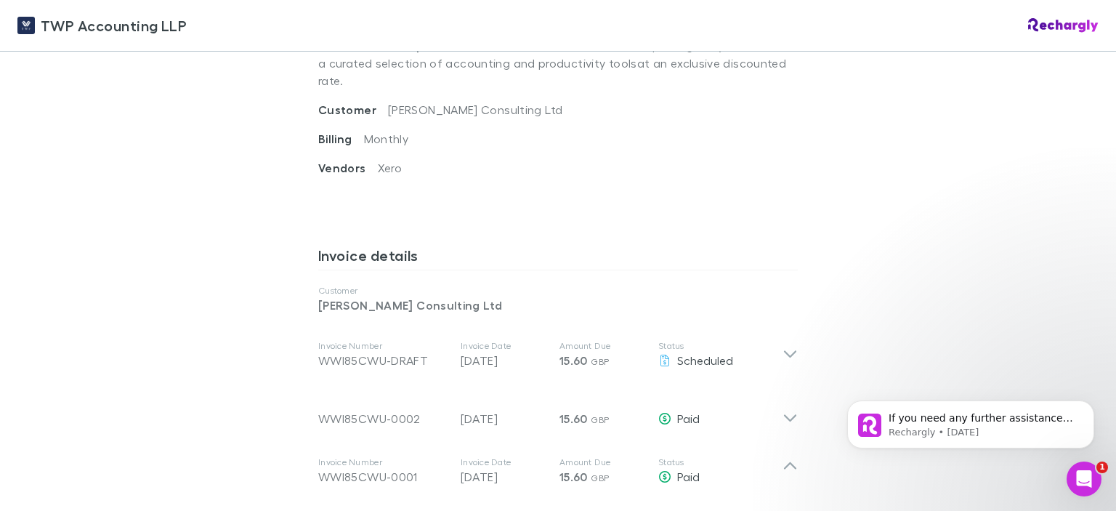
scroll to position [654, 0]
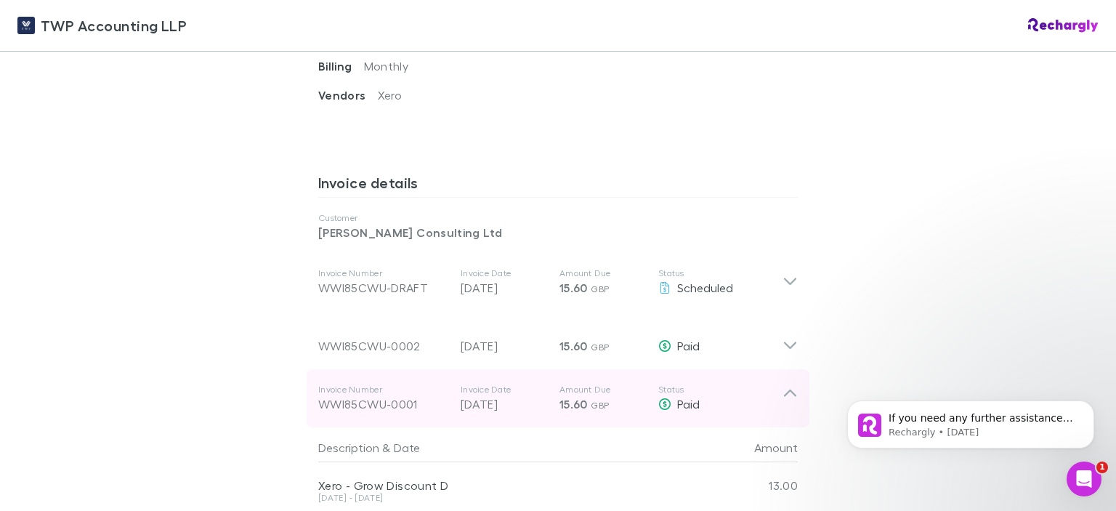
click at [497, 395] on p "[DATE]" at bounding box center [504, 403] width 87 height 17
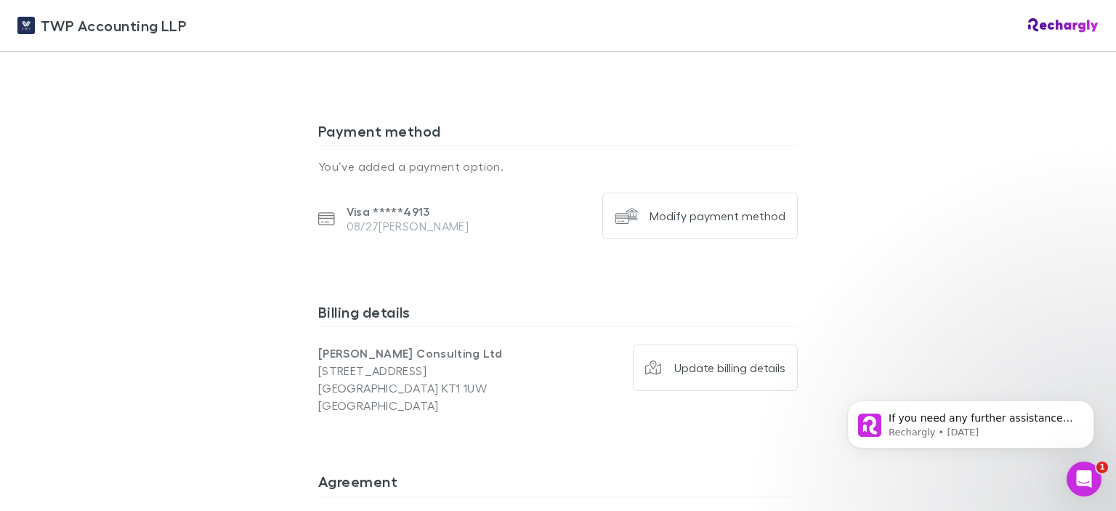
scroll to position [800, 0]
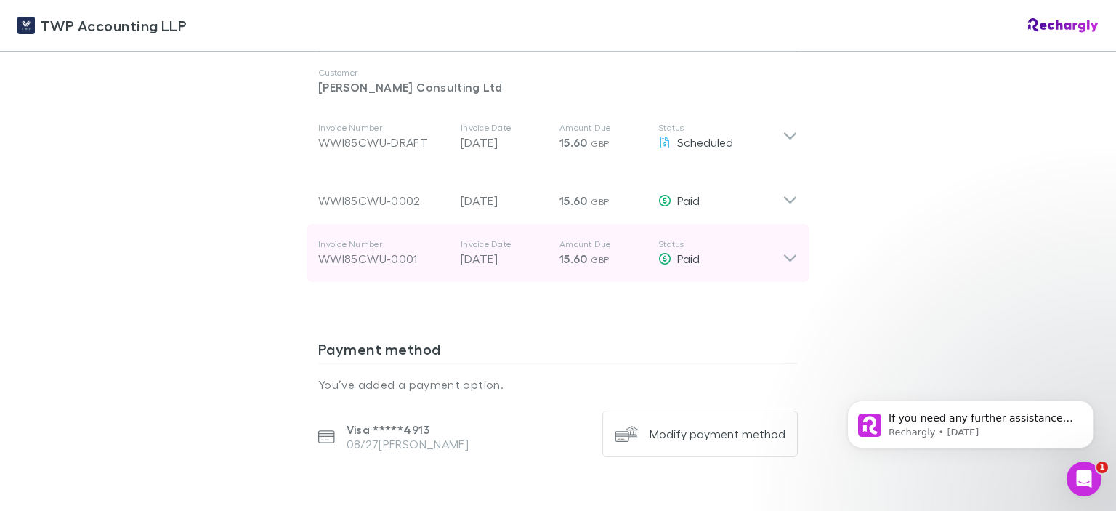
click at [789, 241] on icon at bounding box center [790, 252] width 15 height 29
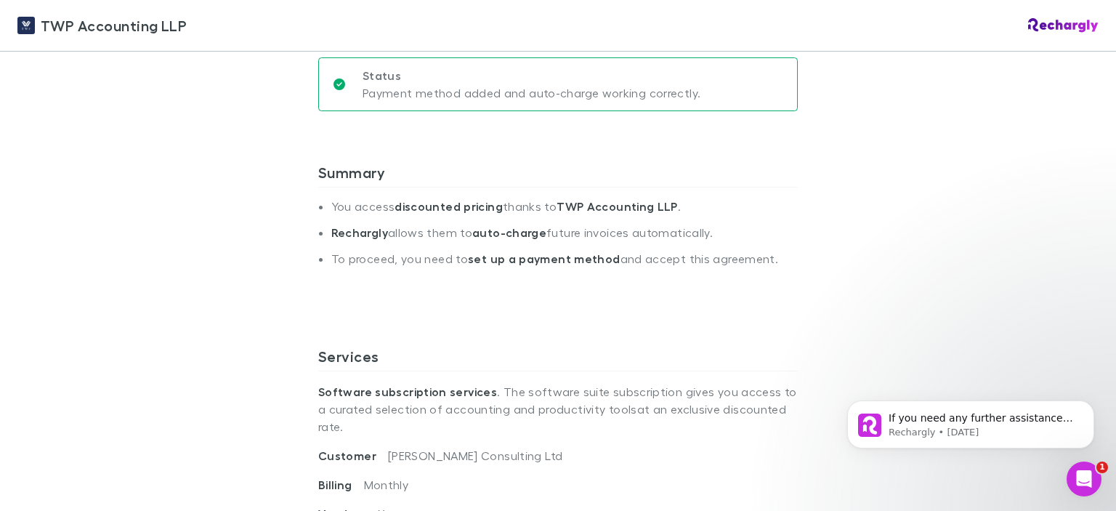
scroll to position [0, 0]
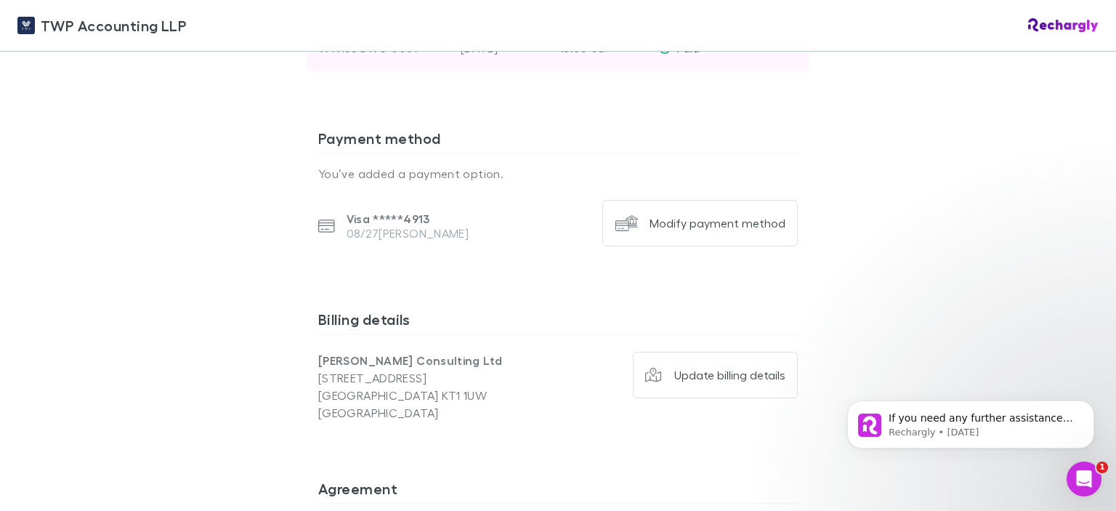
scroll to position [720, 0]
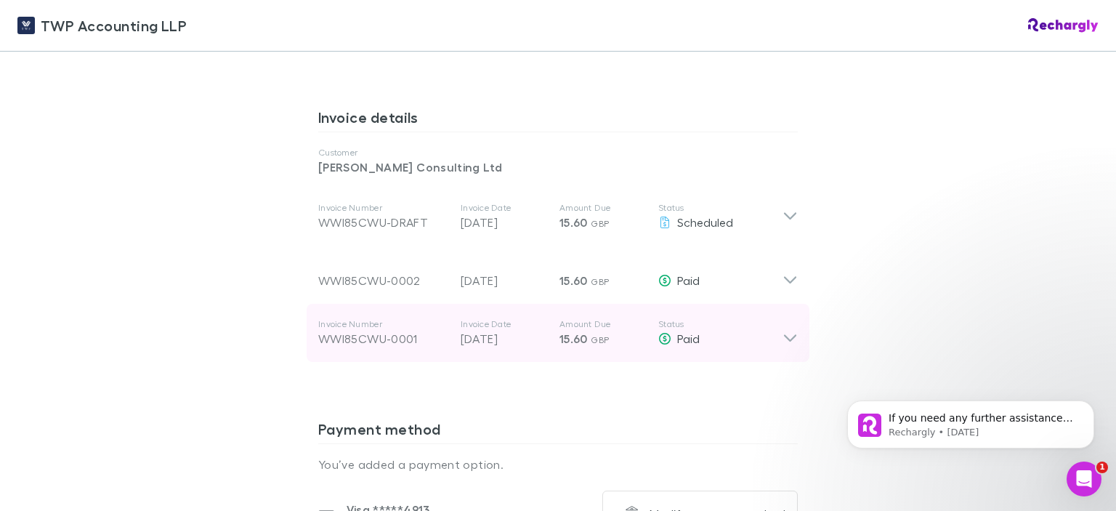
click at [369, 330] on div "WWI85CWU-0001" at bounding box center [383, 338] width 131 height 17
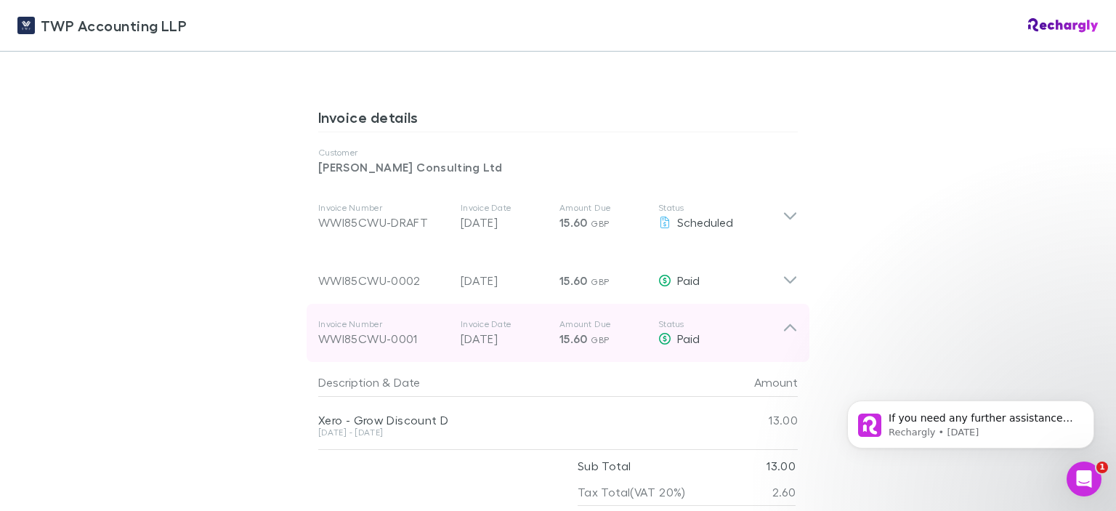
scroll to position [865, 0]
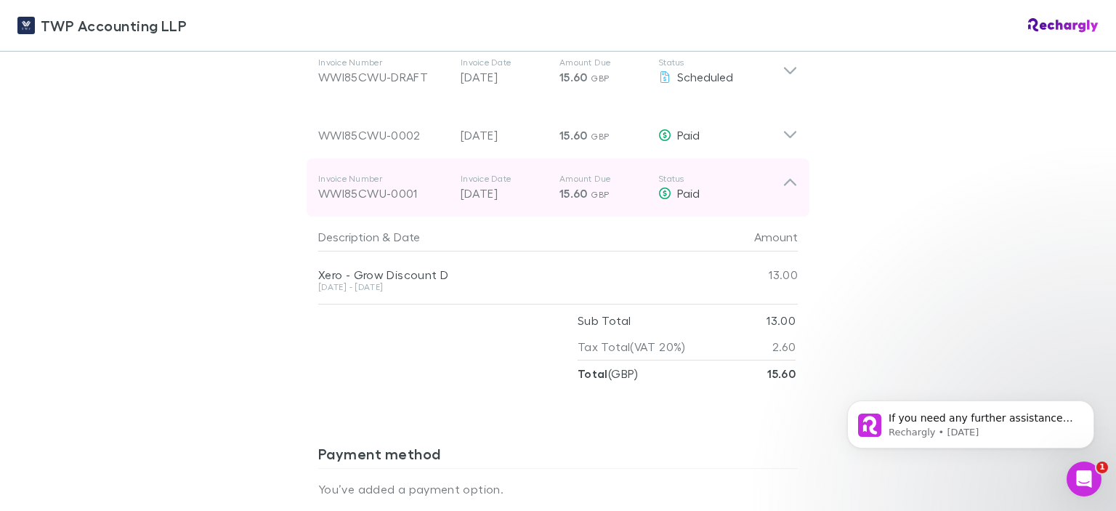
click at [501, 185] on p "[DATE]" at bounding box center [504, 193] width 87 height 17
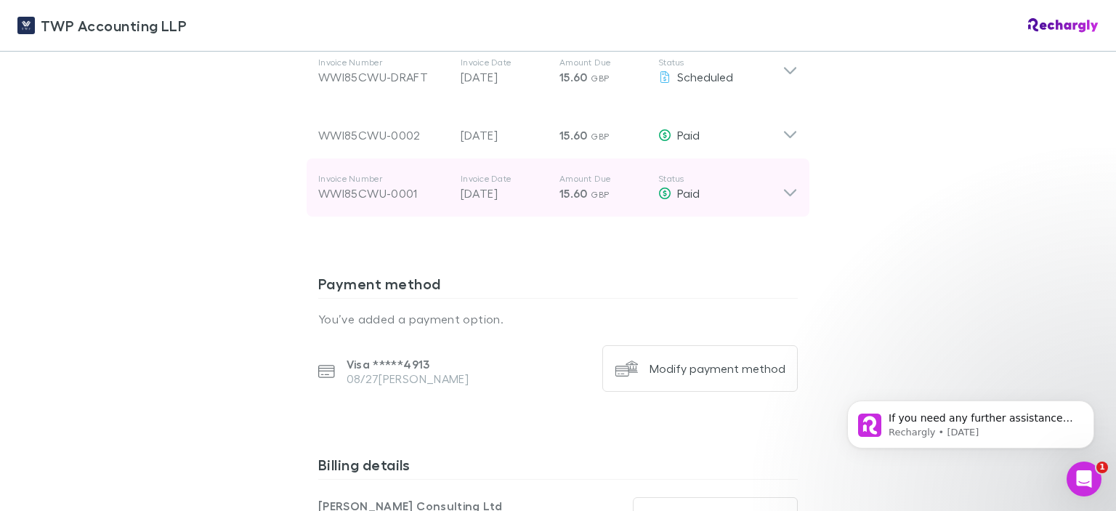
click at [581, 186] on span "15.60" at bounding box center [574, 193] width 28 height 15
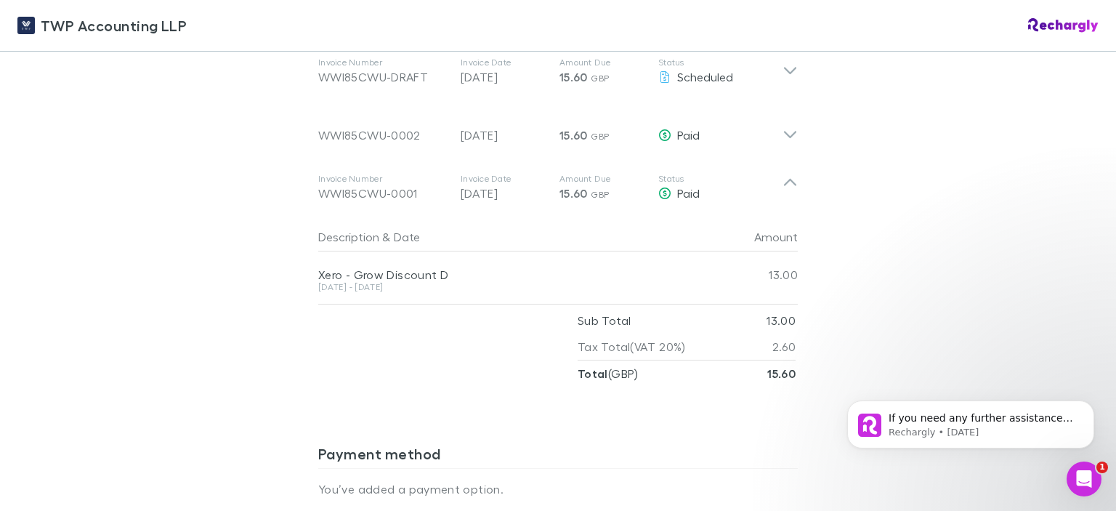
drag, startPoint x: 682, startPoint y: 176, endPoint x: 970, endPoint y: 145, distance: 289.5
click at [989, 144] on div "TWP Accounting LLP TWP Accounting LLP Software subscriptions agreement TWP Acco…" at bounding box center [558, 255] width 1116 height 511
drag, startPoint x: 785, startPoint y: 166, endPoint x: 991, endPoint y: 116, distance: 212.4
click at [991, 116] on div "TWP Accounting LLP TWP Accounting LLP Software subscriptions agreement TWP Acco…" at bounding box center [558, 255] width 1116 height 511
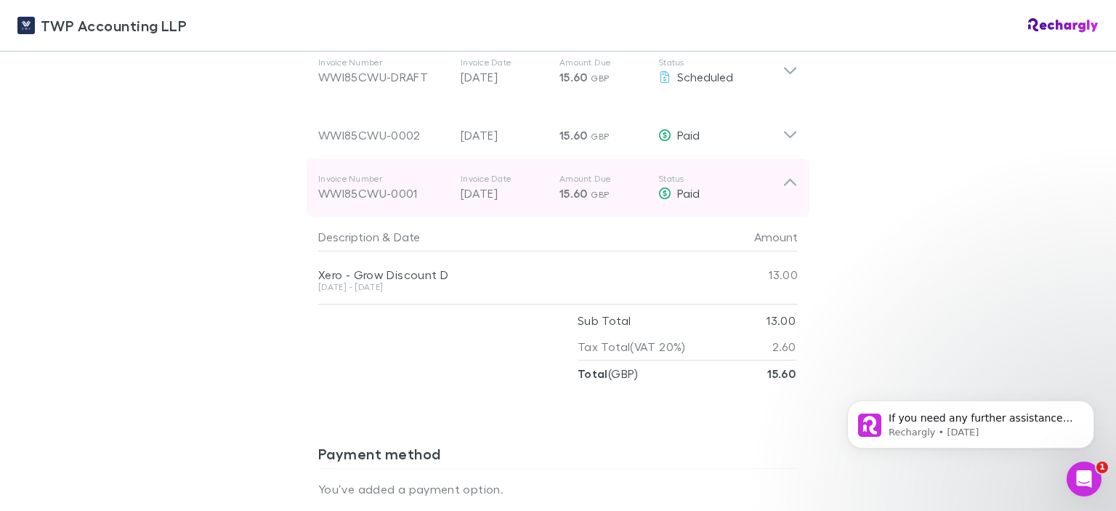
click at [374, 185] on div "WWI85CWU-0001" at bounding box center [383, 193] width 131 height 17
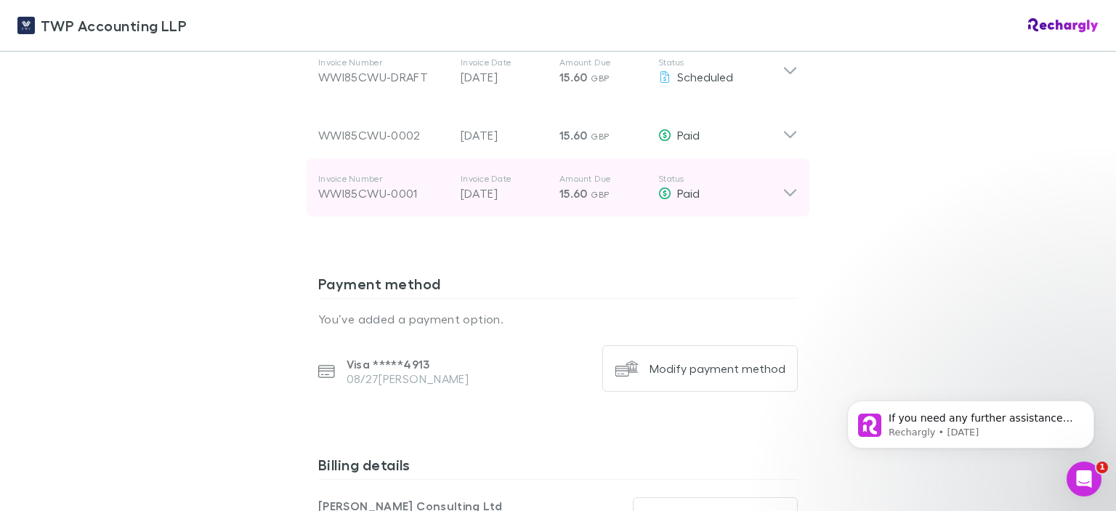
click at [374, 185] on div "WWI85CWU-0001" at bounding box center [383, 193] width 131 height 17
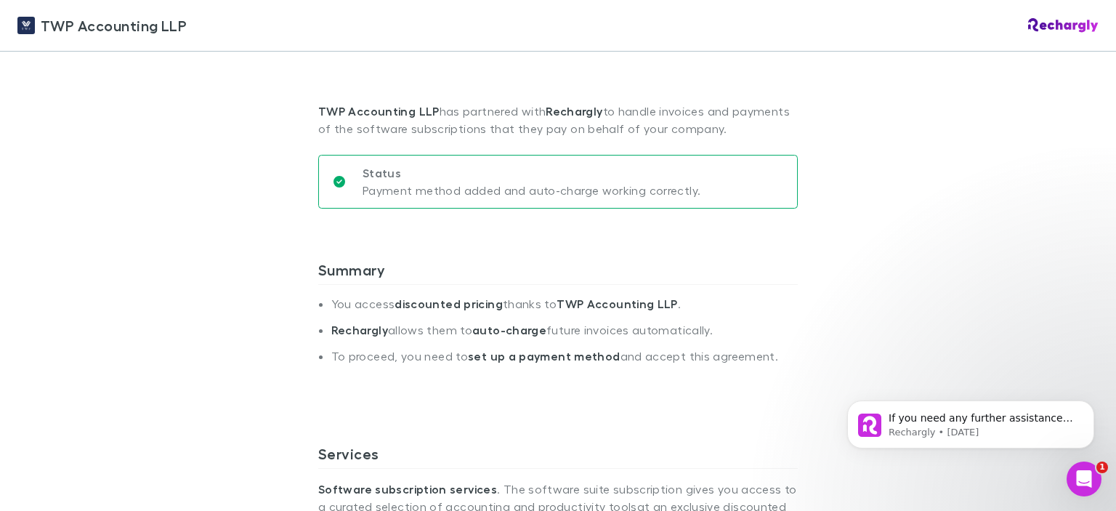
scroll to position [0, 0]
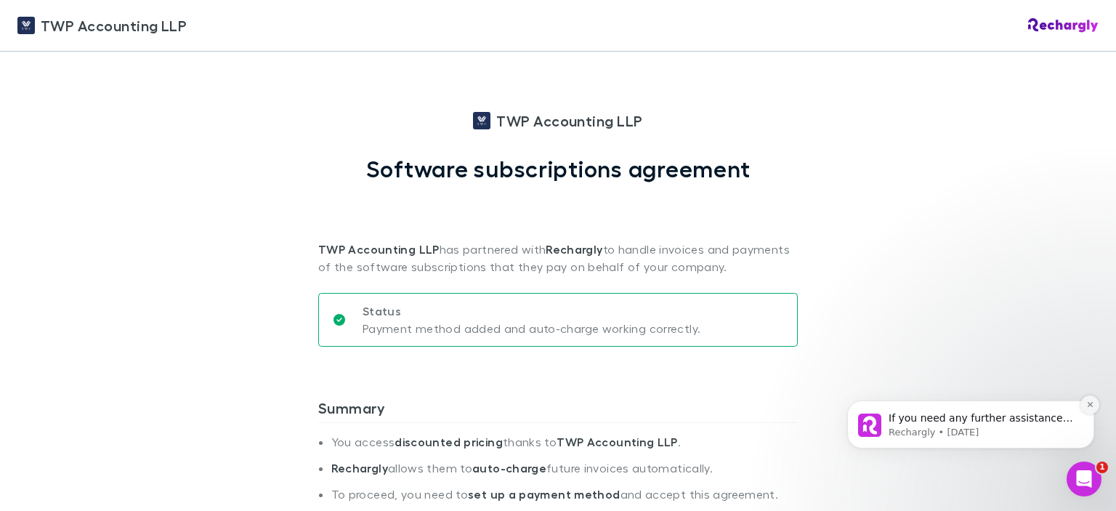
click at [1090, 402] on icon "Dismiss notification" at bounding box center [1091, 405] width 8 height 8
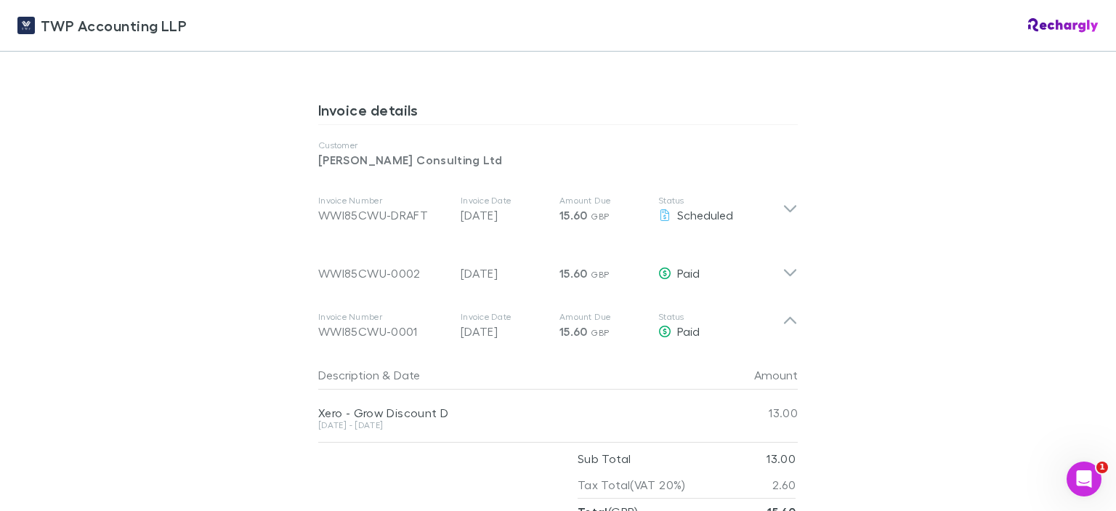
scroll to position [872, 0]
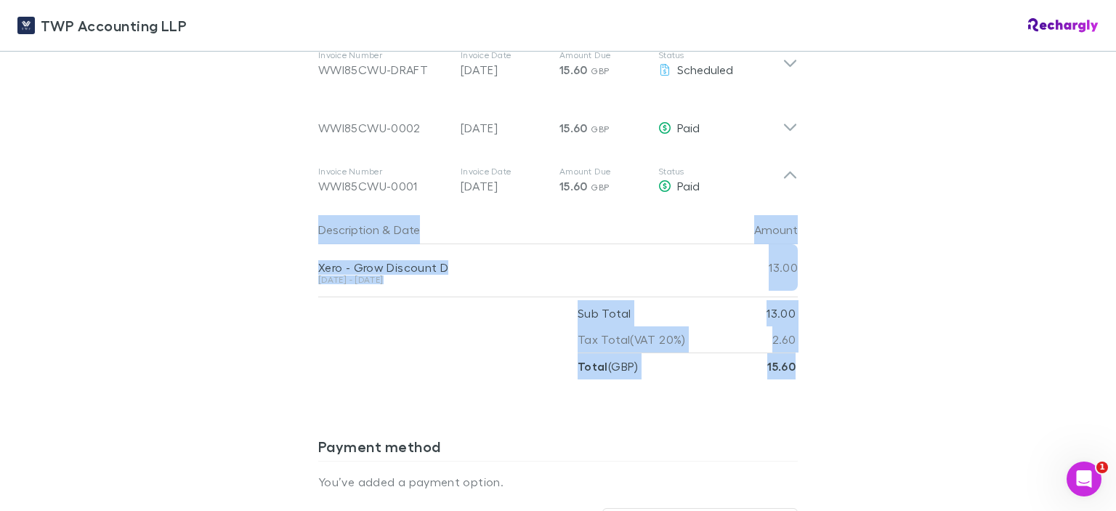
drag, startPoint x: 294, startPoint y: 149, endPoint x: 797, endPoint y: 357, distance: 544.3
click at [797, 357] on div "TWP Accounting LLP TWP Accounting LLP Software subscriptions agreement TWP Acco…" at bounding box center [558, 255] width 1116 height 511
click at [951, 196] on div "TWP Accounting LLP TWP Accounting LLP Software subscriptions agreement TWP Acco…" at bounding box center [558, 255] width 1116 height 511
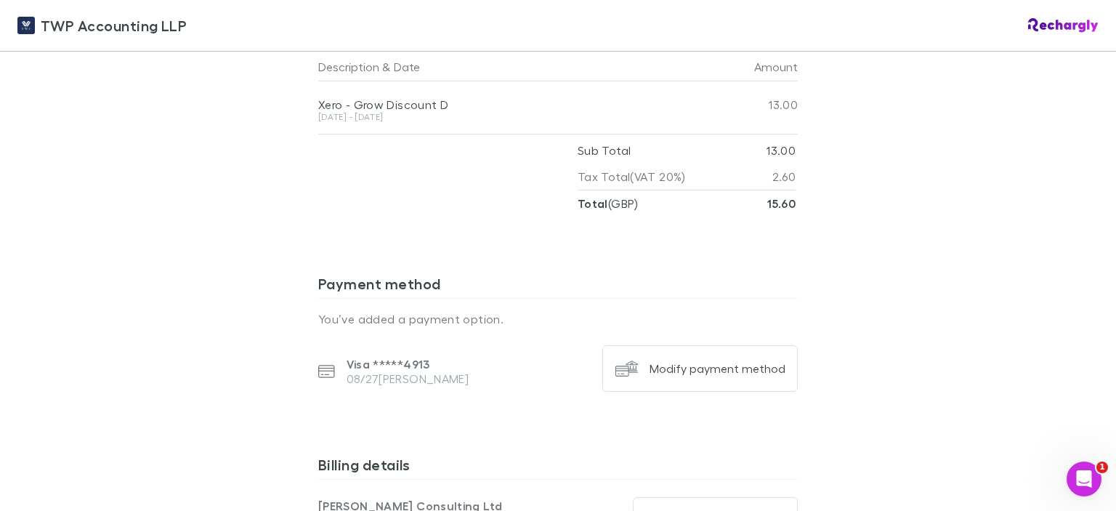
scroll to position [526, 0]
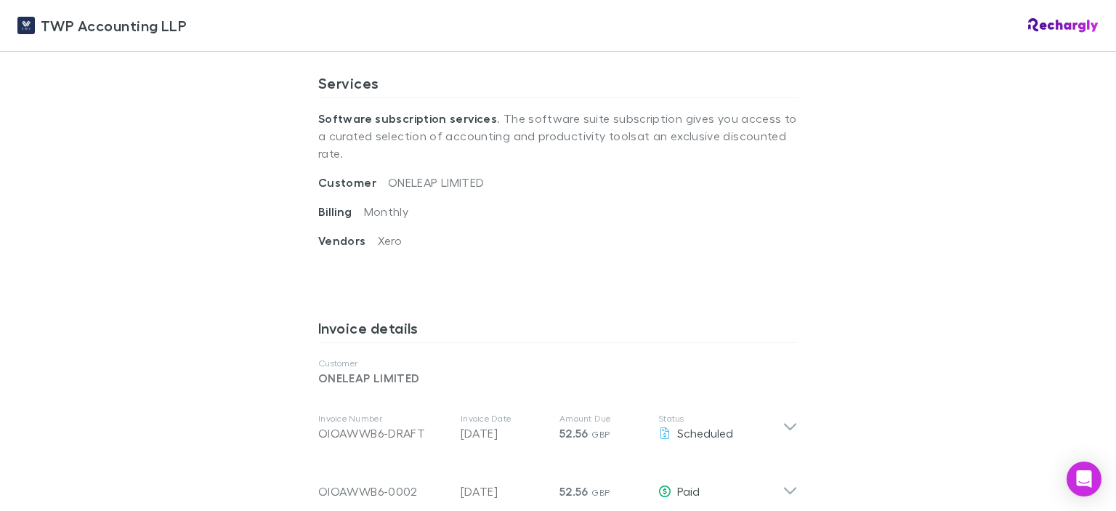
scroll to position [654, 0]
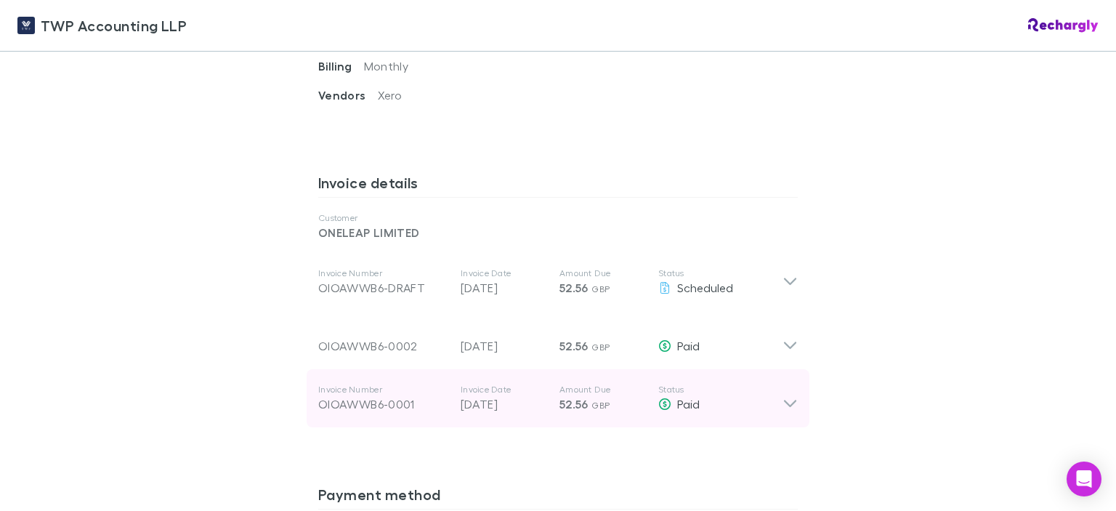
click at [406, 395] on div "OIOAWWB6-0001" at bounding box center [383, 403] width 131 height 17
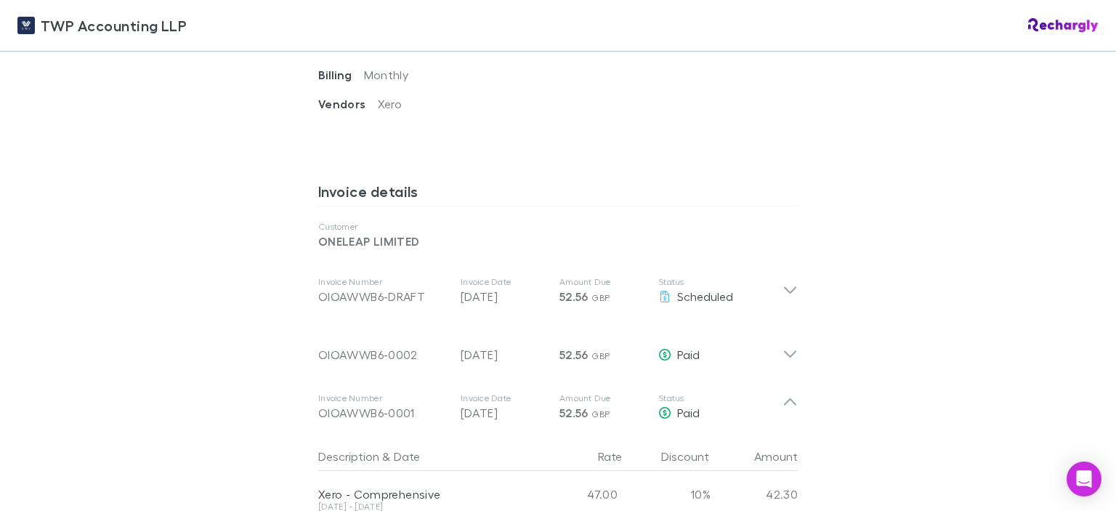
scroll to position [282, 0]
